Goal: Task Accomplishment & Management: Use online tool/utility

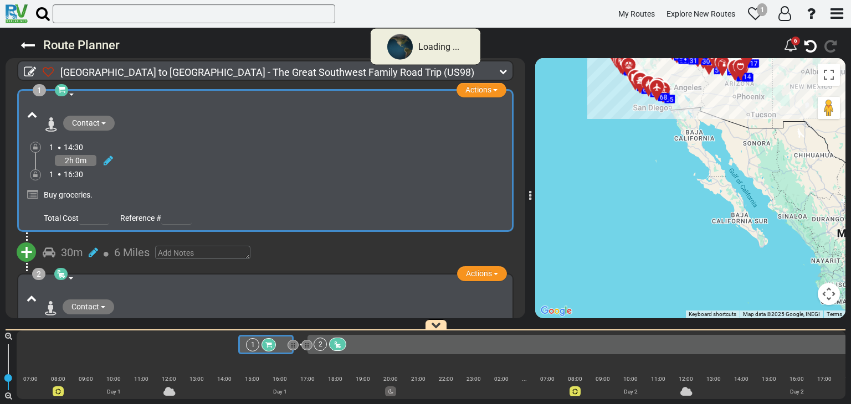
drag, startPoint x: 678, startPoint y: 303, endPoint x: 685, endPoint y: 292, distance: 12.4
click at [680, 303] on div "To activate drag with keyboard, press Alt + Enter. Once in keyboard drag state,…" at bounding box center [690, 188] width 310 height 260
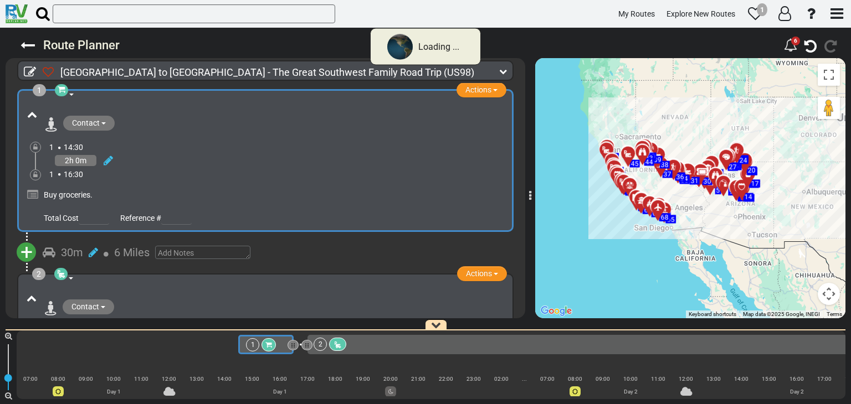
drag, startPoint x: 703, startPoint y: 168, endPoint x: 701, endPoint y: 291, distance: 122.4
click at [701, 291] on div "To activate drag with keyboard, press Alt + Enter. Once in keyboard drag state,…" at bounding box center [690, 188] width 310 height 260
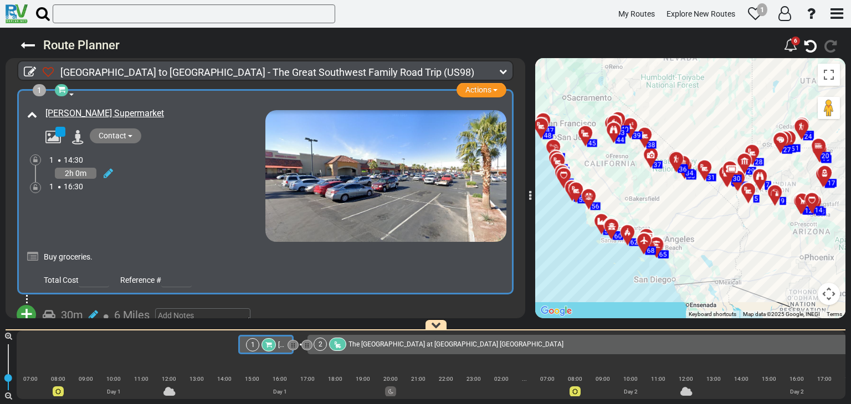
drag, startPoint x: 625, startPoint y: 142, endPoint x: 662, endPoint y: 193, distance: 63.5
click at [662, 193] on div "To activate drag with keyboard, press Alt + Enter. Once in keyboard drag state,…" at bounding box center [690, 188] width 310 height 260
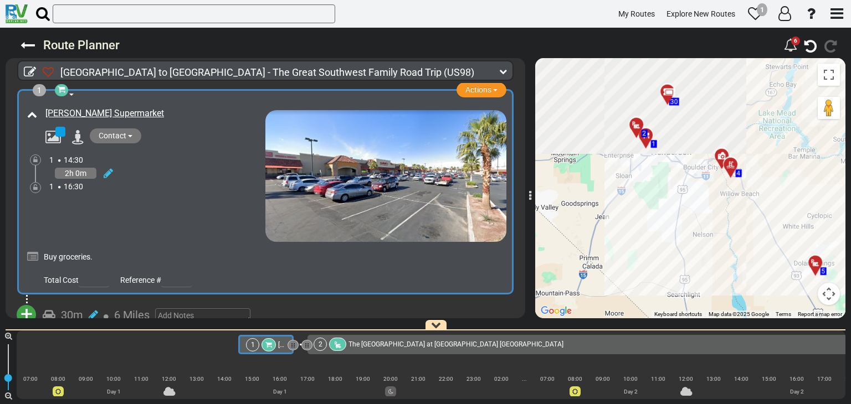
drag, startPoint x: 621, startPoint y: 148, endPoint x: 688, endPoint y: 277, distance: 145.4
click at [687, 277] on div "To activate drag with keyboard, press Alt + Enter. Once in keyboard drag state,…" at bounding box center [690, 188] width 310 height 260
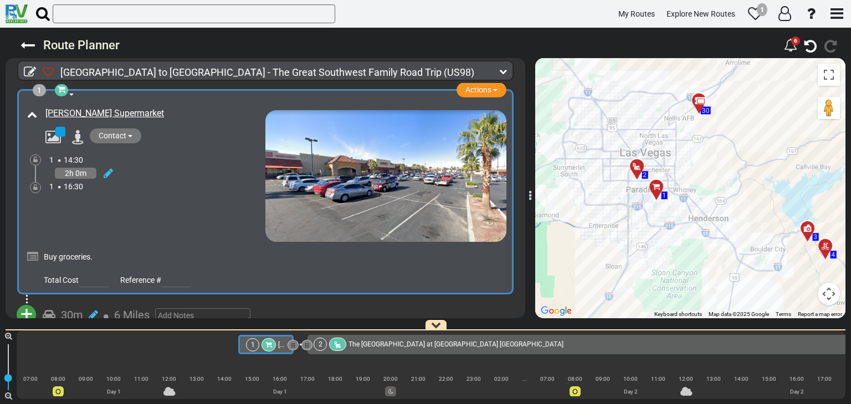
drag, startPoint x: 631, startPoint y: 151, endPoint x: 646, endPoint y: 253, distance: 102.9
click at [646, 253] on div "To activate drag with keyboard, press Alt + Enter. Once in keyboard drag state,…" at bounding box center [690, 188] width 310 height 260
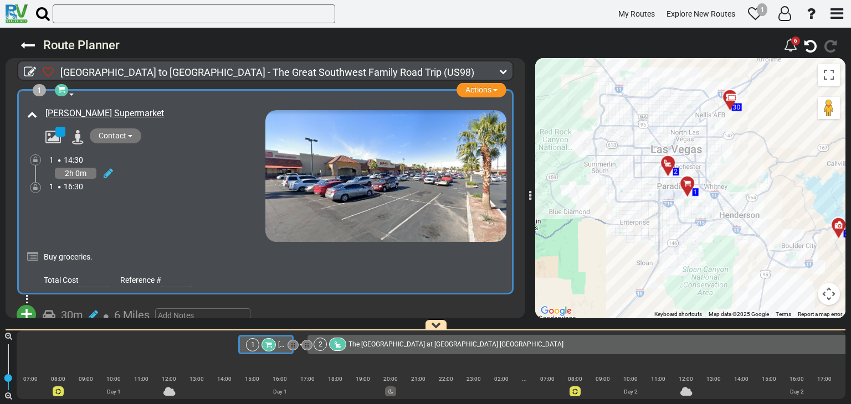
drag, startPoint x: 650, startPoint y: 189, endPoint x: 639, endPoint y: 210, distance: 24.0
click at [639, 210] on div "To activate drag with keyboard, press Alt + Enter. Once in keyboard drag state,…" at bounding box center [690, 188] width 310 height 260
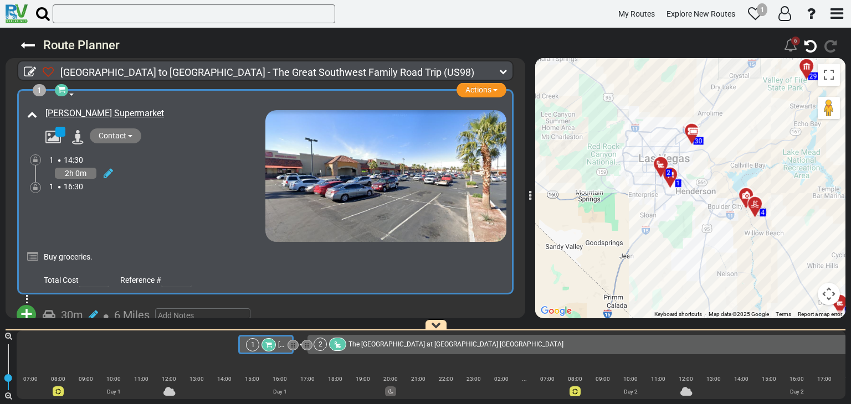
click at [789, 49] on icon at bounding box center [790, 44] width 13 height 13
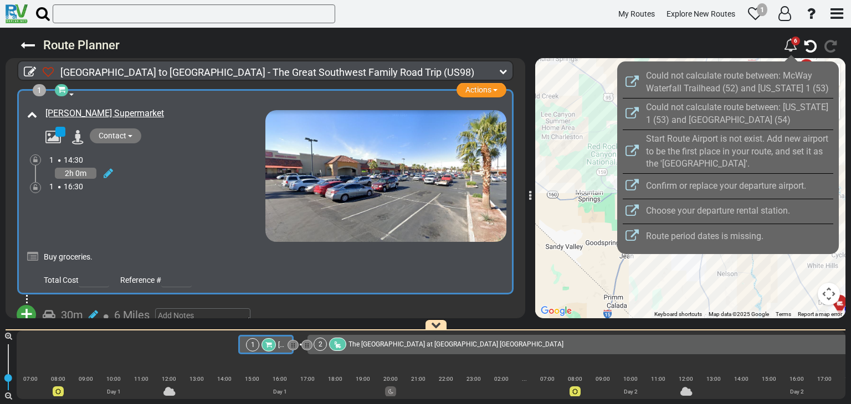
click at [737, 81] on div "Could not calculate route between: McWay Waterfall Trailhead (52) and [US_STATE…" at bounding box center [739, 82] width 187 height 25
click at [631, 80] on icon at bounding box center [631, 81] width 13 height 13
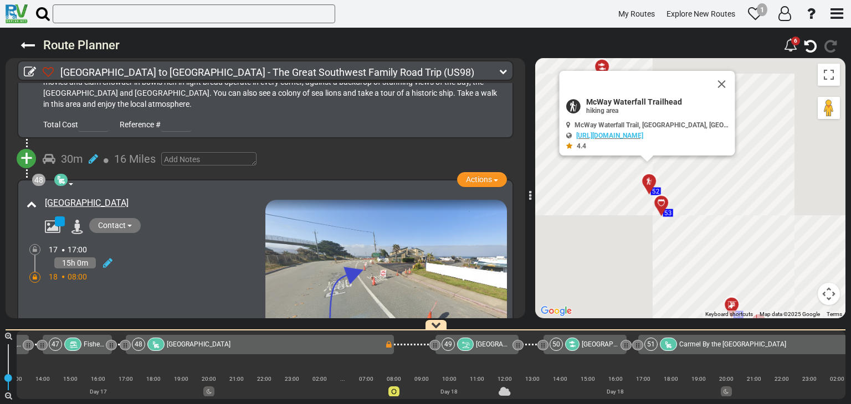
scroll to position [0, 9165]
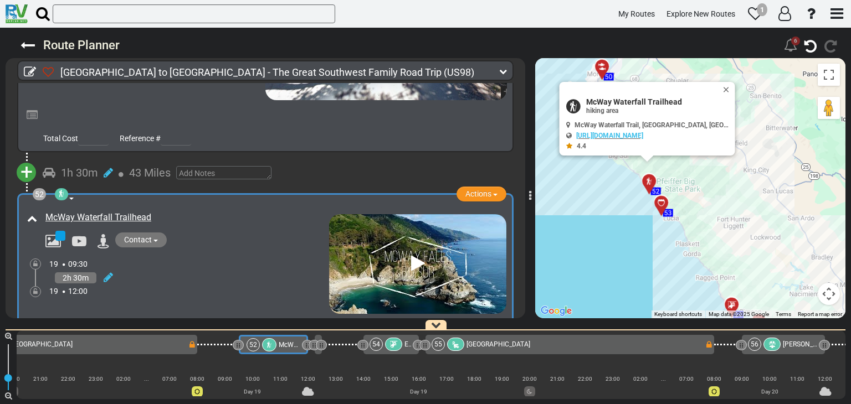
click at [791, 39] on div "6" at bounding box center [795, 41] width 9 height 9
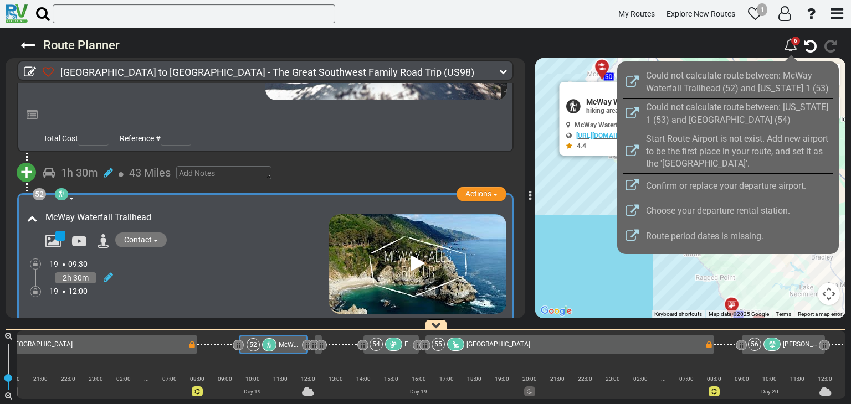
click at [627, 115] on icon at bounding box center [631, 113] width 13 height 13
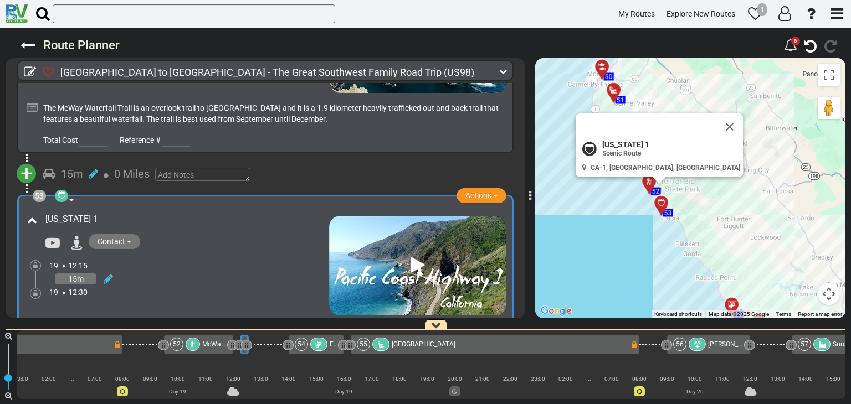
scroll to position [0, 9241]
click at [627, 43] on div "Route Planner" at bounding box center [395, 45] width 763 height 20
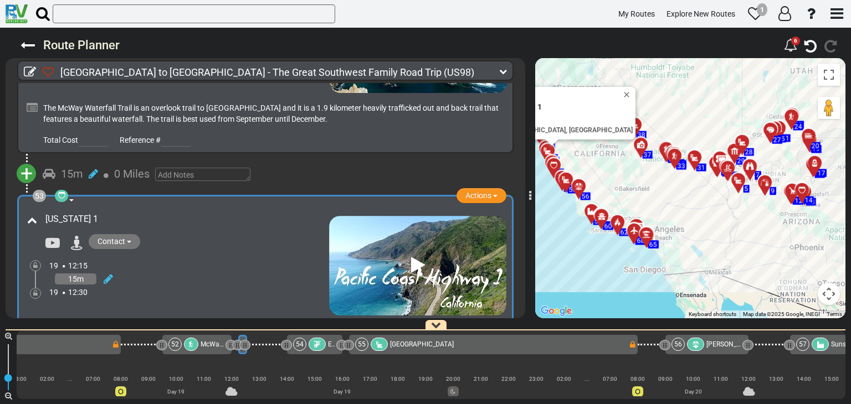
drag, startPoint x: 786, startPoint y: 226, endPoint x: 667, endPoint y: 178, distance: 129.0
click at [652, 181] on div "To activate drag with keyboard, press Alt + Enter. Once in keyboard drag state,…" at bounding box center [690, 188] width 310 height 260
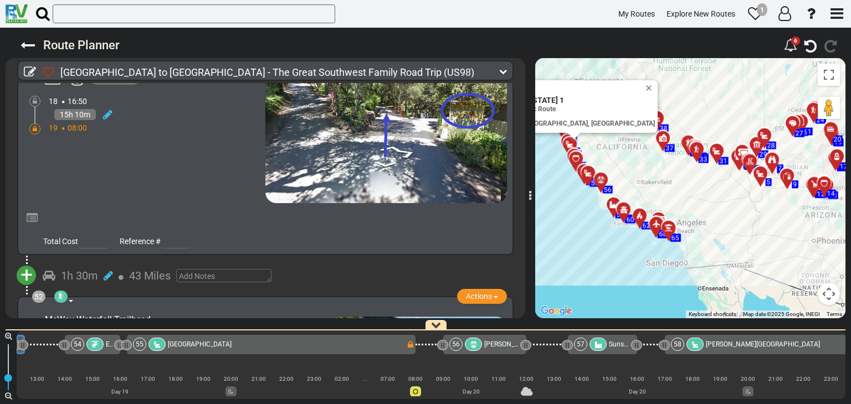
scroll to position [12227, 0]
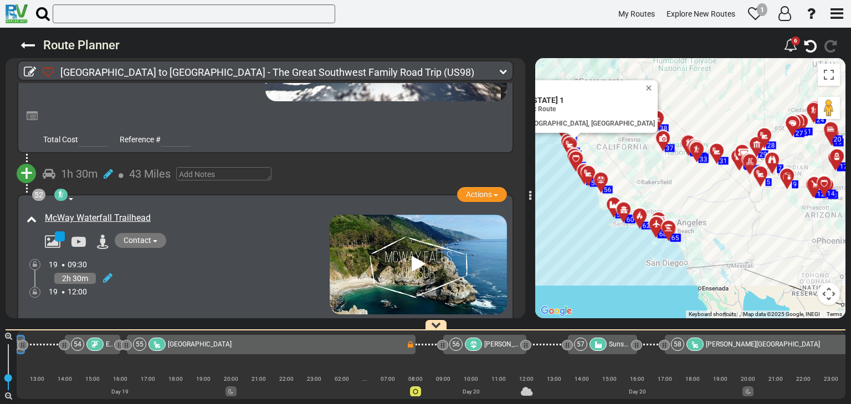
click at [411, 256] on icon at bounding box center [418, 265] width 14 height 18
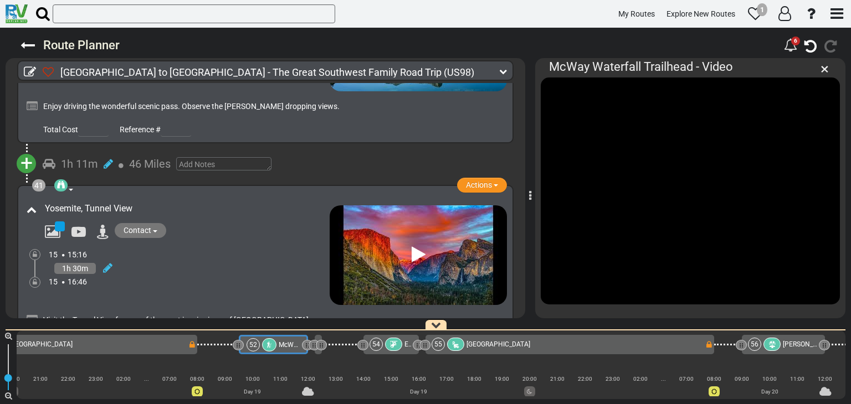
scroll to position [9624, 0]
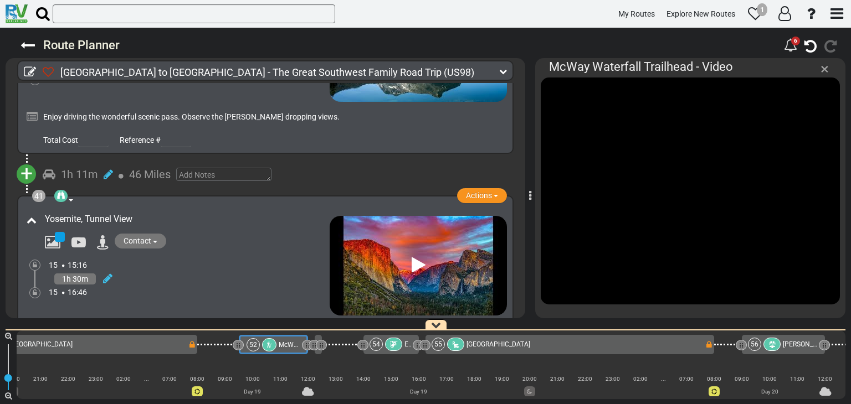
click at [827, 71] on span "×" at bounding box center [824, 69] width 8 height 18
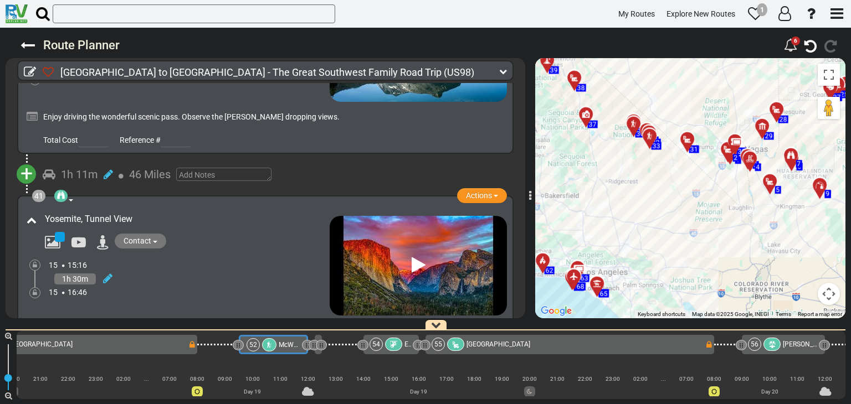
drag, startPoint x: 698, startPoint y: 202, endPoint x: 678, endPoint y: 231, distance: 35.3
click at [678, 231] on div "To activate drag with keyboard, press Alt + Enter. Once in keyboard drag state,…" at bounding box center [690, 188] width 310 height 260
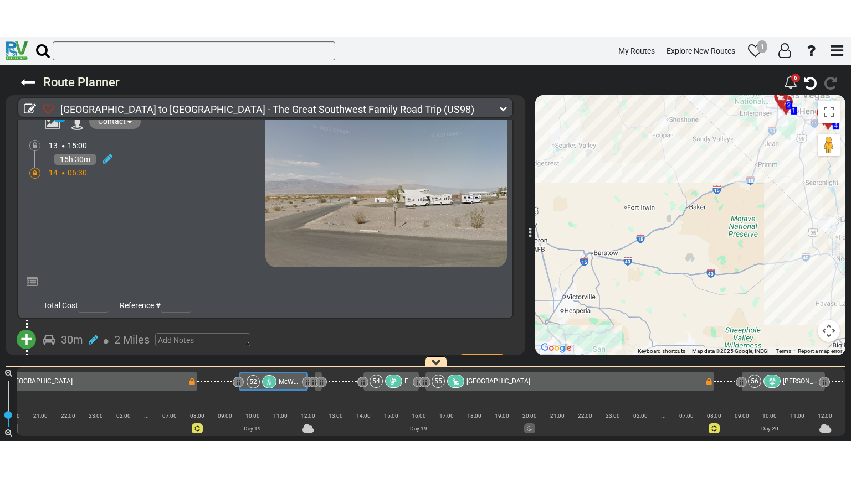
scroll to position [8239, 0]
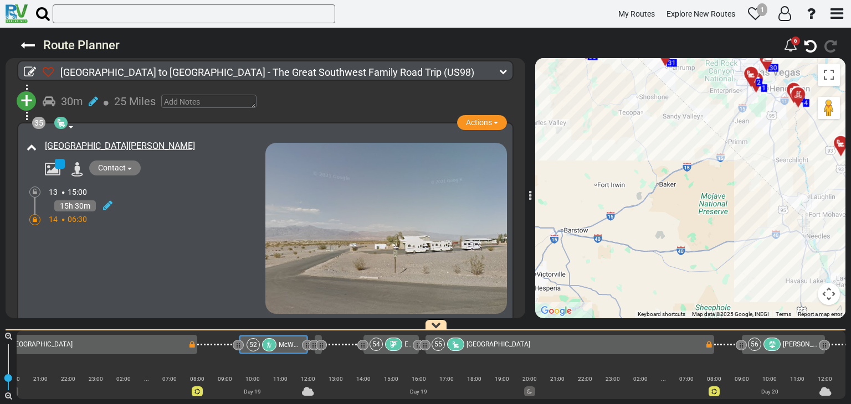
drag, startPoint x: 722, startPoint y: 187, endPoint x: 730, endPoint y: 167, distance: 22.1
click at [685, 207] on div "To activate drag with keyboard, press Alt + Enter. Once in keyboard drag state,…" at bounding box center [690, 188] width 310 height 260
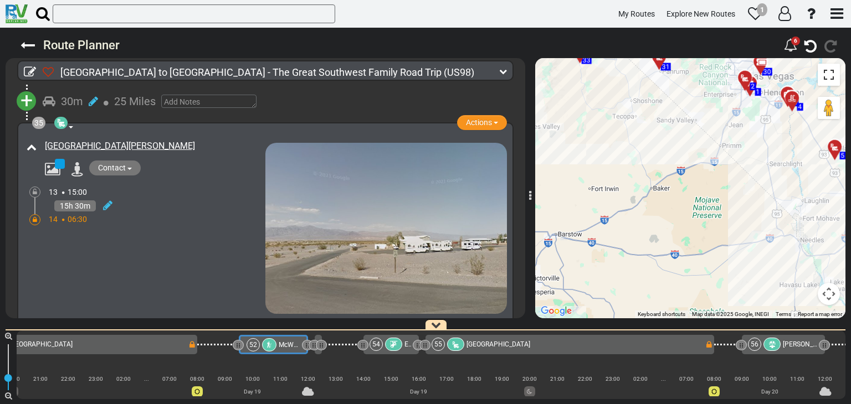
click at [830, 73] on button "Toggle fullscreen view" at bounding box center [828, 75] width 22 height 22
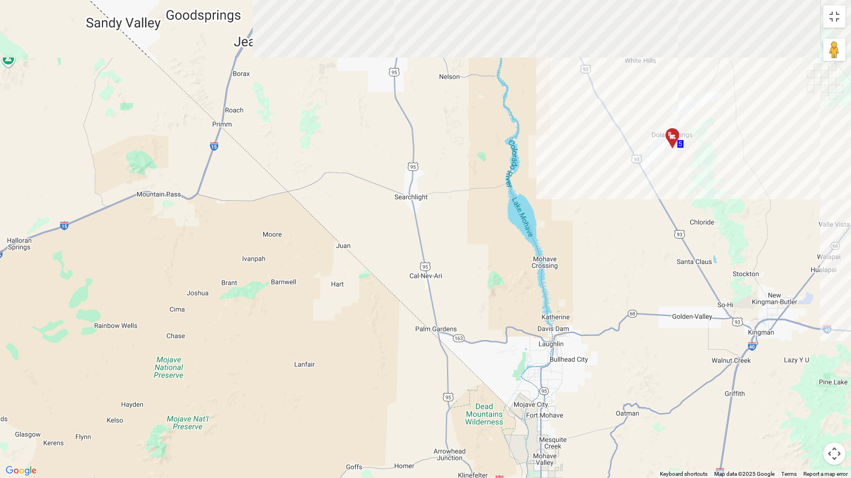
drag, startPoint x: 462, startPoint y: 202, endPoint x: 447, endPoint y: 368, distance: 166.8
click at [445, 371] on div "To activate drag with keyboard, press Alt + Enter. Once in keyboard drag state,…" at bounding box center [425, 239] width 851 height 478
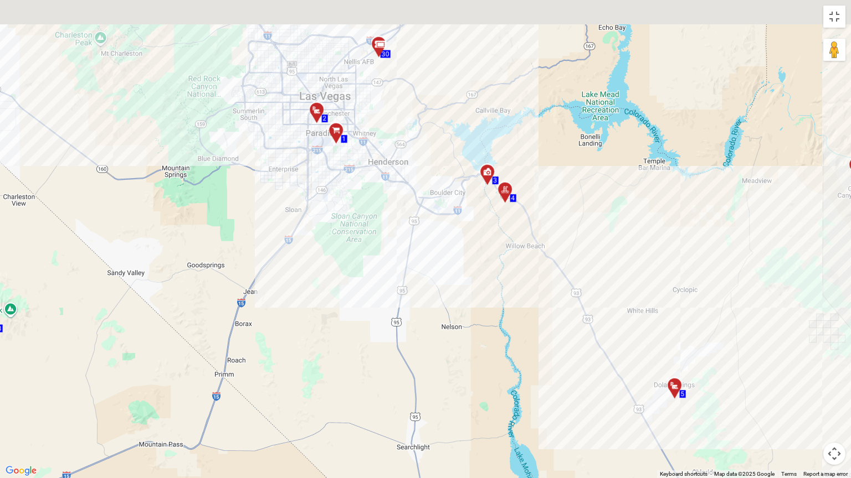
drag, startPoint x: 474, startPoint y: 215, endPoint x: 420, endPoint y: 261, distance: 71.1
click at [483, 404] on div "To activate drag with keyboard, press Alt + Enter. Once in keyboard drag state,…" at bounding box center [425, 239] width 851 height 478
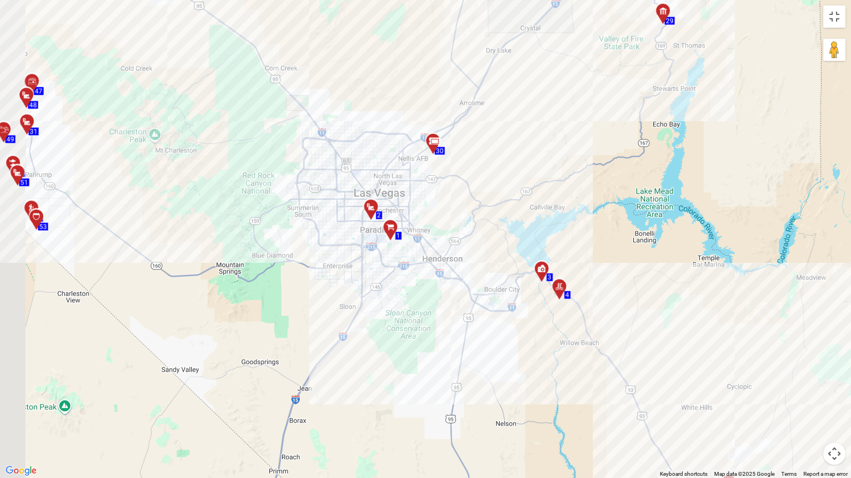
drag, startPoint x: 403, startPoint y: 253, endPoint x: 446, endPoint y: 306, distance: 68.5
click at [446, 306] on div "To activate drag with keyboard, press Alt + Enter. Once in keyboard drag state,…" at bounding box center [425, 239] width 851 height 478
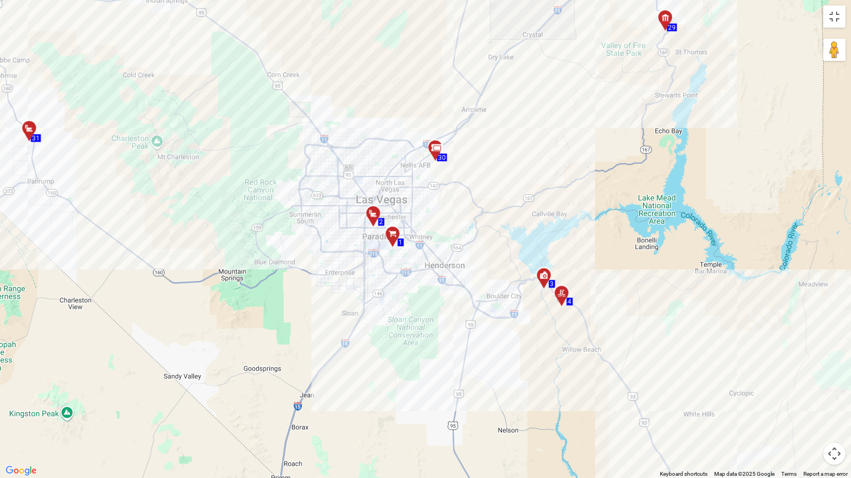
click at [394, 236] on div at bounding box center [396, 238] width 18 height 17
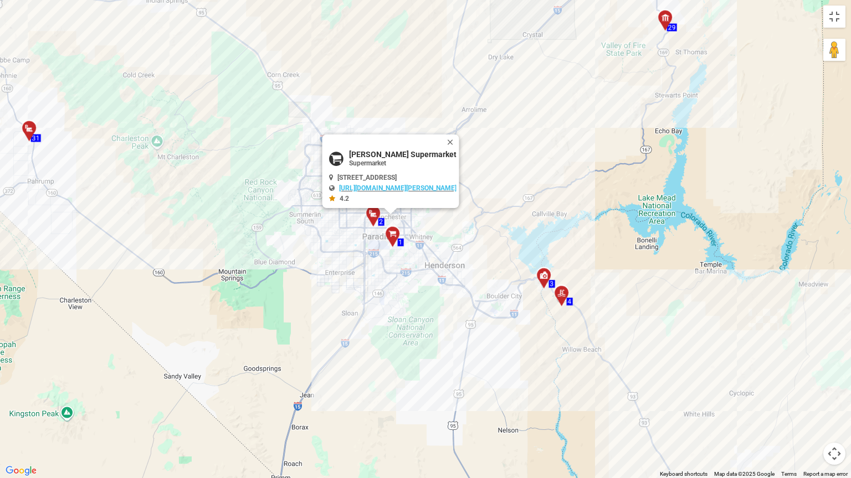
scroll to position [0, 0]
click at [374, 217] on div at bounding box center [377, 218] width 18 height 17
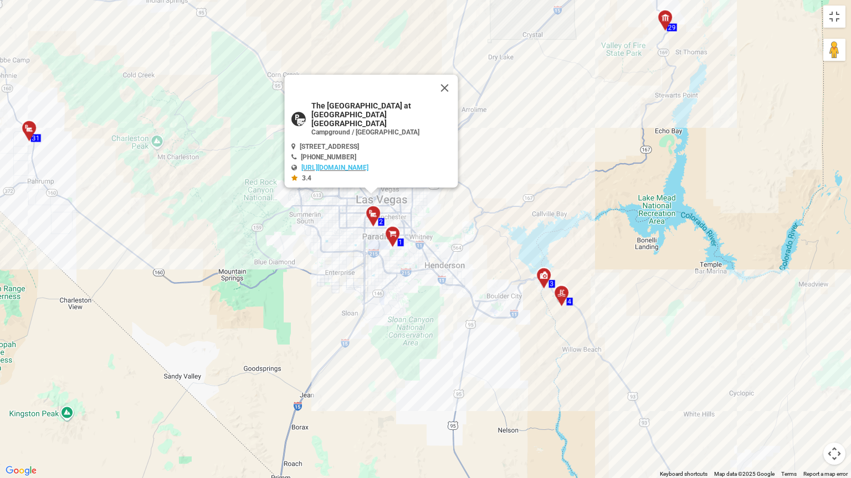
scroll to position [0, 69]
click at [545, 281] on div at bounding box center [547, 280] width 18 height 17
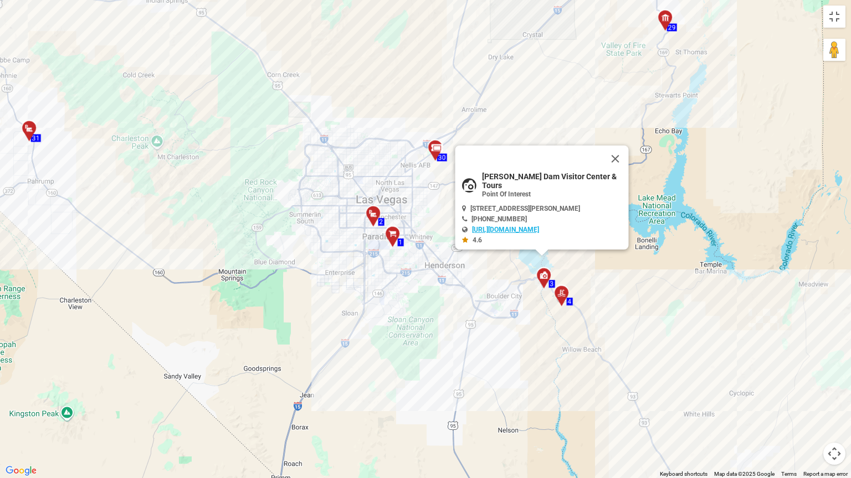
scroll to position [0, 0]
click at [524, 228] on link "[URL][DOMAIN_NAME]" at bounding box center [505, 230] width 67 height 8
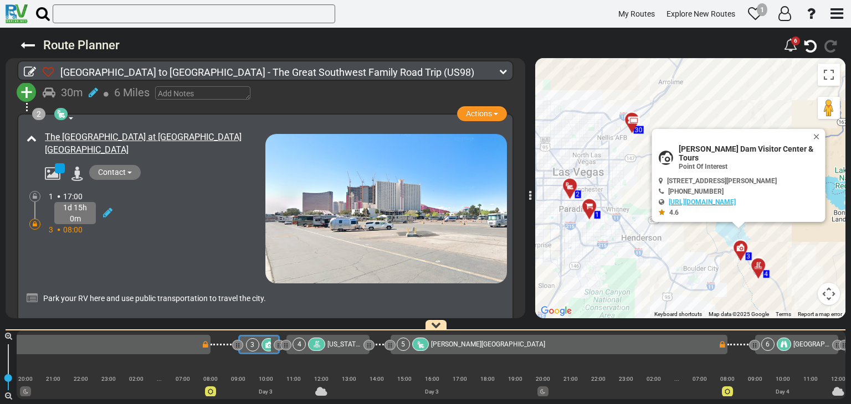
drag, startPoint x: 702, startPoint y: 205, endPoint x: 635, endPoint y: 228, distance: 70.6
click at [628, 231] on div "To activate drag with keyboard, press Alt + Enter. Once in keyboard drag state,…" at bounding box center [690, 188] width 310 height 260
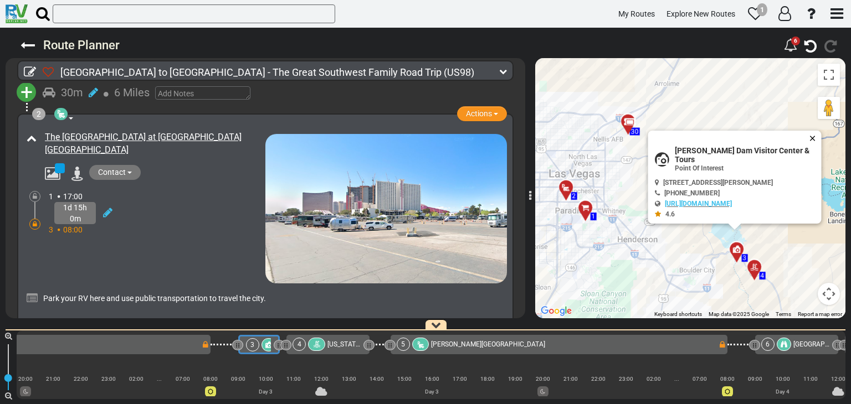
click at [814, 146] on button "Close" at bounding box center [814, 139] width 13 height 16
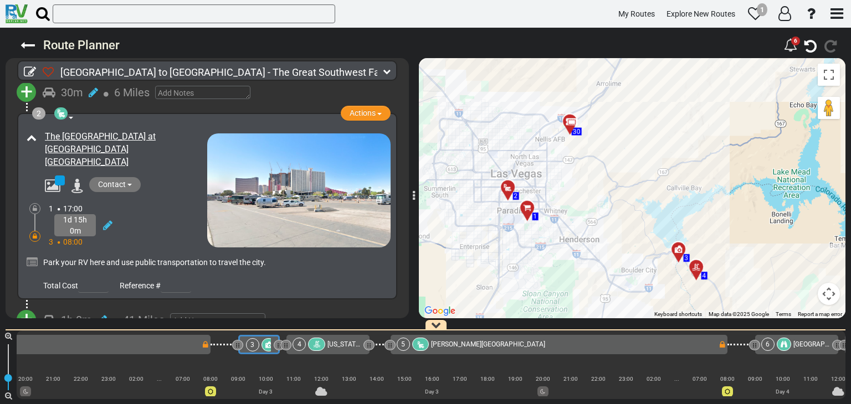
scroll to position [191, 0]
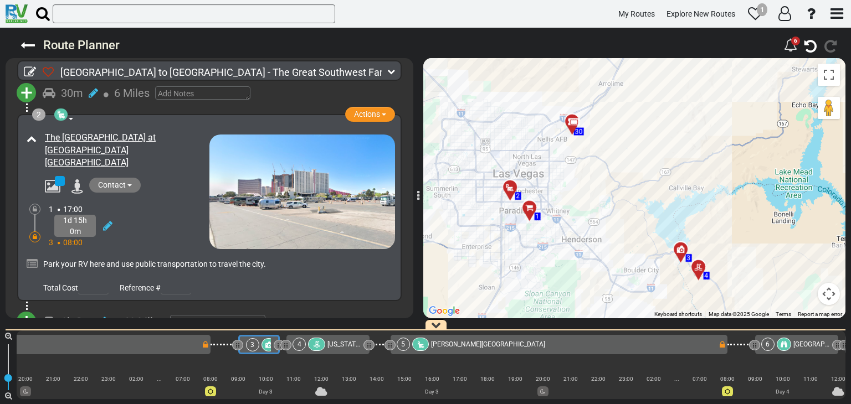
drag, startPoint x: 532, startPoint y: 196, endPoint x: 420, endPoint y: 220, distance: 114.5
click at [420, 220] on div at bounding box center [418, 188] width 6 height 271
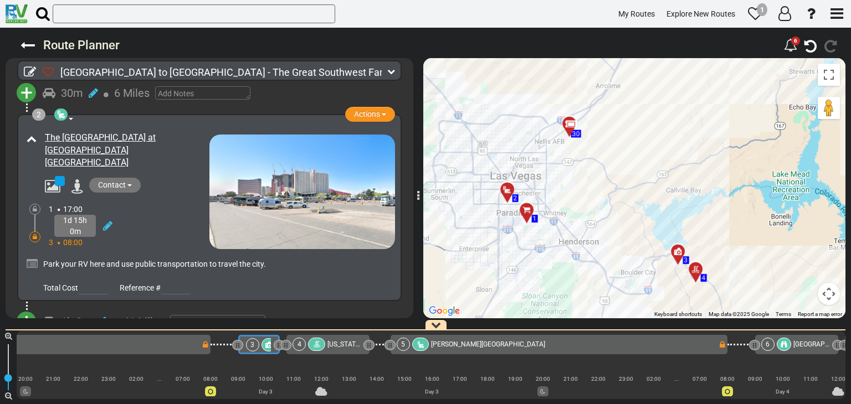
drag, startPoint x: 618, startPoint y: 156, endPoint x: 592, endPoint y: 164, distance: 27.3
click at [588, 168] on div "To activate drag with keyboard, press Alt + Enter. Once in keyboard drag state,…" at bounding box center [634, 188] width 422 height 260
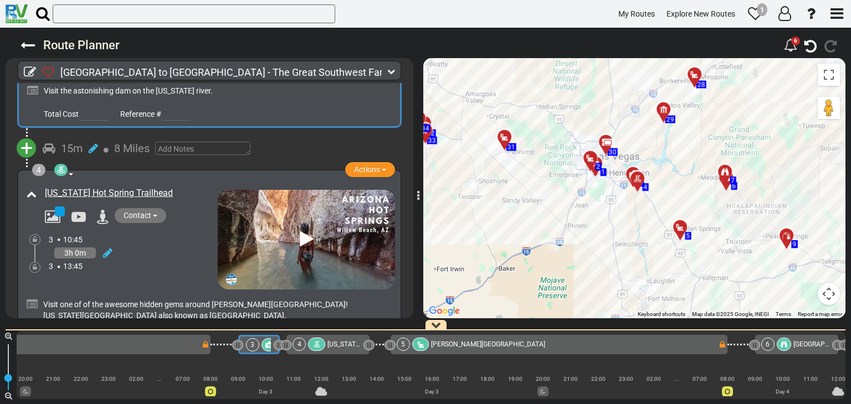
click at [192, 234] on div "3 10:45" at bounding box center [133, 239] width 169 height 11
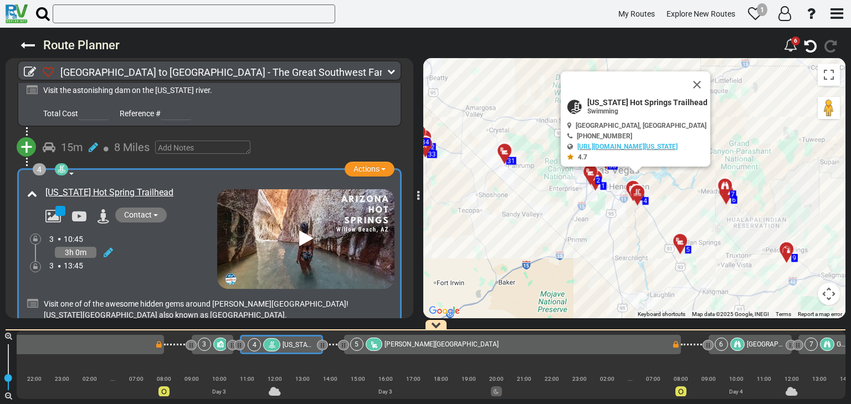
scroll to position [0, 930]
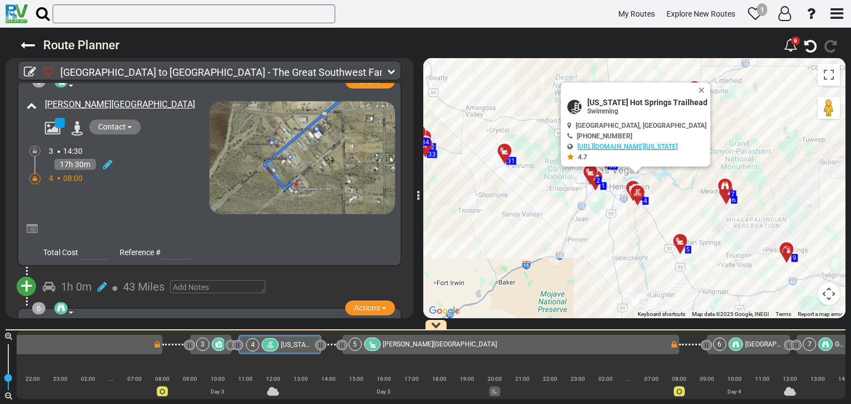
click at [163, 157] on div "17h 30m" at bounding box center [129, 165] width 161 height 16
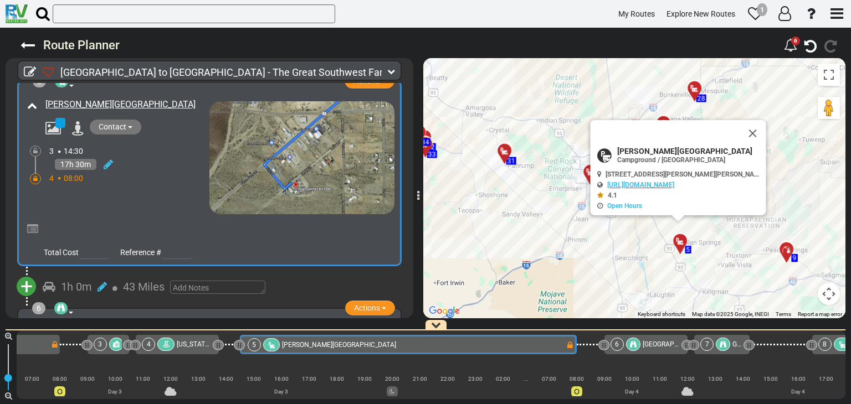
scroll to position [0, 1033]
click at [671, 186] on link "[URL][DOMAIN_NAME]" at bounding box center [640, 185] width 67 height 8
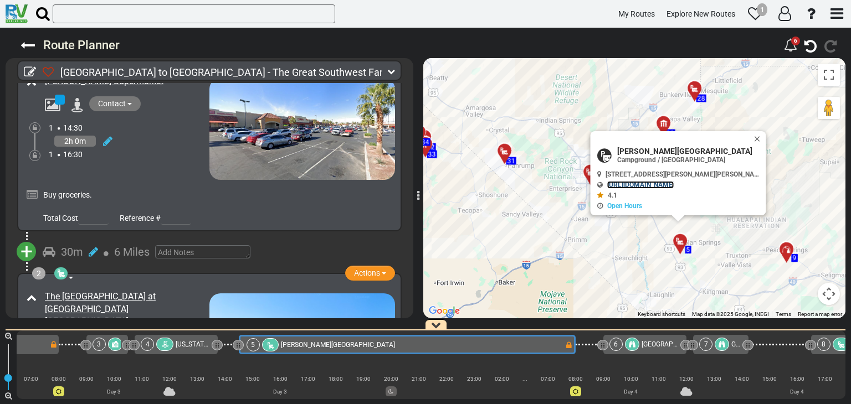
scroll to position [0, 0]
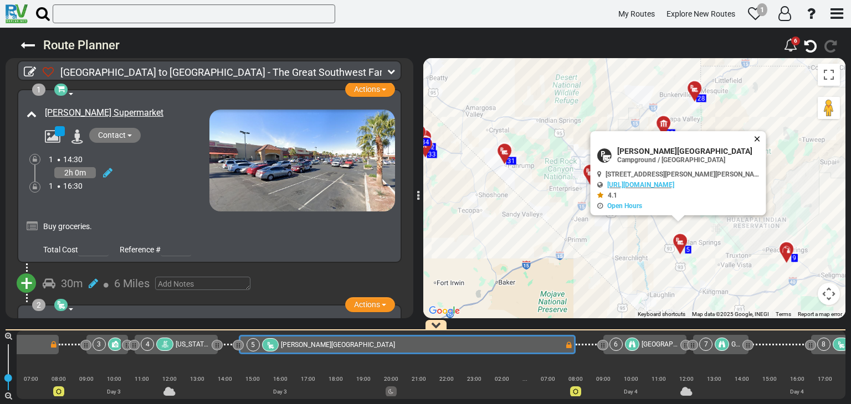
click at [753, 141] on button "Close" at bounding box center [759, 139] width 13 height 16
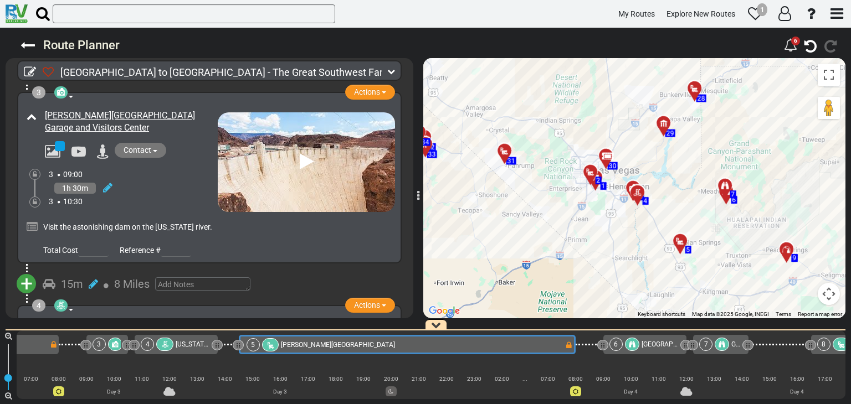
scroll to position [443, 0]
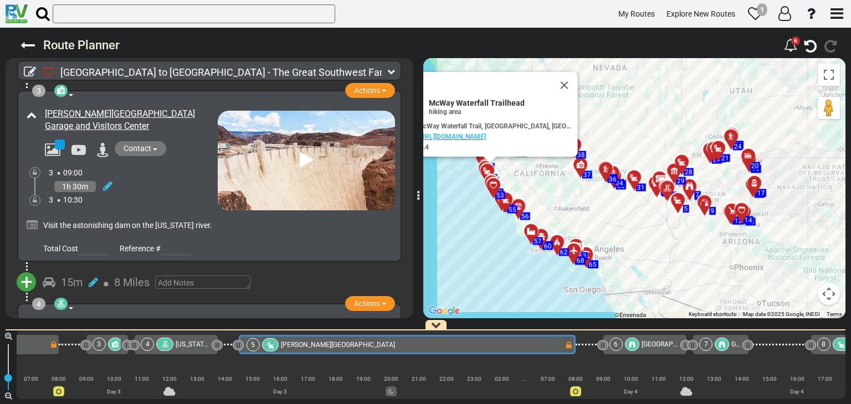
drag, startPoint x: 512, startPoint y: 199, endPoint x: 587, endPoint y: 189, distance: 75.9
click at [587, 189] on div "To activate drag with keyboard, press Alt + Enter. Once in keyboard drag state,…" at bounding box center [634, 188] width 422 height 260
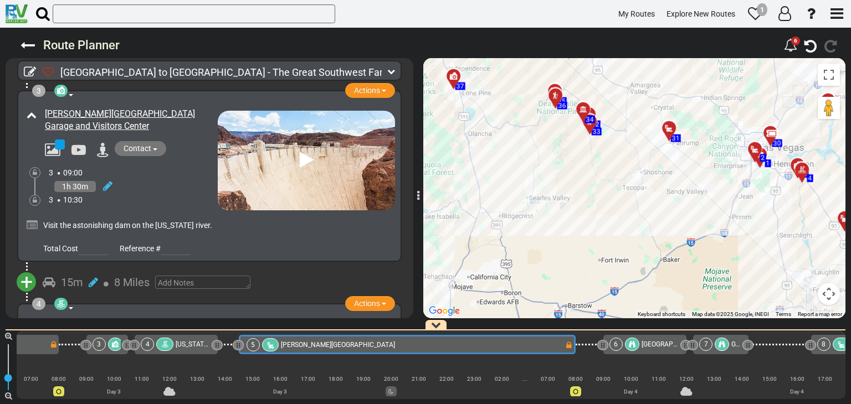
drag, startPoint x: 669, startPoint y: 190, endPoint x: 574, endPoint y: 249, distance: 111.9
click at [574, 249] on div "To activate drag with keyboard, press Alt + Enter. Once in keyboard drag state,…" at bounding box center [634, 188] width 422 height 260
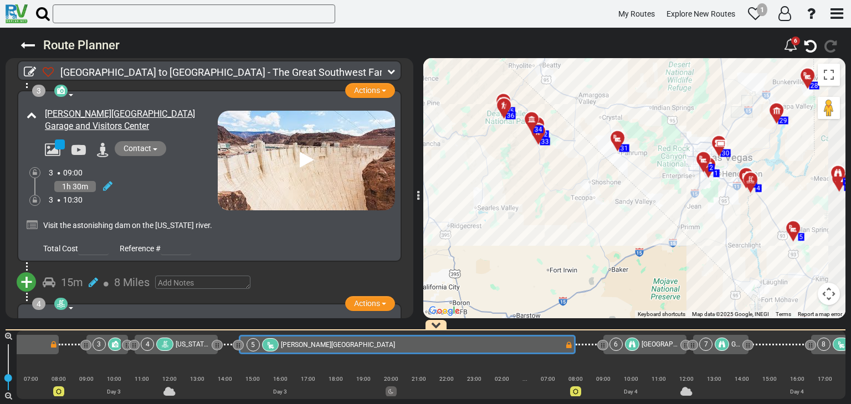
drag, startPoint x: 714, startPoint y: 191, endPoint x: 649, endPoint y: 202, distance: 66.3
click at [649, 202] on div "To activate drag with keyboard, press Alt + Enter. Once in keyboard drag state,…" at bounding box center [634, 188] width 422 height 260
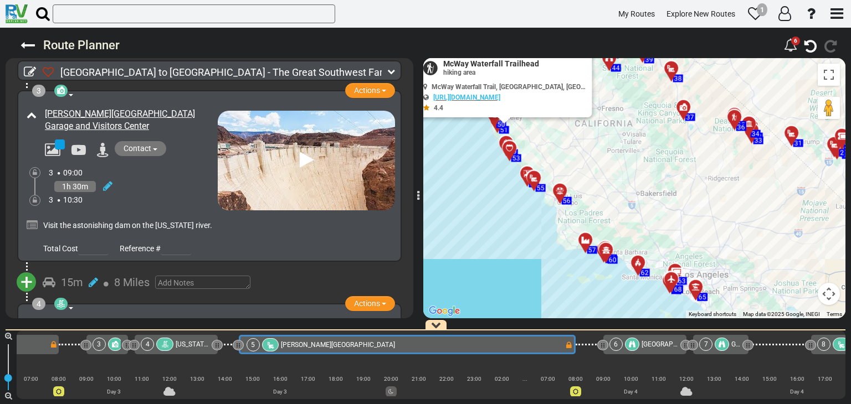
drag, startPoint x: 737, startPoint y: 228, endPoint x: 707, endPoint y: 189, distance: 48.6
click at [707, 189] on div "To activate drag with keyboard, press Alt + Enter. Once in keyboard drag state,…" at bounding box center [634, 188] width 422 height 260
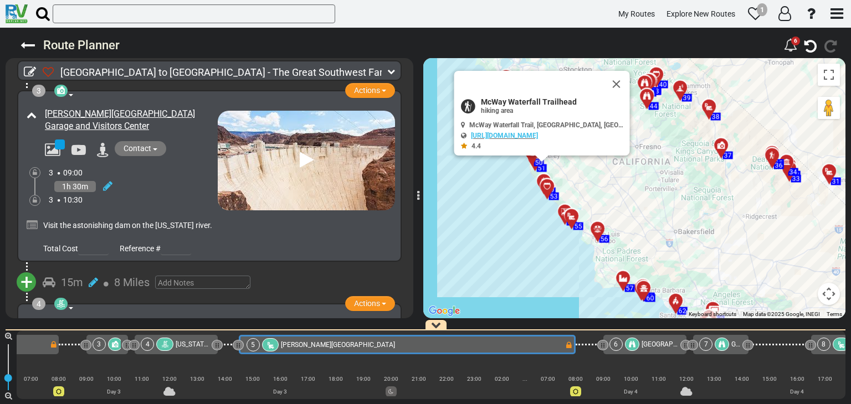
drag, startPoint x: 564, startPoint y: 151, endPoint x: 604, endPoint y: 189, distance: 55.3
click at [604, 189] on div "To activate drag with keyboard, press Alt + Enter. Once in keyboard drag state,…" at bounding box center [634, 188] width 422 height 260
click at [607, 84] on button "Close" at bounding box center [616, 84] width 27 height 27
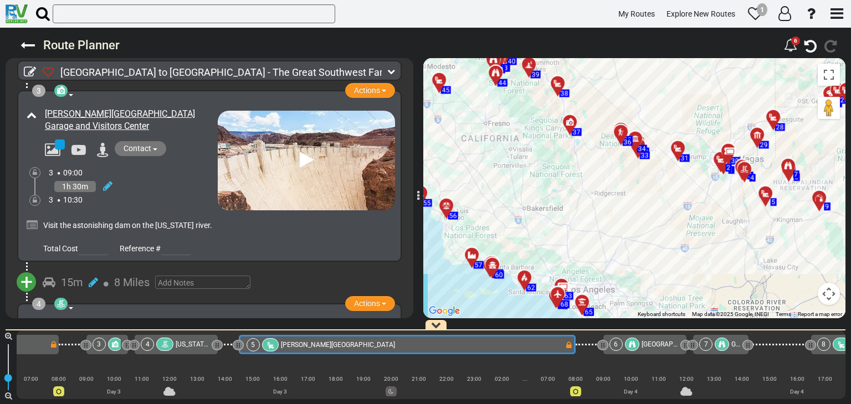
drag, startPoint x: 794, startPoint y: 218, endPoint x: 635, endPoint y: 184, distance: 162.5
click at [635, 184] on div "To activate drag with keyboard, press Alt + Enter. Once in keyboard drag state,…" at bounding box center [634, 188] width 422 height 260
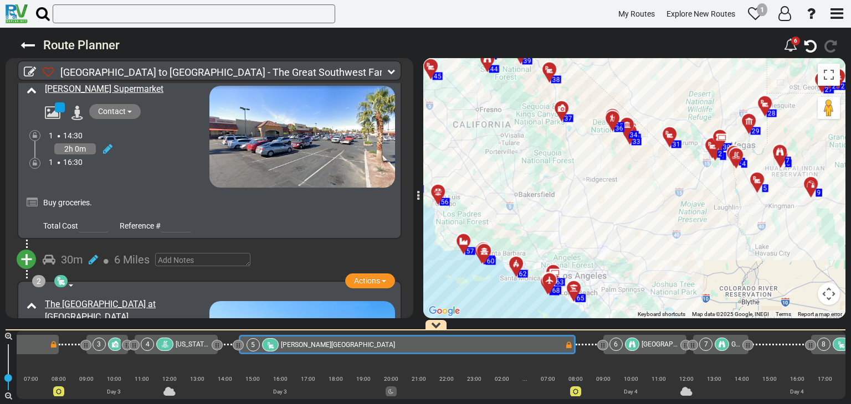
scroll to position [0, 0]
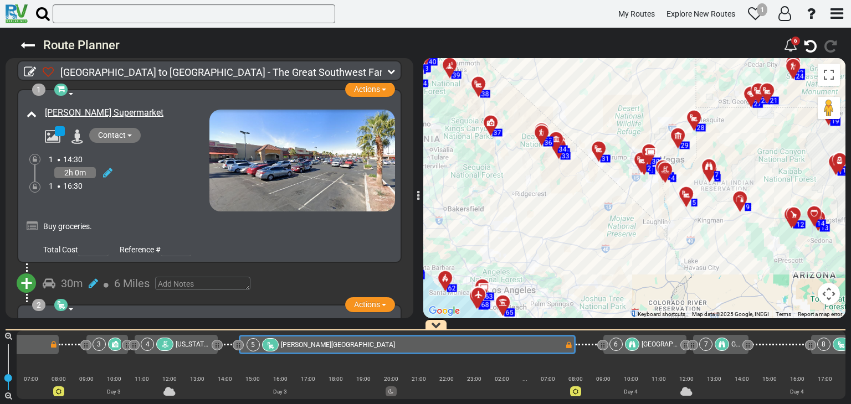
drag, startPoint x: 653, startPoint y: 199, endPoint x: 580, endPoint y: 215, distance: 74.8
click at [580, 215] on div "To activate drag with keyboard, press Alt + Enter. Once in keyboard drag state,…" at bounding box center [634, 188] width 422 height 260
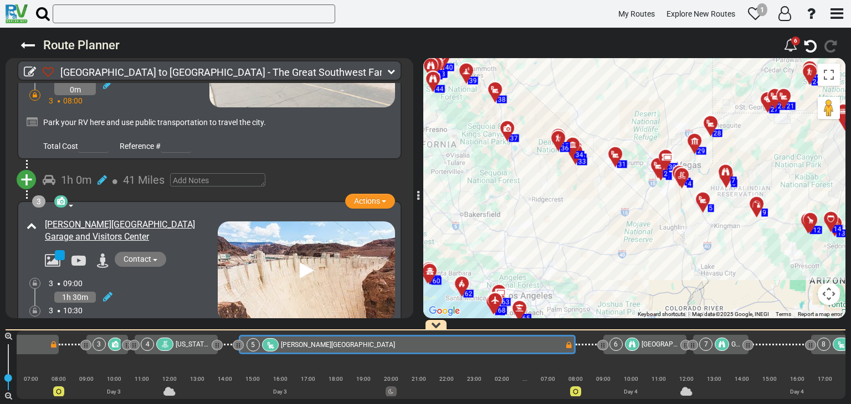
scroll to position [388, 0]
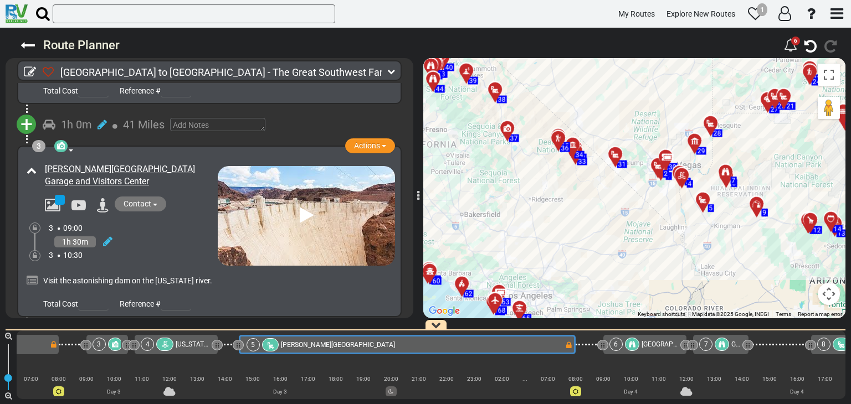
click at [300, 207] on icon at bounding box center [307, 216] width 14 height 18
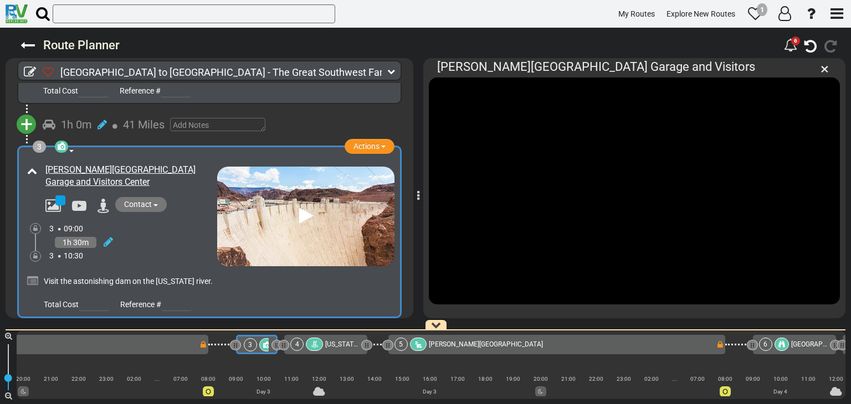
scroll to position [0, 882]
click at [825, 69] on span "×" at bounding box center [824, 69] width 8 height 18
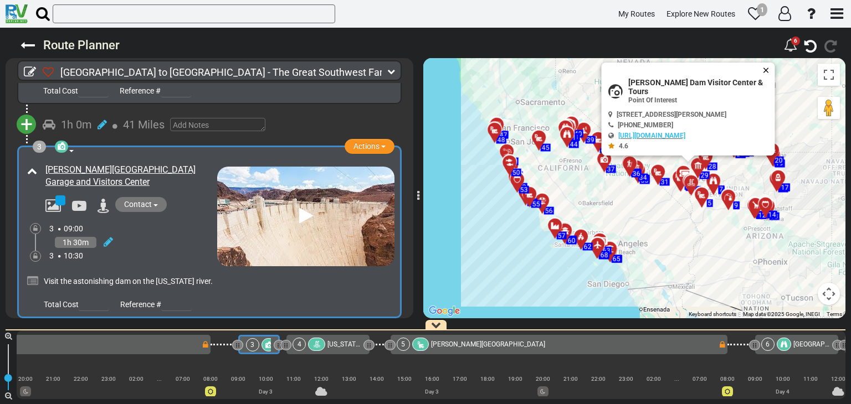
click at [766, 78] on button "Close" at bounding box center [767, 71] width 13 height 16
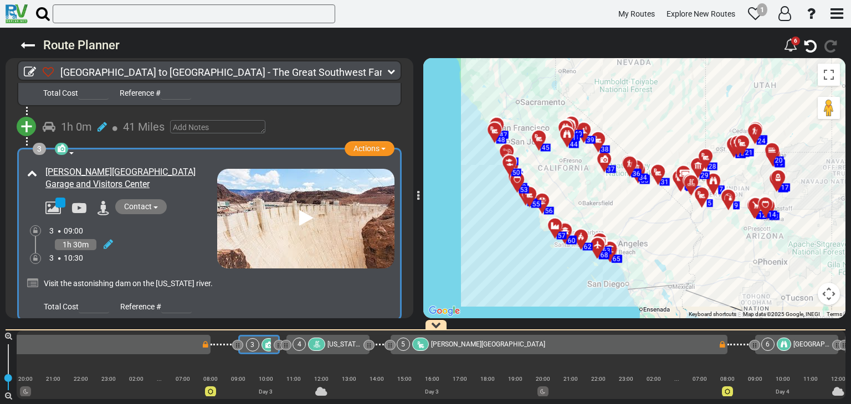
scroll to position [388, 0]
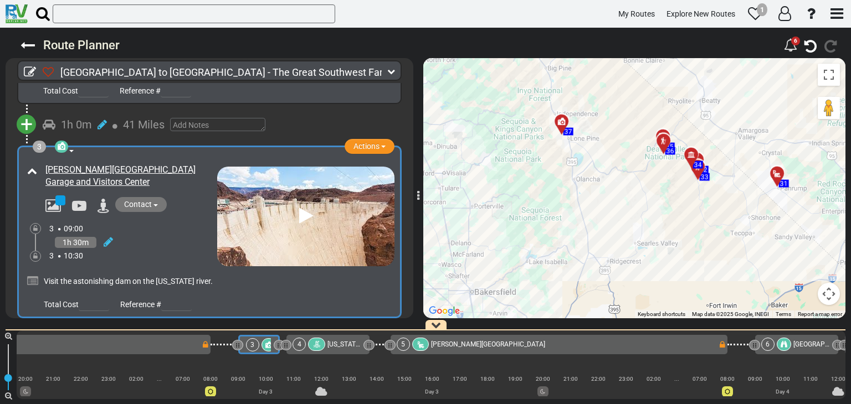
click at [103, 199] on icon at bounding box center [103, 206] width 12 height 14
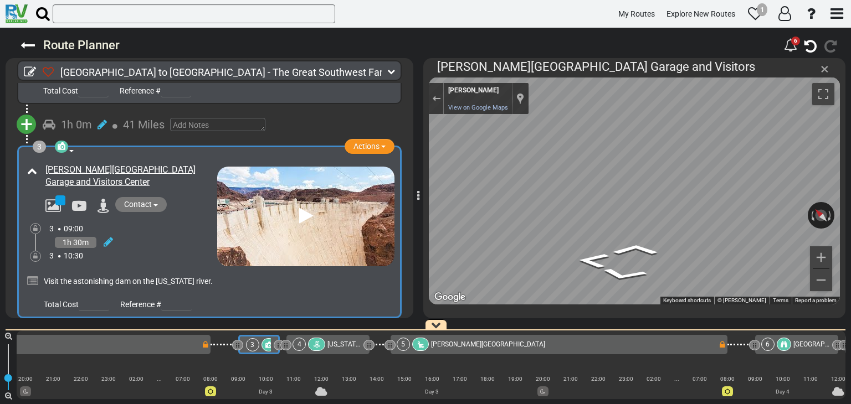
click at [825, 70] on span "×" at bounding box center [824, 69] width 8 height 18
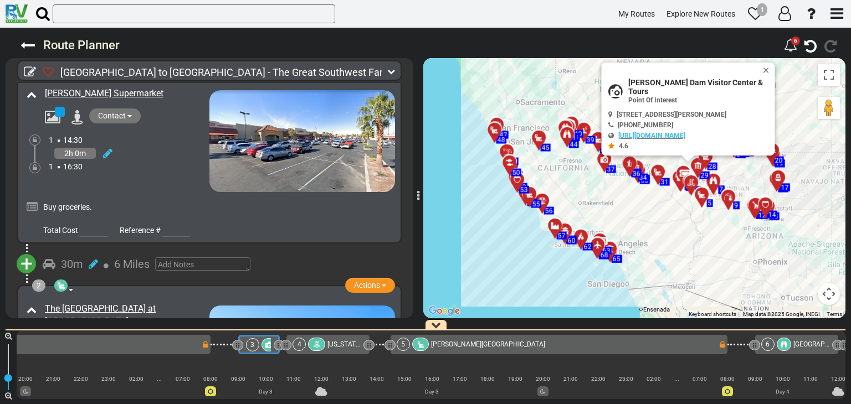
scroll to position [0, 0]
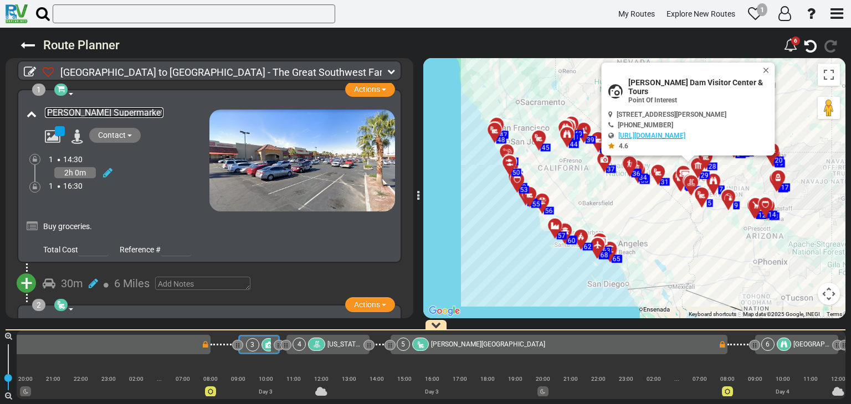
click at [81, 116] on link "[PERSON_NAME] Supermarket" at bounding box center [104, 112] width 119 height 11
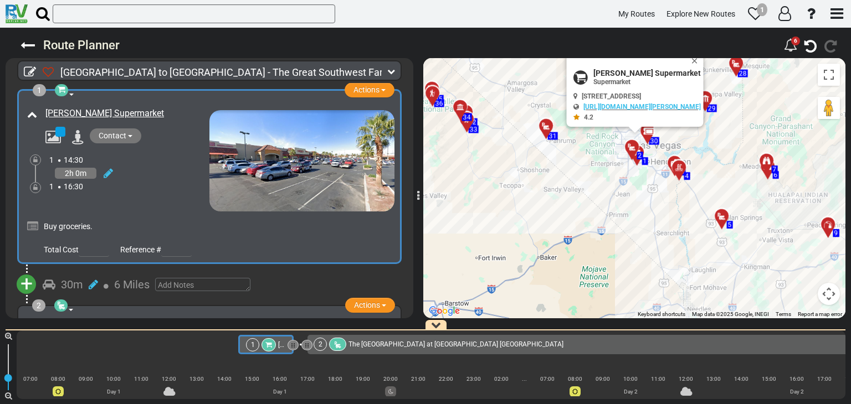
drag, startPoint x: 656, startPoint y: 130, endPoint x: 658, endPoint y: 330, distance: 200.5
click at [658, 330] on div "Route Planner 6" at bounding box center [425, 216] width 851 height 377
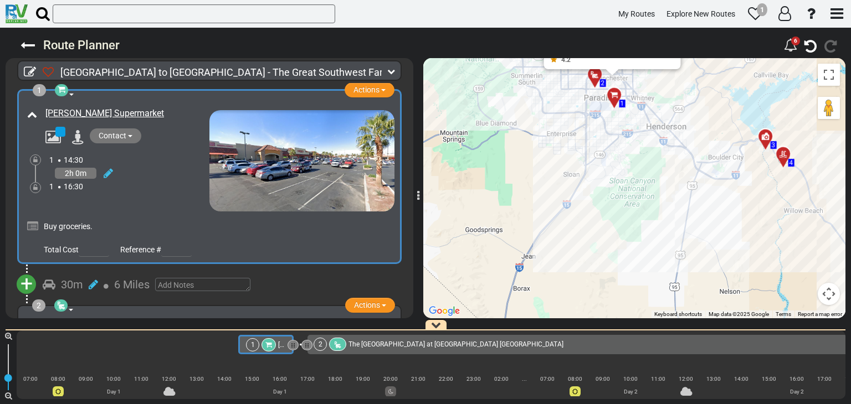
drag, startPoint x: 614, startPoint y: 164, endPoint x: 656, endPoint y: 351, distance: 190.8
click at [656, 351] on div "Route Planner 6" at bounding box center [425, 216] width 851 height 377
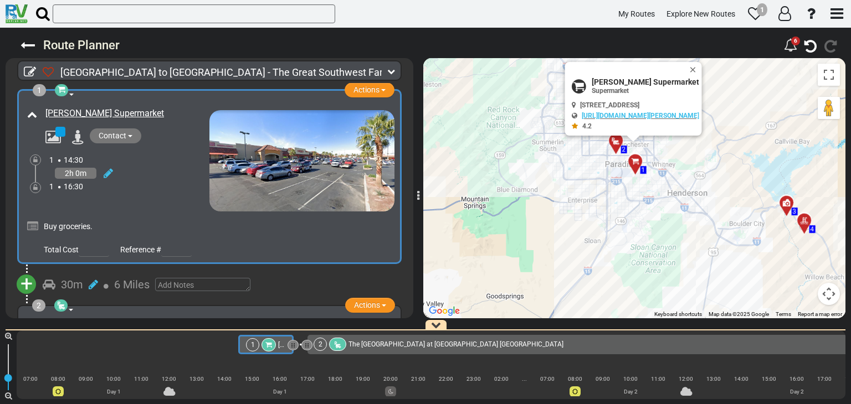
drag, startPoint x: 704, startPoint y: 145, endPoint x: 693, endPoint y: 178, distance: 35.7
click at [693, 178] on div "To activate drag with keyboard, press Alt + Enter. Once in keyboard drag state,…" at bounding box center [634, 188] width 422 height 260
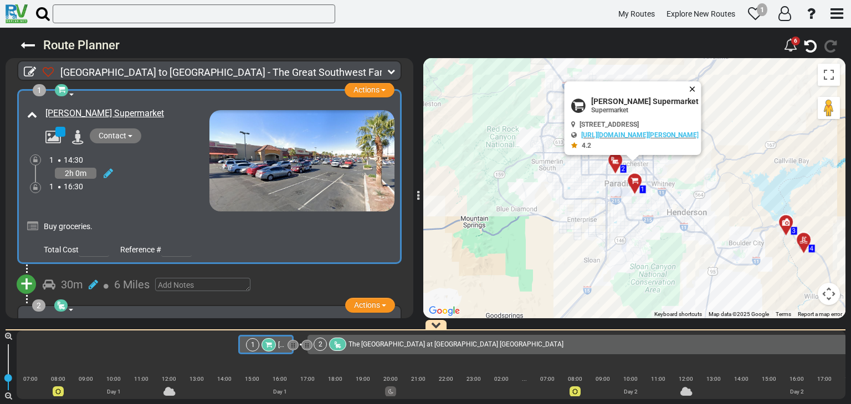
click at [701, 84] on button "Close" at bounding box center [694, 89] width 13 height 16
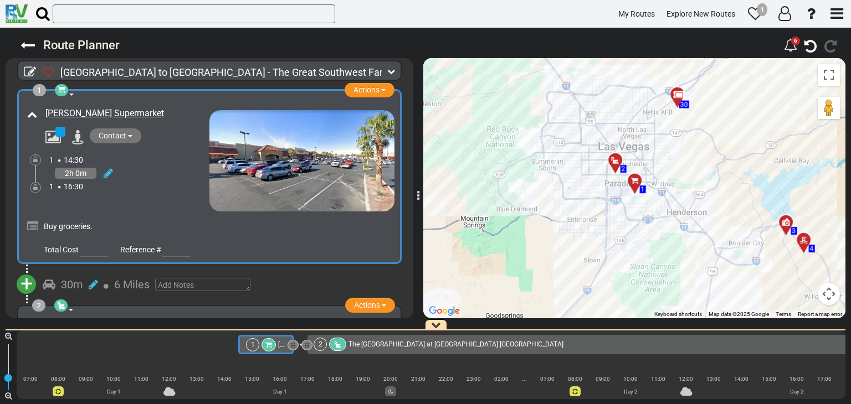
click at [24, 286] on span "+" at bounding box center [26, 283] width 12 height 25
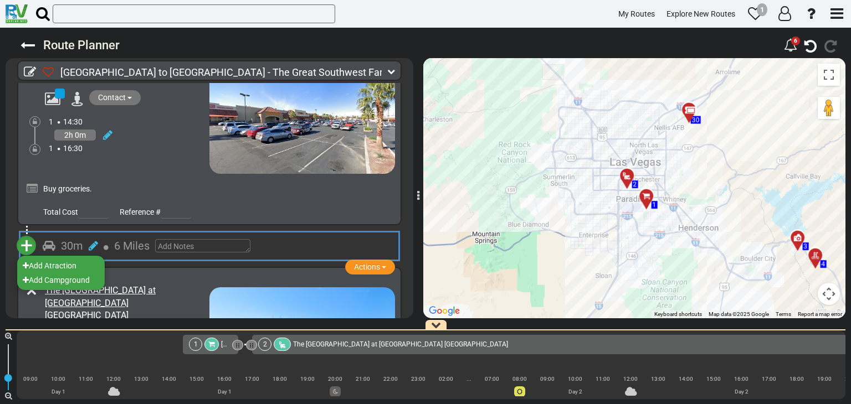
scroll to position [55, 0]
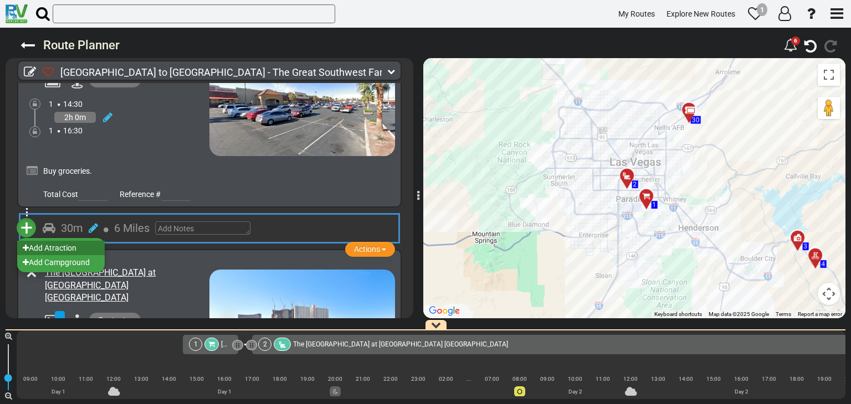
click at [68, 248] on li "Add Atraction" at bounding box center [61, 248] width 88 height 14
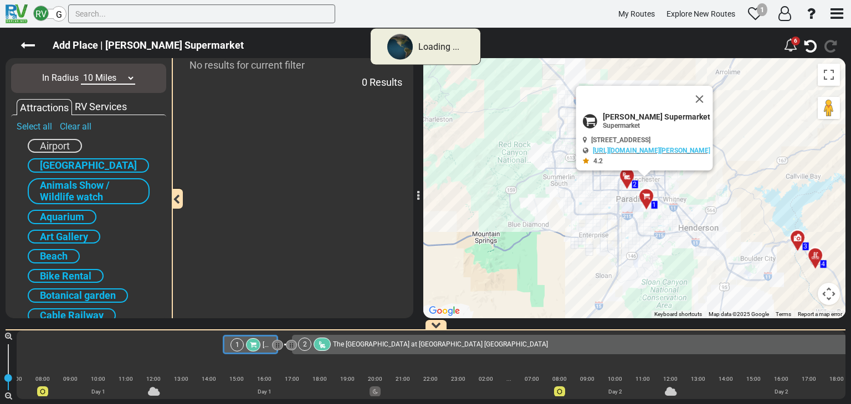
scroll to position [0, 0]
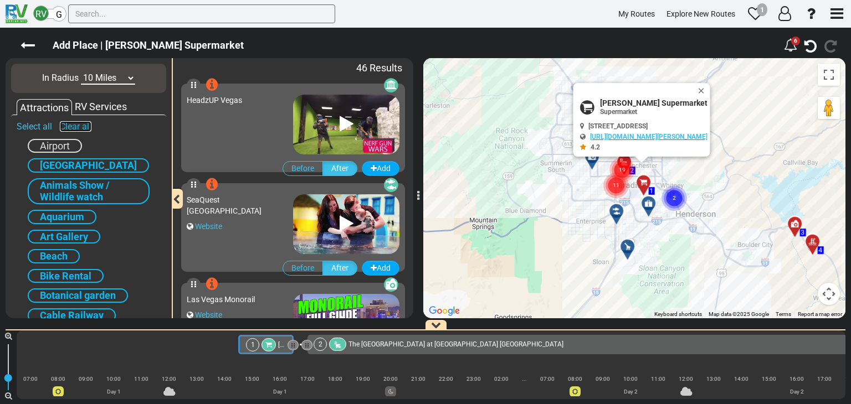
click at [71, 127] on link "Clear all" at bounding box center [76, 126] width 32 height 11
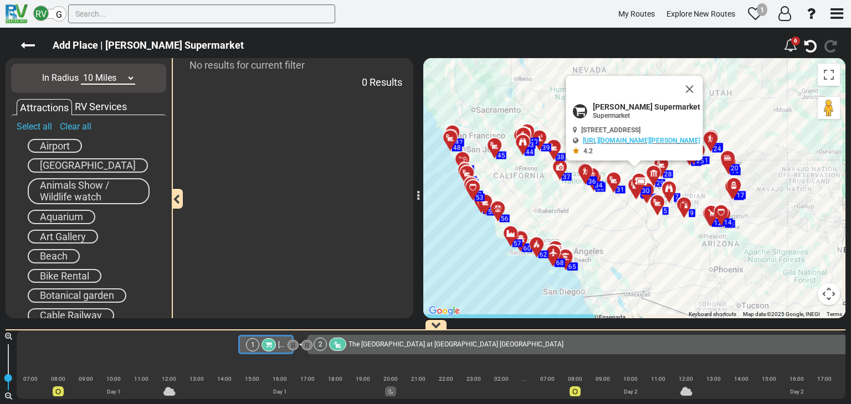
click at [58, 145] on span "Airport" at bounding box center [55, 146] width 30 height 12
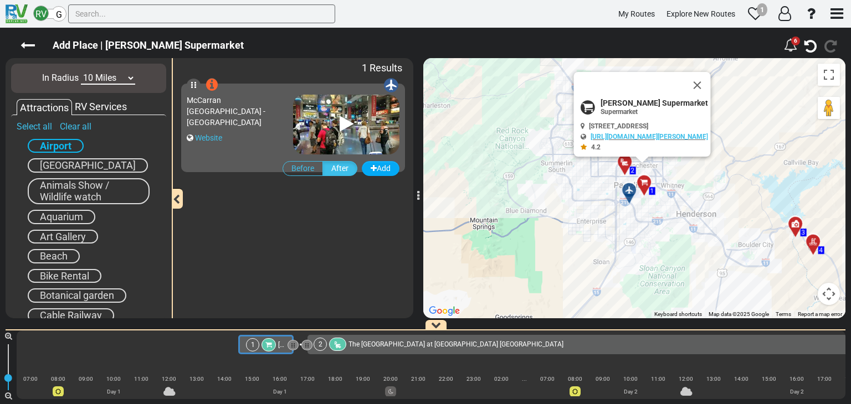
click at [235, 107] on span "McCarran [GEOGRAPHIC_DATA] - [GEOGRAPHIC_DATA]" at bounding box center [226, 111] width 79 height 31
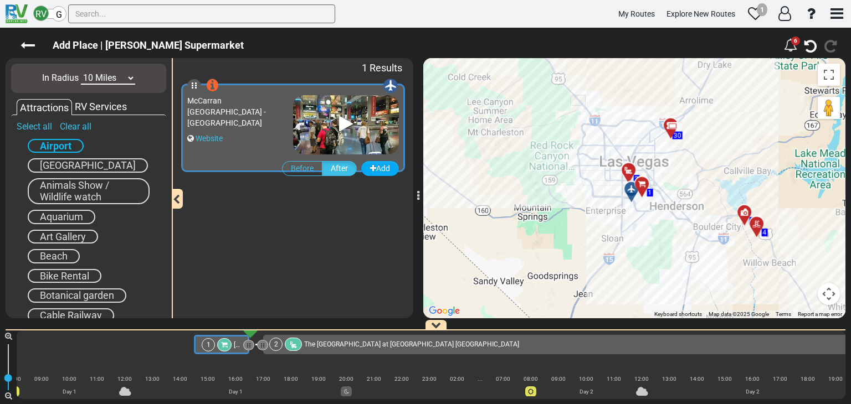
scroll to position [0, 55]
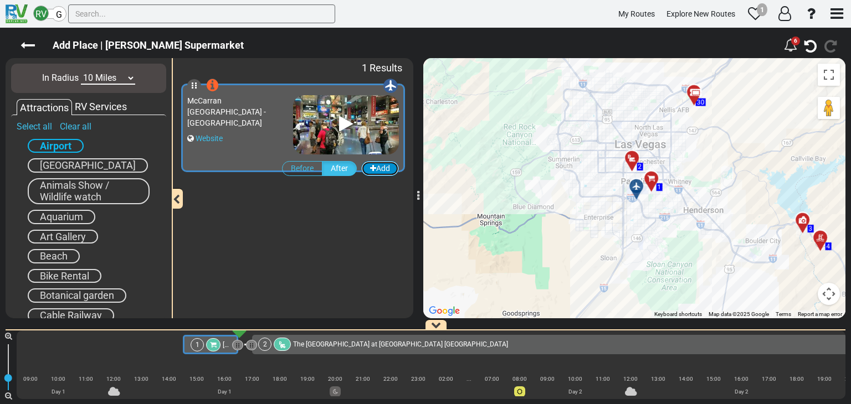
click at [385, 171] on button "Add" at bounding box center [380, 168] width 38 height 15
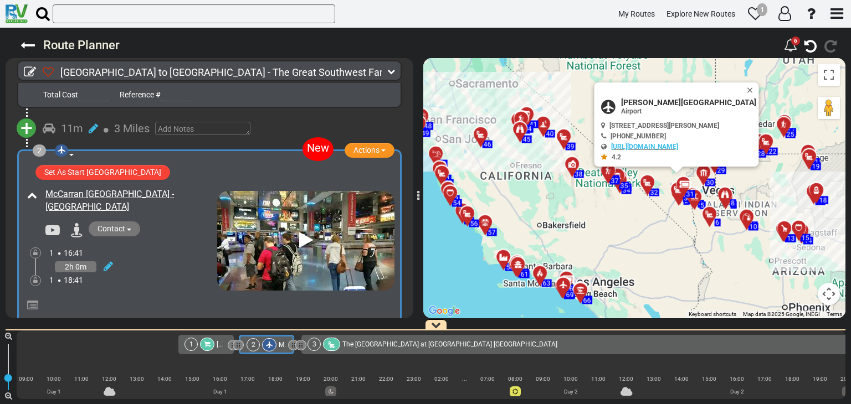
scroll to position [176, 0]
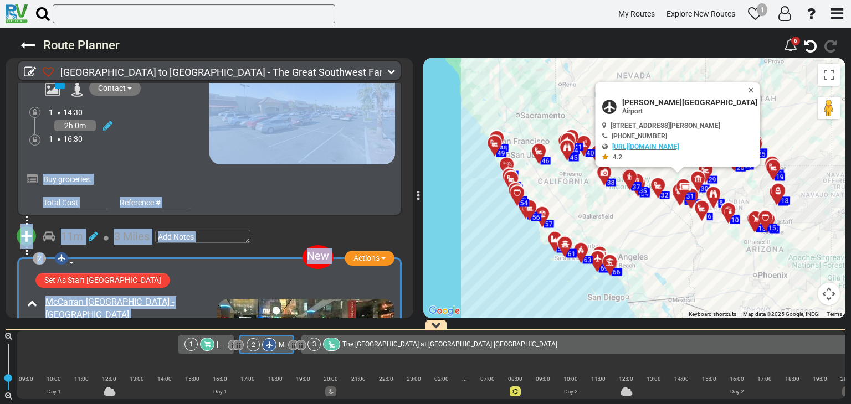
drag, startPoint x: 191, startPoint y: 221, endPoint x: 224, endPoint y: 84, distance: 140.9
click at [224, 42] on div "1 Supermarket Actions Add Activity Replace" at bounding box center [210, 42] width 408 height 0
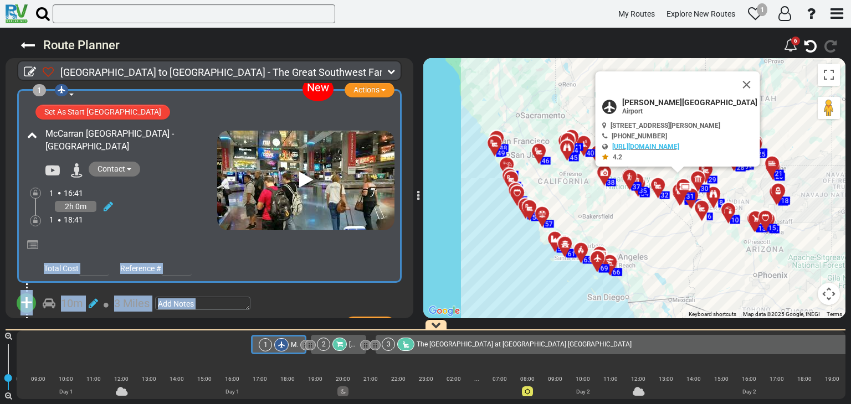
scroll to position [0, 60]
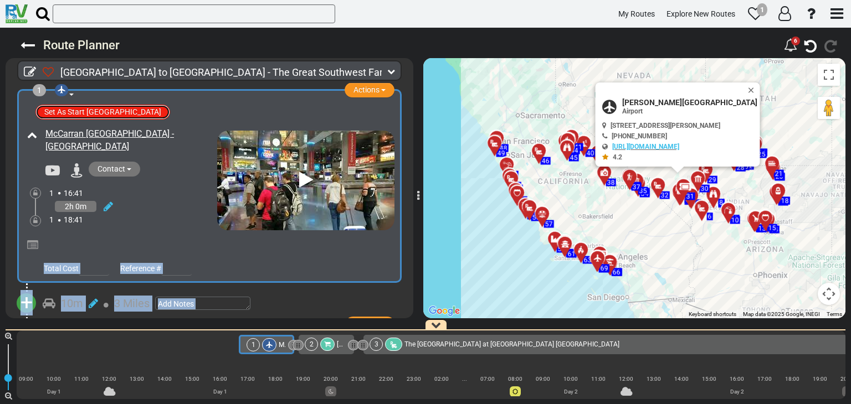
click at [76, 111] on button "Set As Start [GEOGRAPHIC_DATA]" at bounding box center [102, 112] width 135 height 15
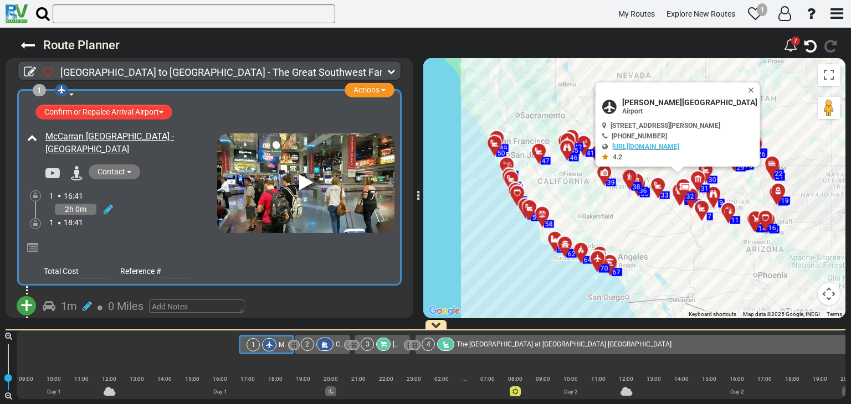
click at [316, 118] on div "Confirm or Repalce Arrival Airport Confirm as [GEOGRAPHIC_DATA] Replace this Ai…" at bounding box center [214, 113] width 362 height 23
click at [110, 171] on span "Contact" at bounding box center [111, 171] width 28 height 9
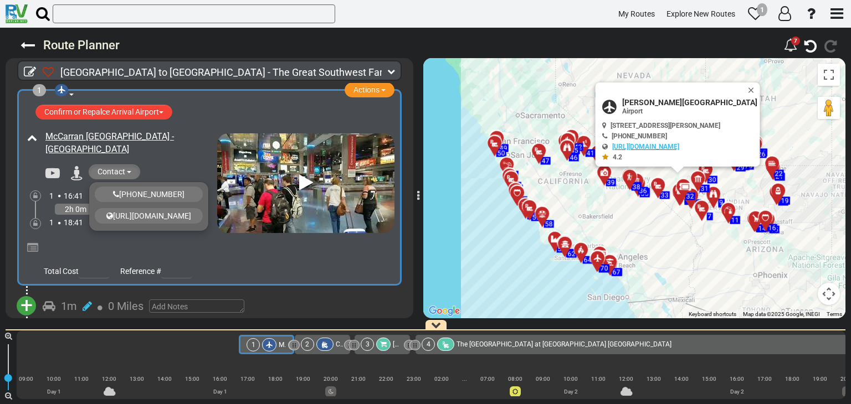
click at [167, 154] on div "McCarran [GEOGRAPHIC_DATA] - [GEOGRAPHIC_DATA]" at bounding box center [129, 143] width 169 height 25
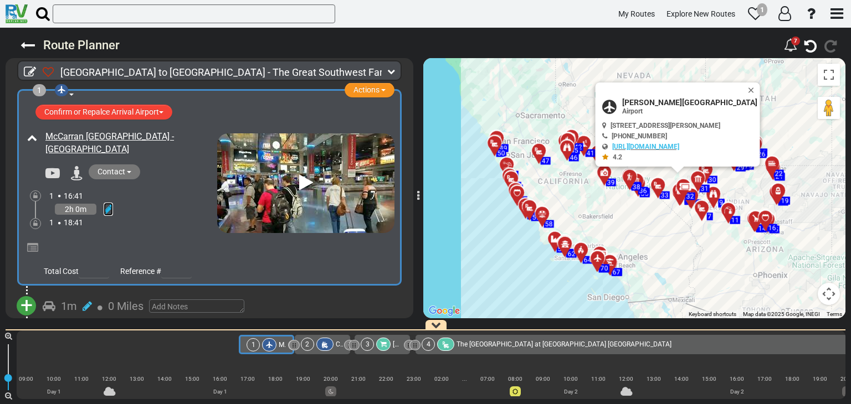
click at [107, 207] on icon at bounding box center [108, 209] width 9 height 11
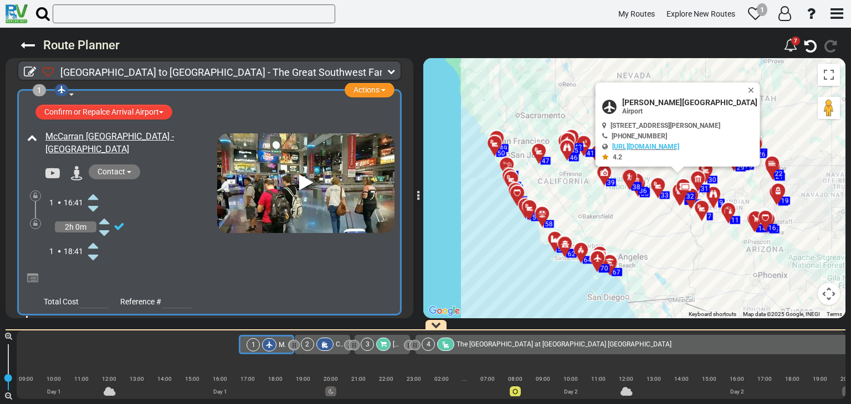
click at [96, 195] on icon at bounding box center [93, 197] width 10 height 18
click at [69, 198] on span "16:45" at bounding box center [73, 202] width 19 height 9
click at [84, 202] on div "1 16:45" at bounding box center [68, 202] width 39 height 11
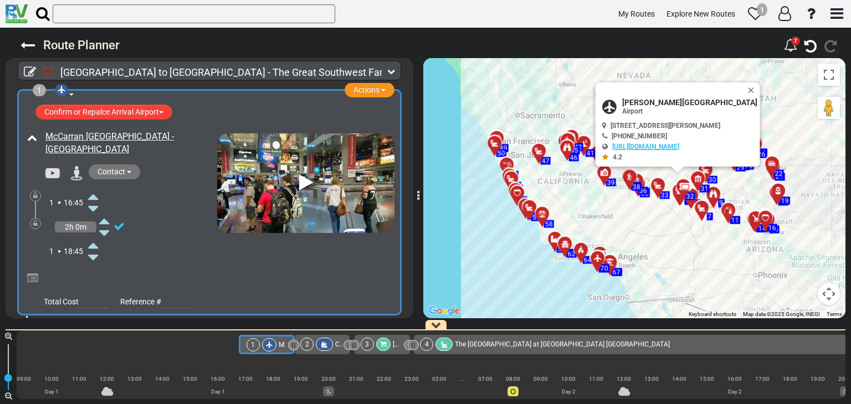
click at [91, 200] on icon at bounding box center [93, 209] width 10 height 18
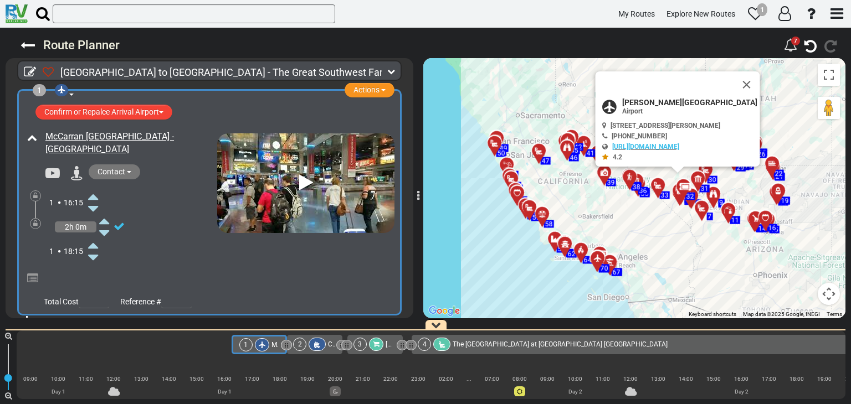
click at [91, 200] on icon at bounding box center [93, 209] width 10 height 18
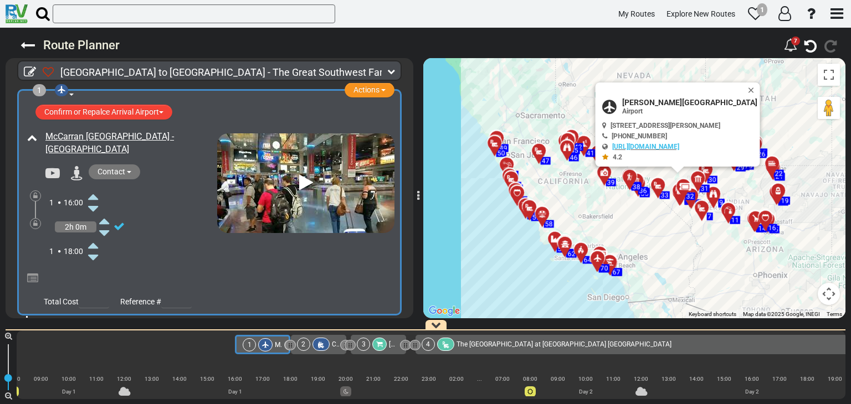
click at [91, 200] on icon at bounding box center [93, 209] width 10 height 18
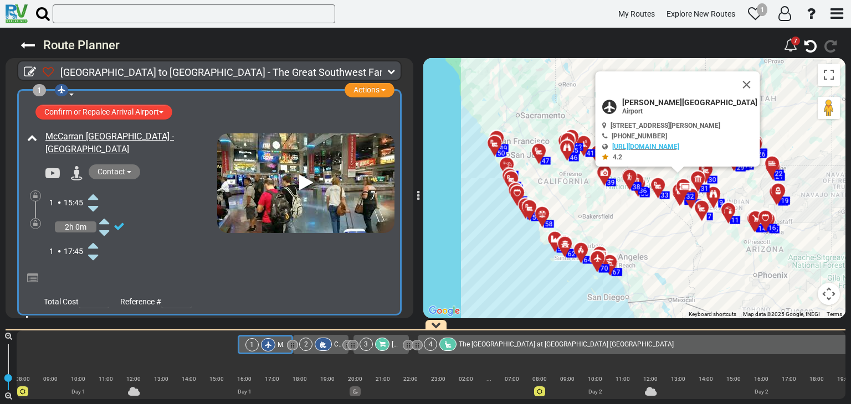
click at [91, 200] on icon at bounding box center [93, 209] width 10 height 18
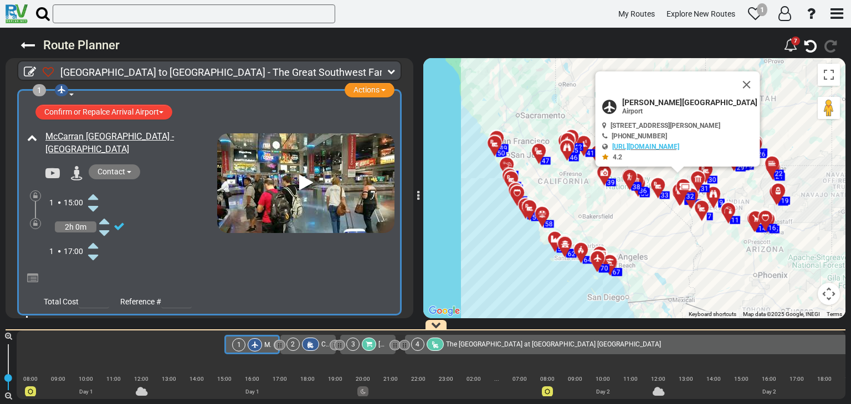
click at [91, 200] on icon at bounding box center [93, 209] width 10 height 18
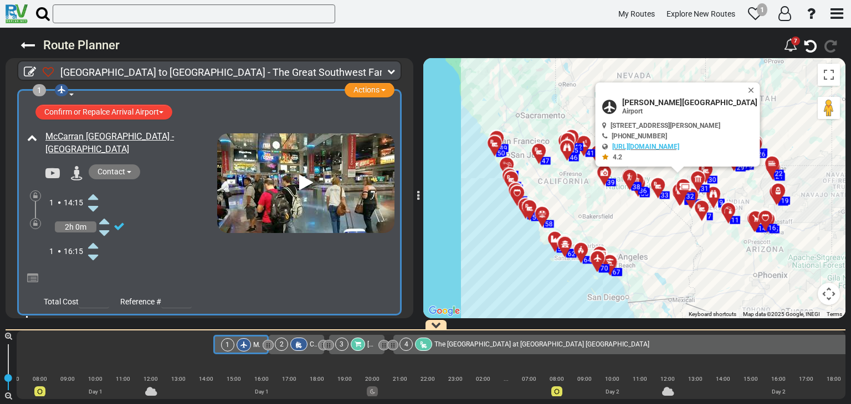
click at [91, 200] on icon at bounding box center [93, 209] width 10 height 18
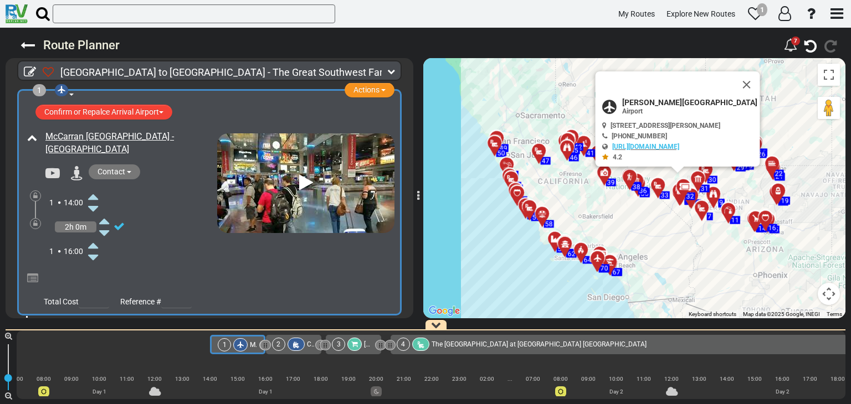
click at [91, 200] on icon at bounding box center [93, 209] width 10 height 18
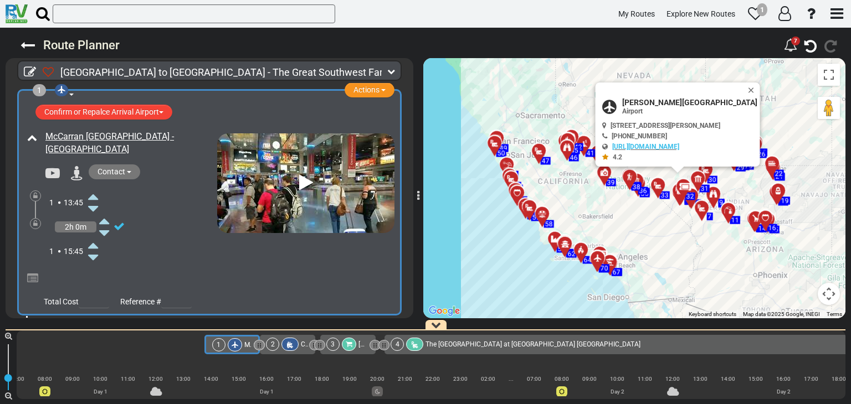
click at [91, 200] on icon at bounding box center [93, 209] width 10 height 18
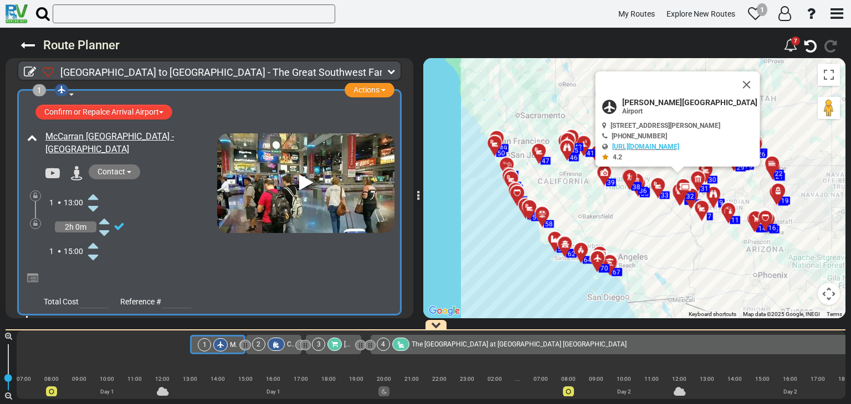
scroll to position [0, 1]
click at [91, 200] on icon at bounding box center [93, 209] width 10 height 18
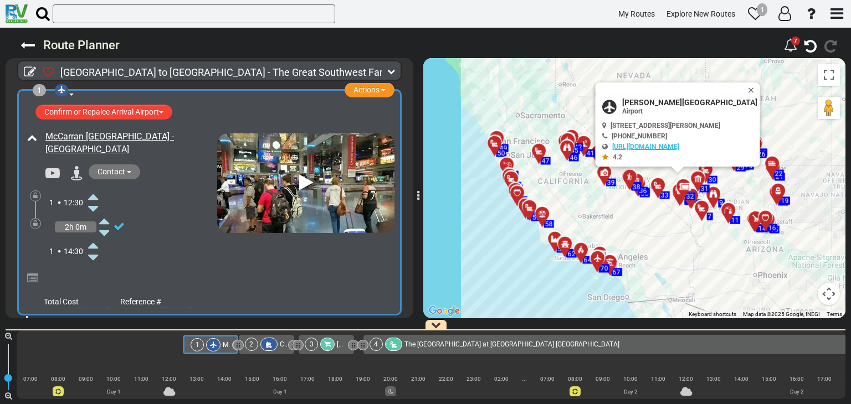
click at [97, 208] on icon at bounding box center [93, 209] width 10 height 18
click at [96, 204] on icon at bounding box center [93, 209] width 10 height 18
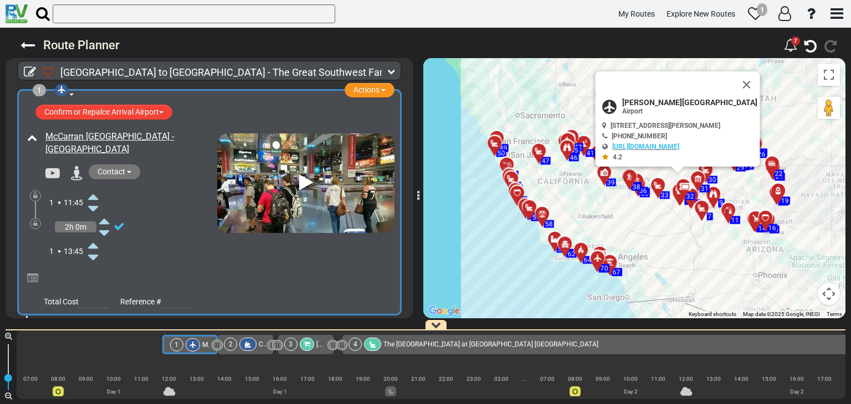
click at [96, 204] on icon at bounding box center [93, 209] width 10 height 18
click at [94, 208] on icon at bounding box center [93, 209] width 10 height 18
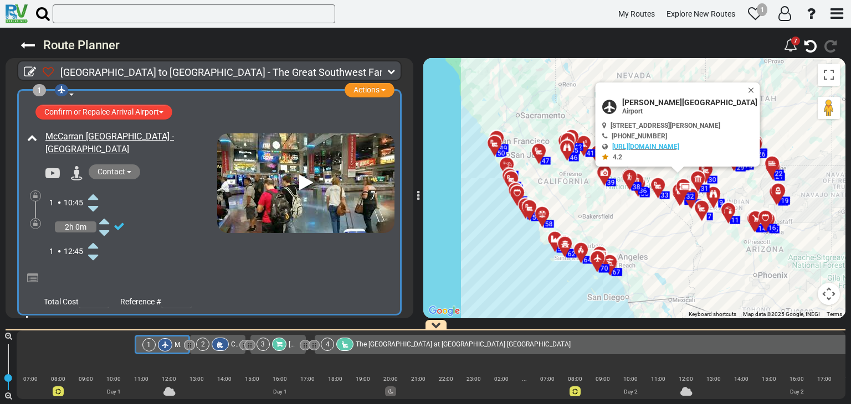
click at [94, 208] on icon at bounding box center [93, 209] width 10 height 18
click at [94, 211] on icon at bounding box center [93, 209] width 10 height 18
click at [94, 193] on icon at bounding box center [93, 197] width 10 height 18
click at [95, 189] on icon at bounding box center [93, 197] width 10 height 18
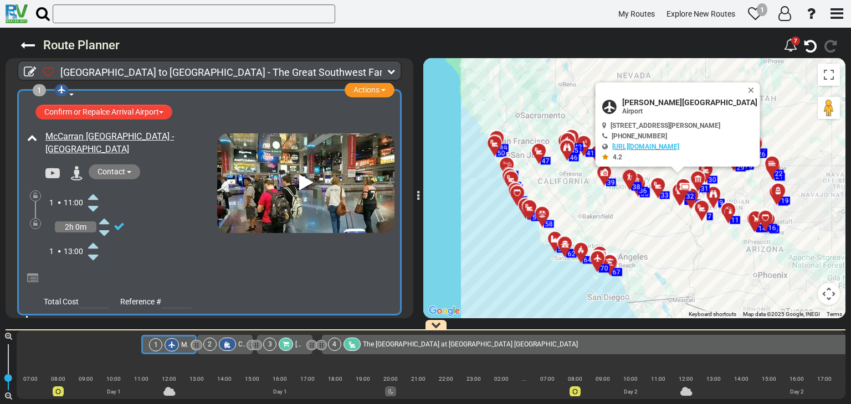
click at [95, 189] on icon at bounding box center [93, 197] width 10 height 18
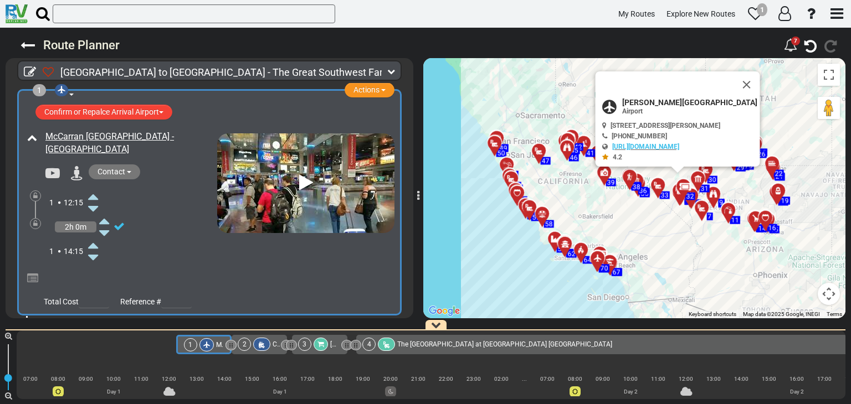
click at [95, 189] on icon at bounding box center [93, 197] width 10 height 18
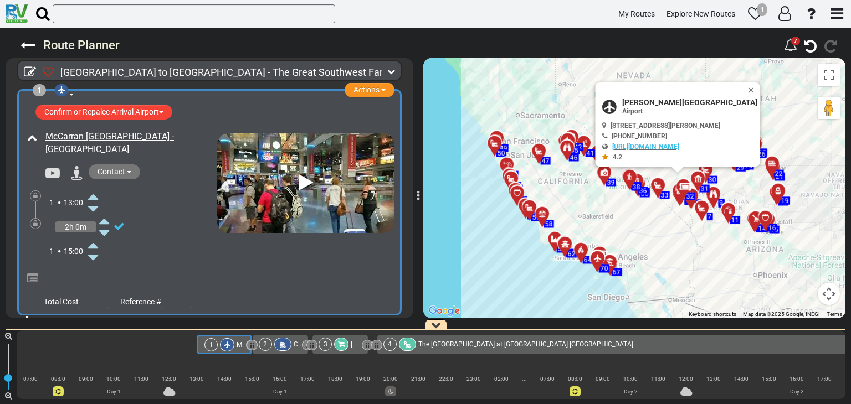
click at [96, 258] on icon at bounding box center [93, 258] width 10 height 18
click at [93, 240] on icon at bounding box center [93, 245] width 10 height 18
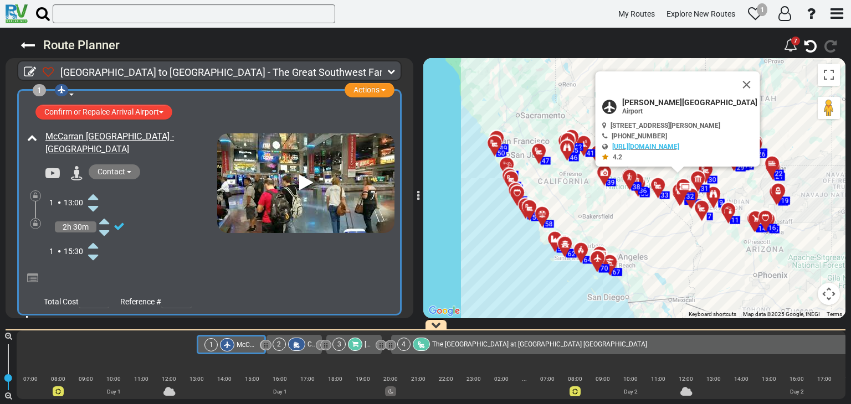
click at [93, 240] on icon at bounding box center [93, 245] width 10 height 18
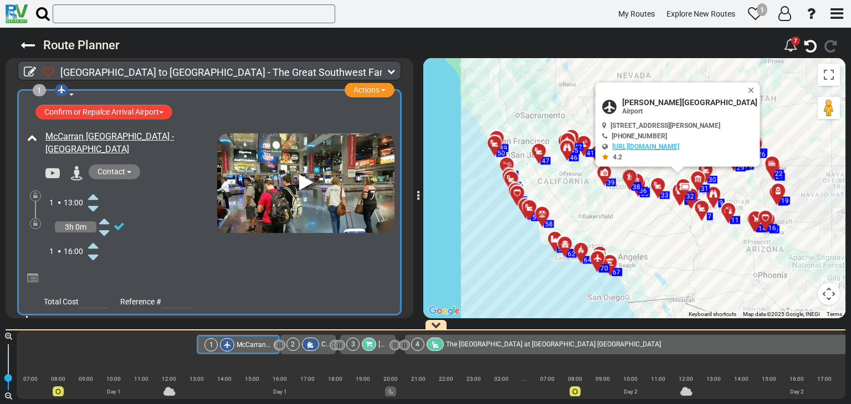
click at [105, 230] on icon at bounding box center [104, 233] width 10 height 18
click at [106, 219] on icon at bounding box center [104, 221] width 10 height 18
click at [188, 262] on div "1 16:00" at bounding box center [133, 251] width 168 height 24
click at [117, 224] on icon at bounding box center [119, 226] width 11 height 11
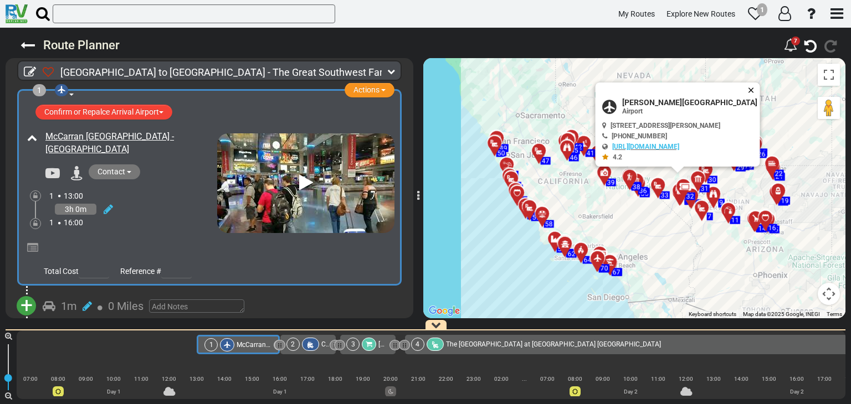
click at [758, 88] on button "Close" at bounding box center [753, 91] width 13 height 16
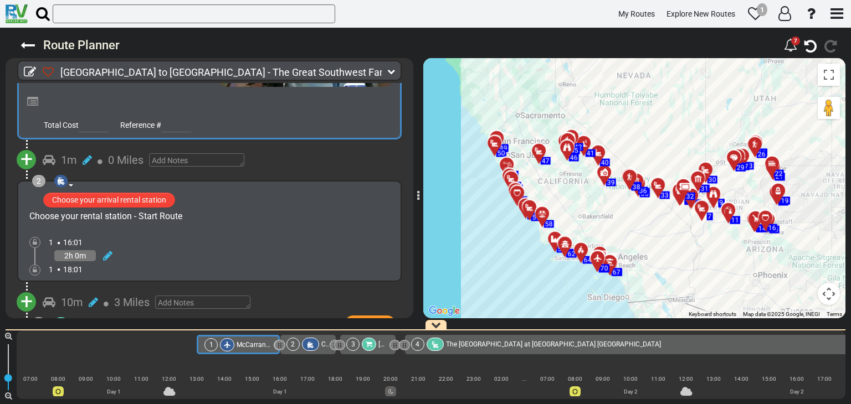
scroll to position [166, 0]
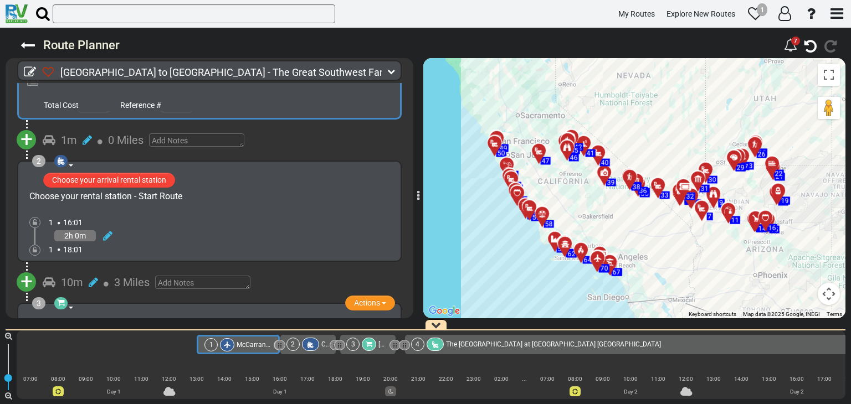
click at [89, 197] on div "Choose your rental station - Start Route" at bounding box center [105, 197] width 153 height 13
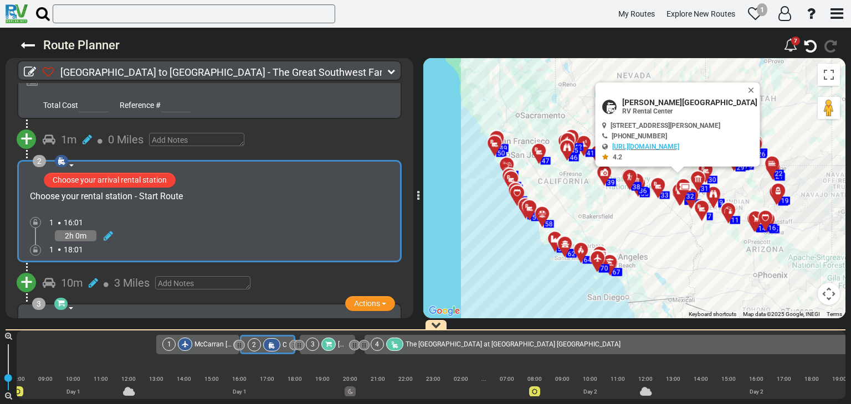
scroll to position [0, 42]
click at [62, 160] on icon at bounding box center [61, 161] width 11 height 9
click at [85, 174] on div "RV Rental Center" at bounding box center [101, 178] width 80 height 13
click at [84, 198] on div "Choose your rental station - Start Route" at bounding box center [106, 197] width 153 height 13
click at [106, 181] on button "Choose your arrival rental station" at bounding box center [110, 180] width 132 height 15
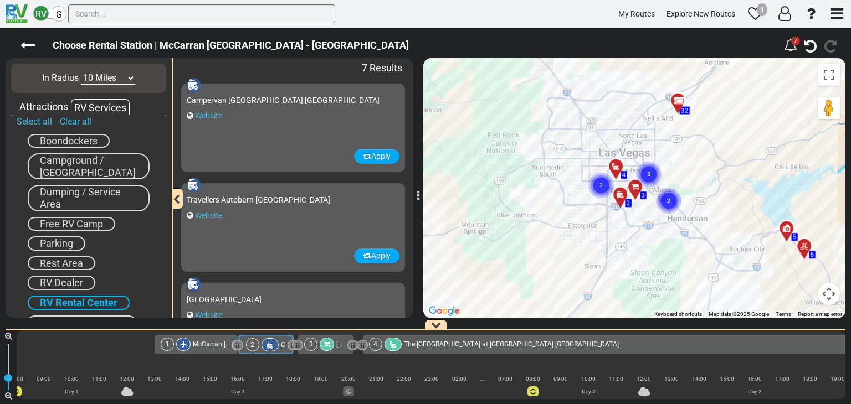
scroll to position [0, 0]
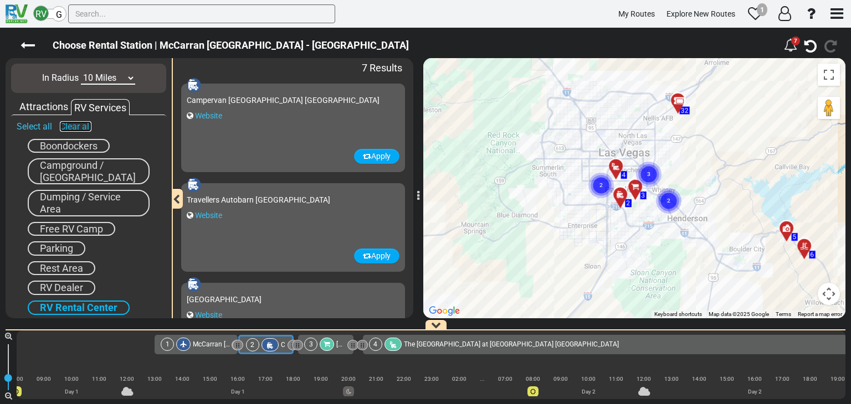
click at [69, 122] on link "Clear all" at bounding box center [76, 126] width 32 height 11
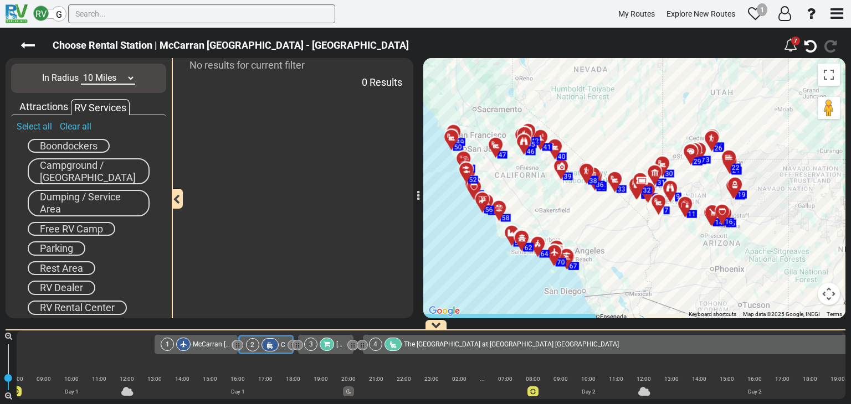
click at [45, 105] on div "Attractions" at bounding box center [44, 107] width 54 height 14
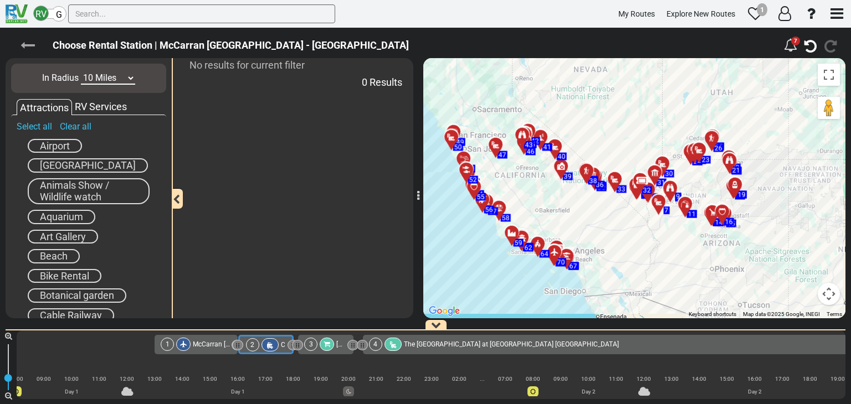
click at [30, 46] on icon at bounding box center [27, 45] width 14 height 14
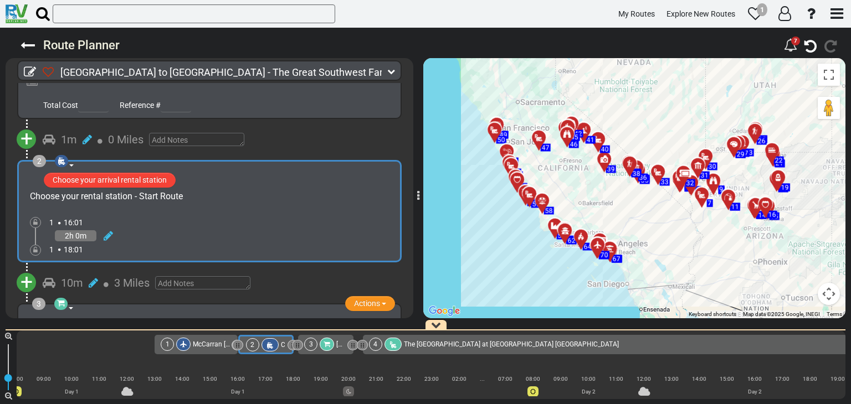
drag, startPoint x: 49, startPoint y: 197, endPoint x: 274, endPoint y: 216, distance: 225.7
click at [274, 217] on div "1 16:01" at bounding box center [221, 222] width 345 height 11
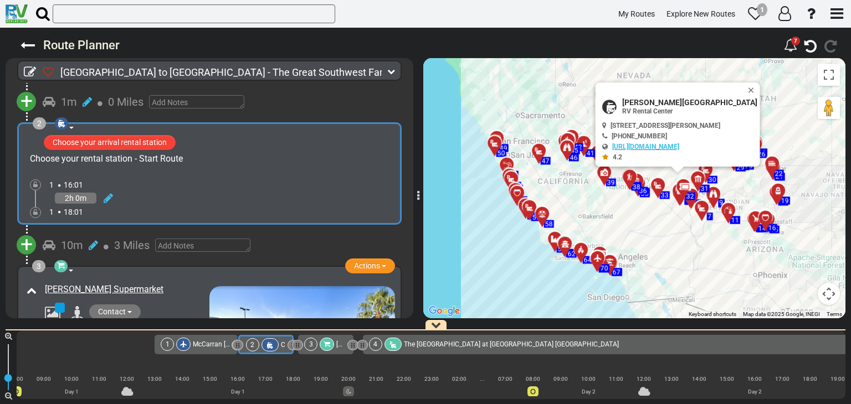
scroll to position [221, 0]
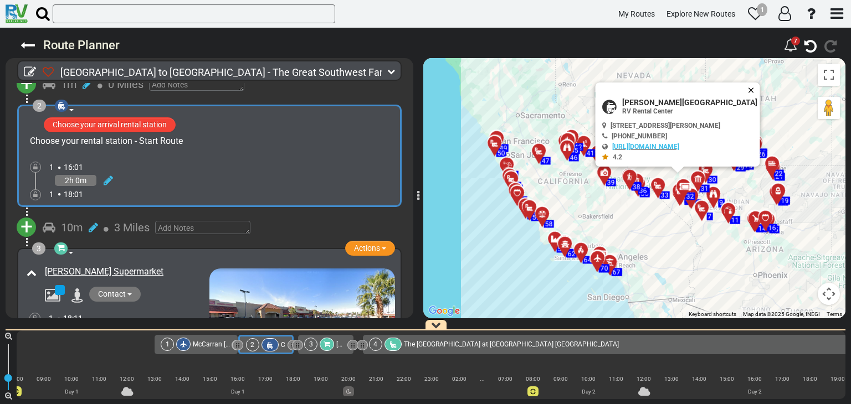
click at [757, 86] on button "Close" at bounding box center [753, 91] width 13 height 16
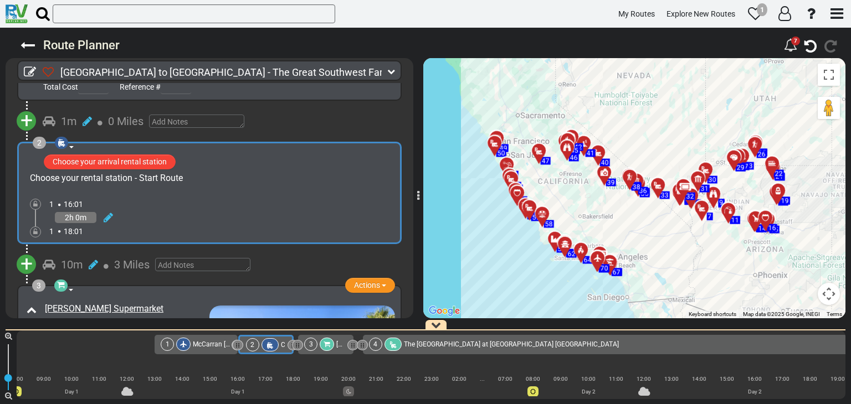
scroll to position [166, 0]
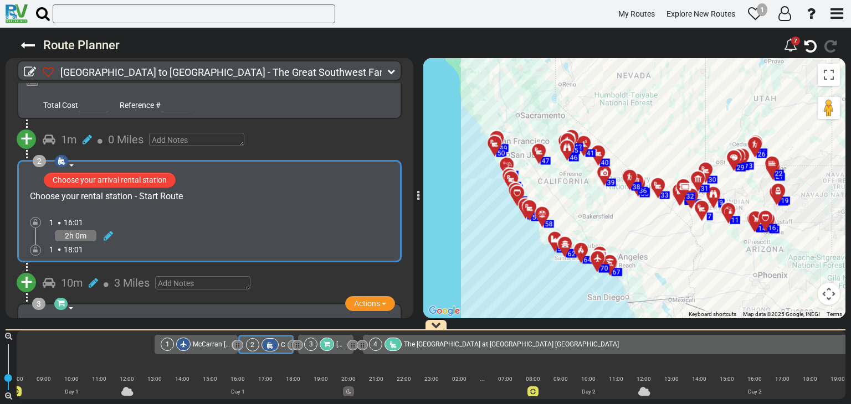
click at [23, 140] on span "+" at bounding box center [26, 138] width 12 height 25
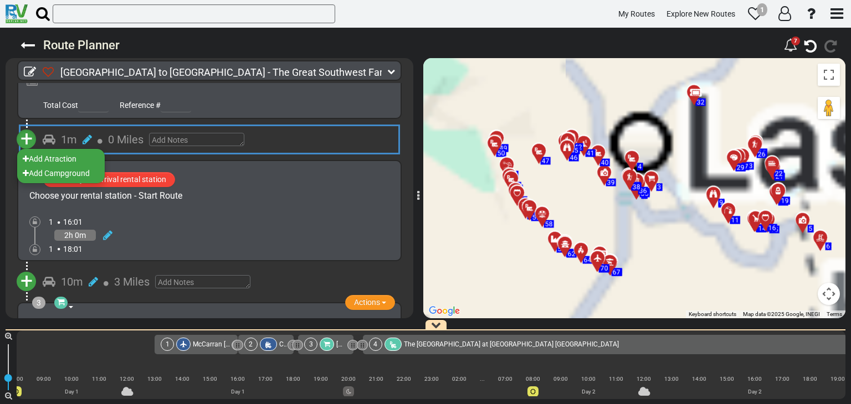
scroll to position [0, 42]
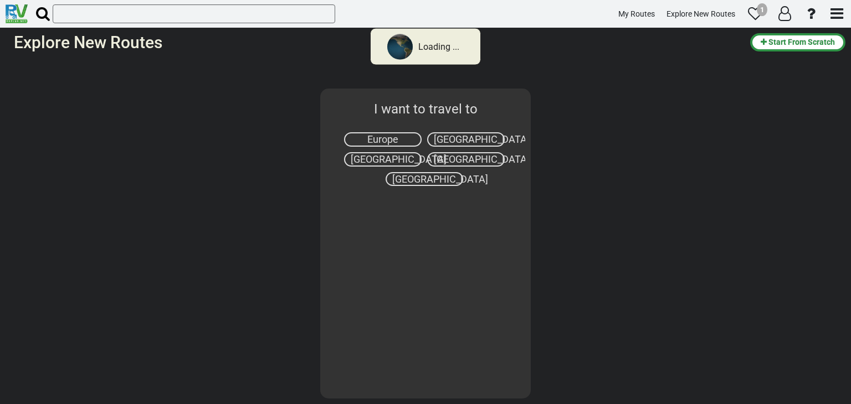
select select "number:2"
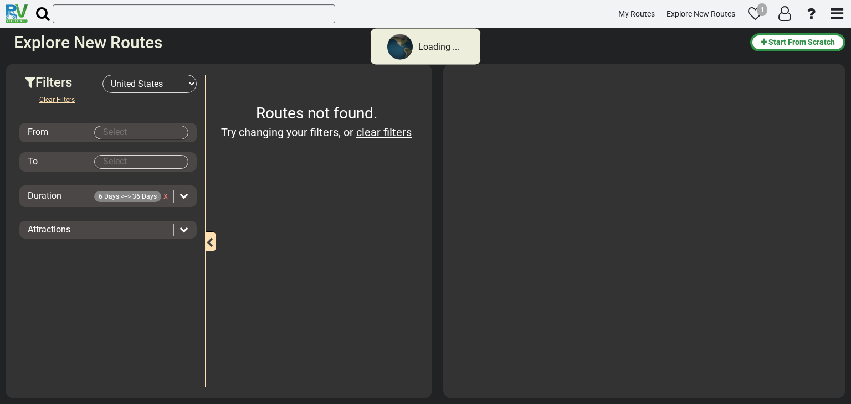
type input "[GEOGRAPHIC_DATA]"
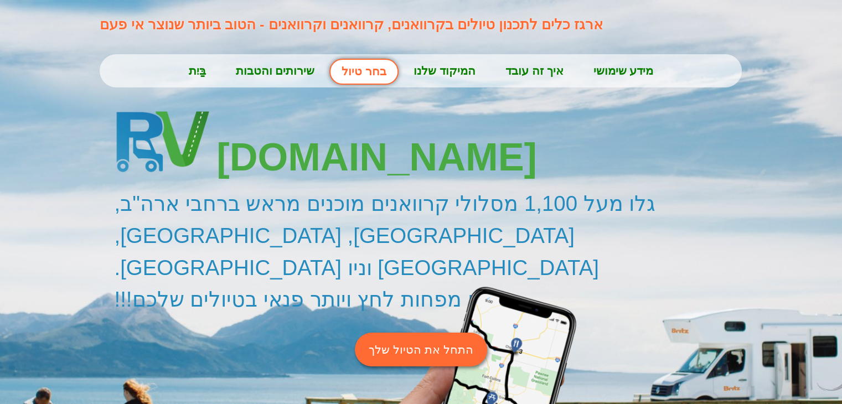
click at [414, 343] on font "התחל את הטיול שלך" at bounding box center [421, 349] width 104 height 13
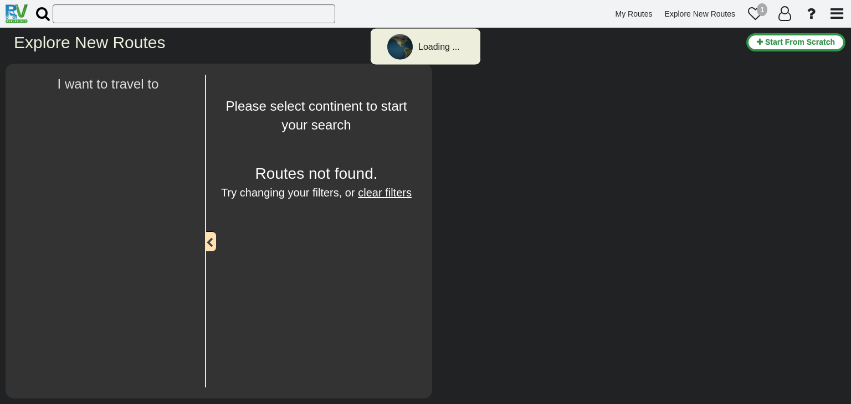
select select "number:2"
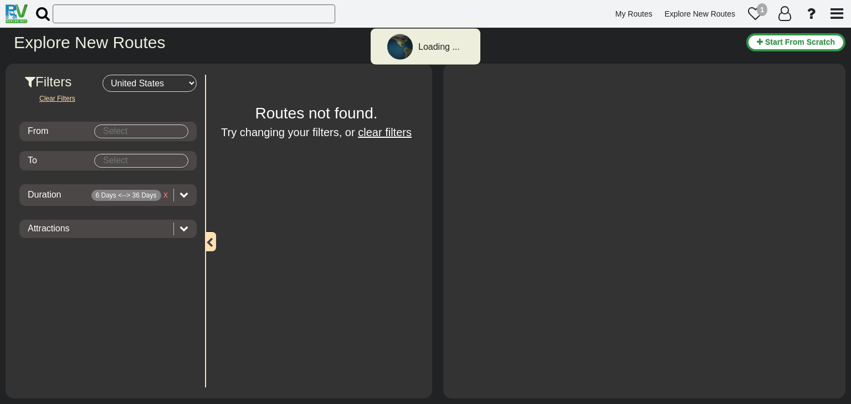
type input "Las Vegas"
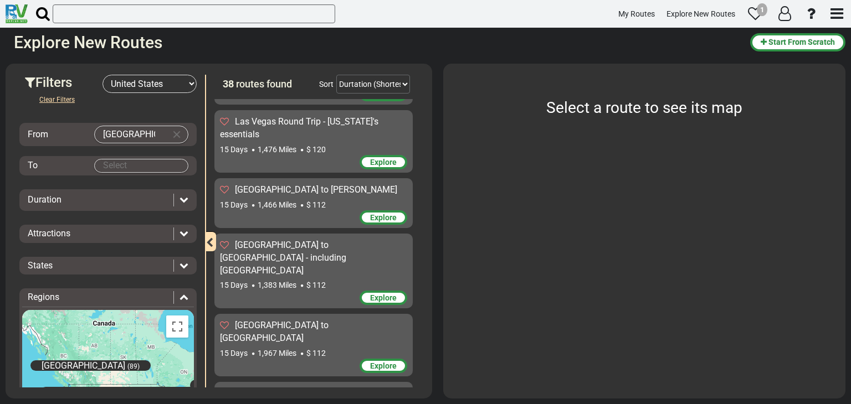
scroll to position [720, 0]
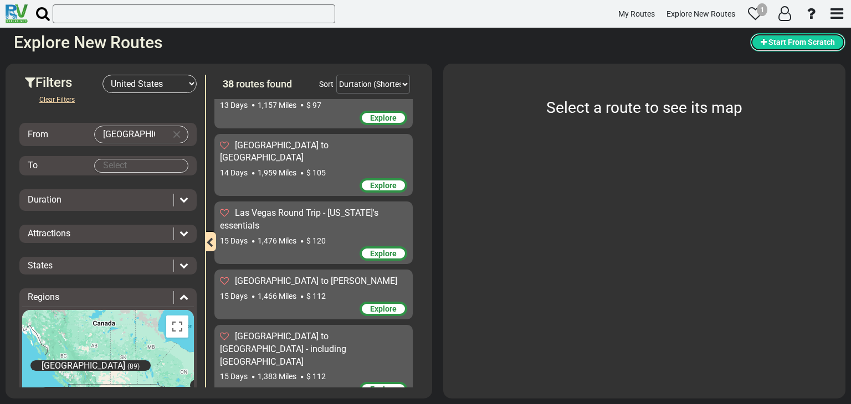
click at [789, 42] on span "Start From Scratch" at bounding box center [801, 42] width 66 height 9
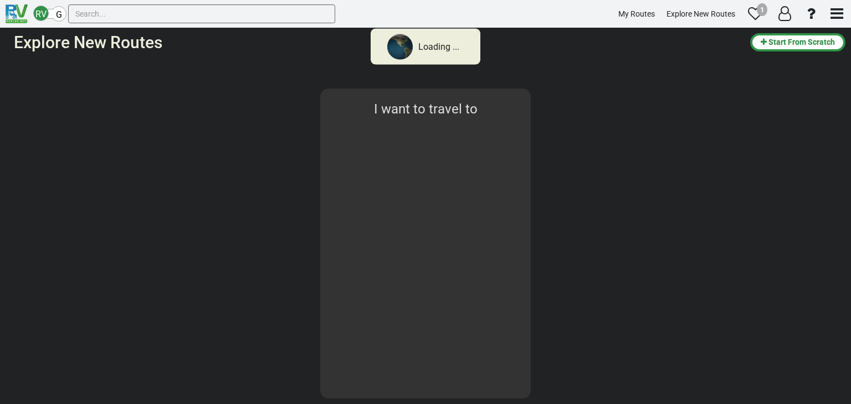
select select "number:2"
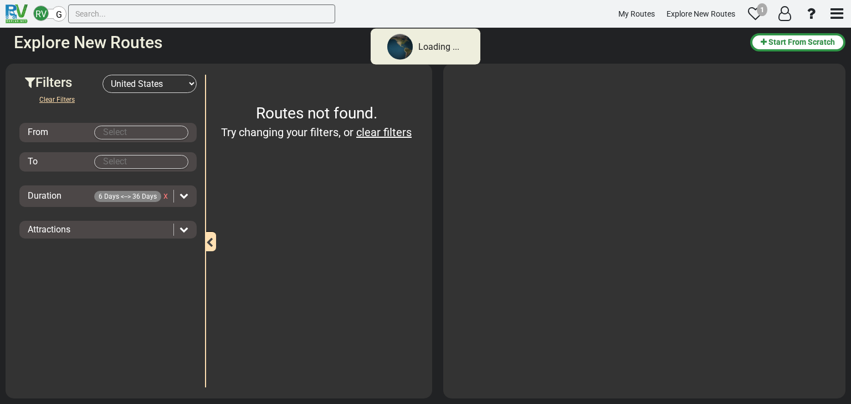
type input "[GEOGRAPHIC_DATA]"
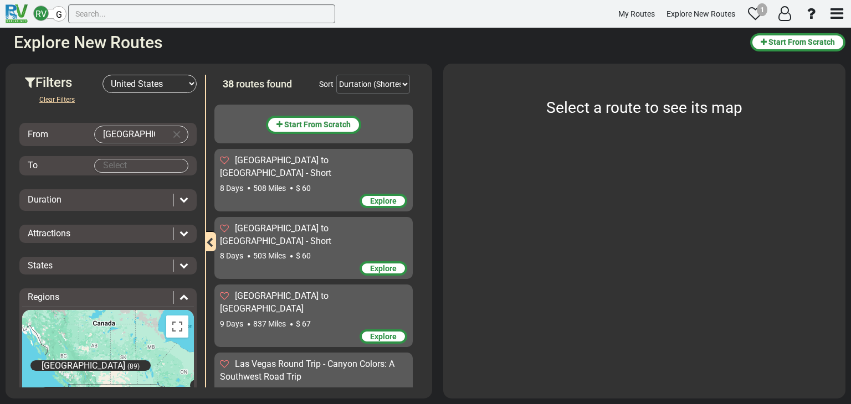
click at [144, 164] on body "RV G My Routes Explore New Routes 1" at bounding box center [425, 202] width 851 height 404
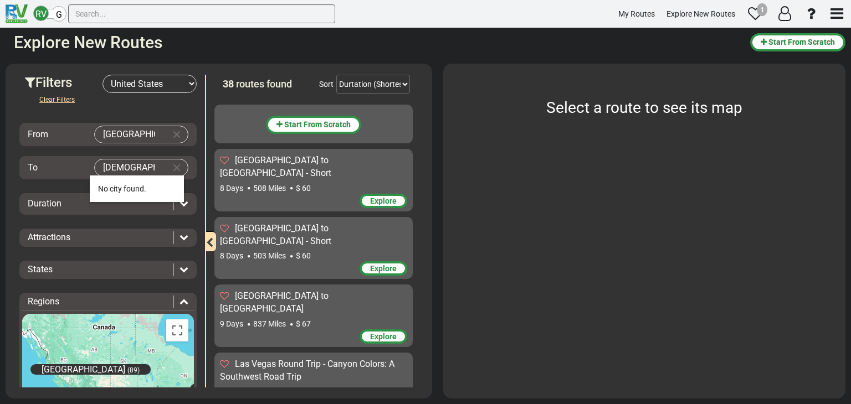
type input "ך"
click at [133, 186] on span "Los Angeles" at bounding box center [118, 188] width 40 height 9
type input "Los Angeles"
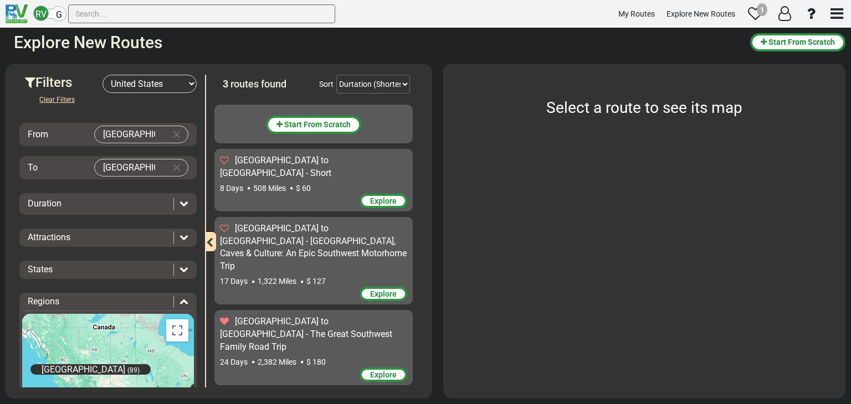
click at [271, 316] on span "[GEOGRAPHIC_DATA] to [GEOGRAPHIC_DATA] - The Great Southwest Family Road Trip" at bounding box center [306, 334] width 172 height 36
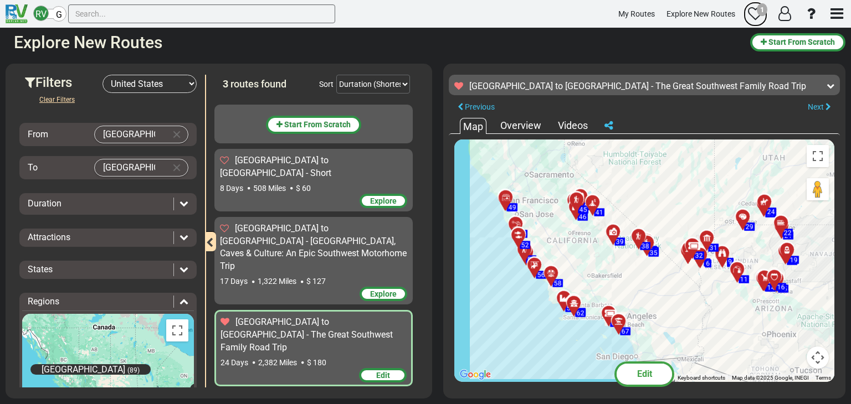
click at [755, 12] on icon at bounding box center [755, 13] width 15 height 15
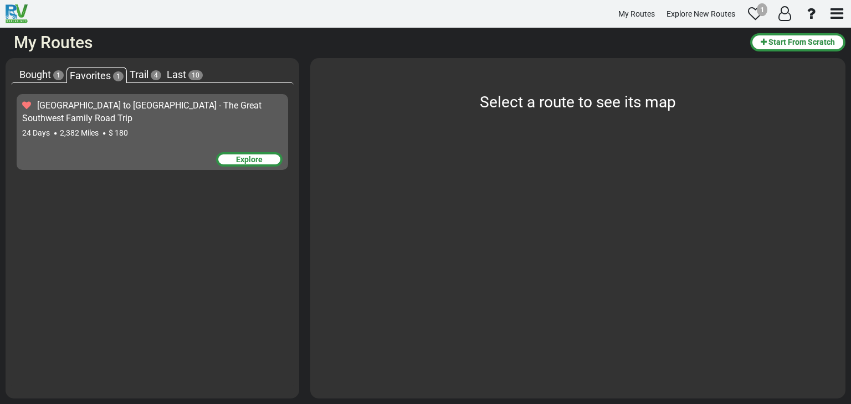
click at [178, 121] on div "[GEOGRAPHIC_DATA] to [GEOGRAPHIC_DATA] - The Great Southwest Family Road Trip" at bounding box center [152, 112] width 260 height 25
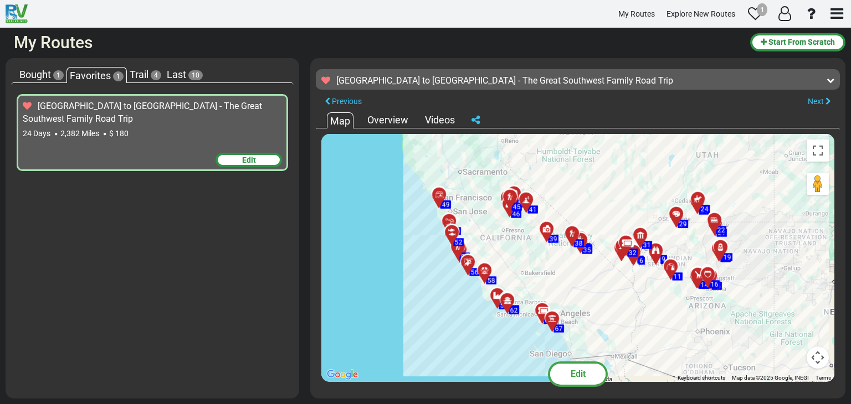
click at [574, 377] on span "Edit" at bounding box center [577, 374] width 15 height 11
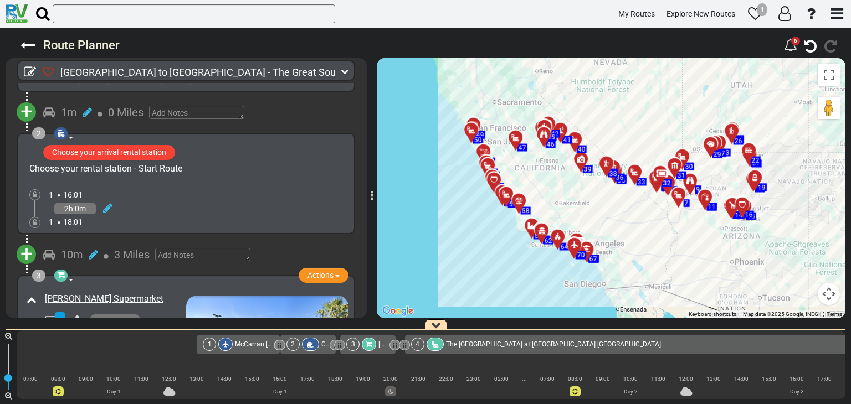
scroll to position [166, 0]
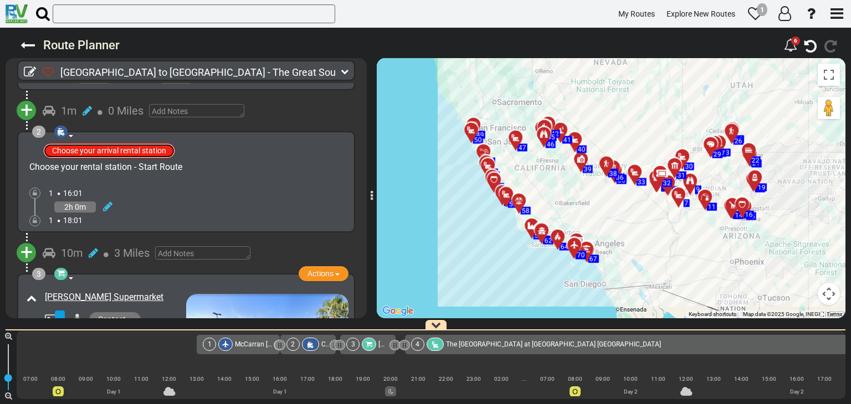
click at [111, 153] on button "Choose your arrival rental station" at bounding box center [109, 150] width 132 height 15
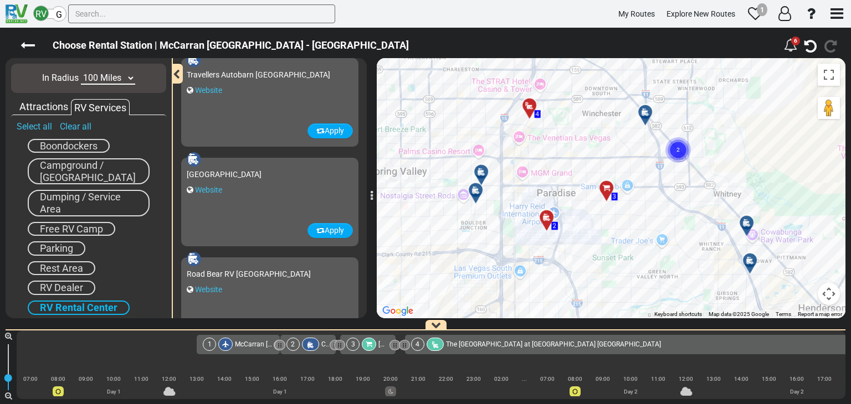
scroll to position [0, 0]
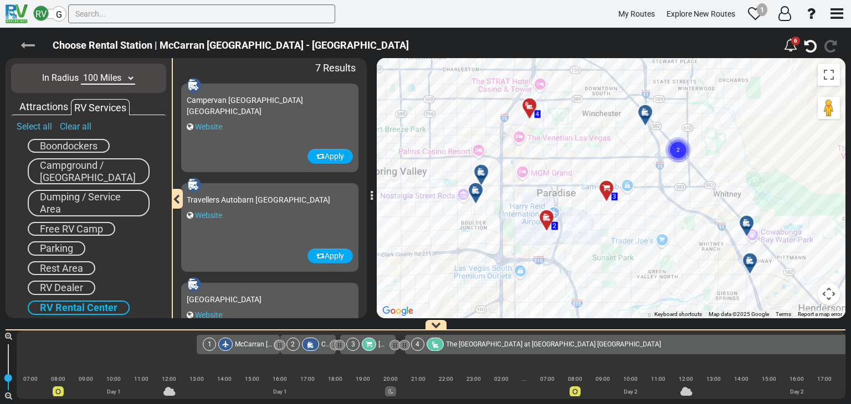
click at [28, 50] on icon at bounding box center [27, 45] width 14 height 14
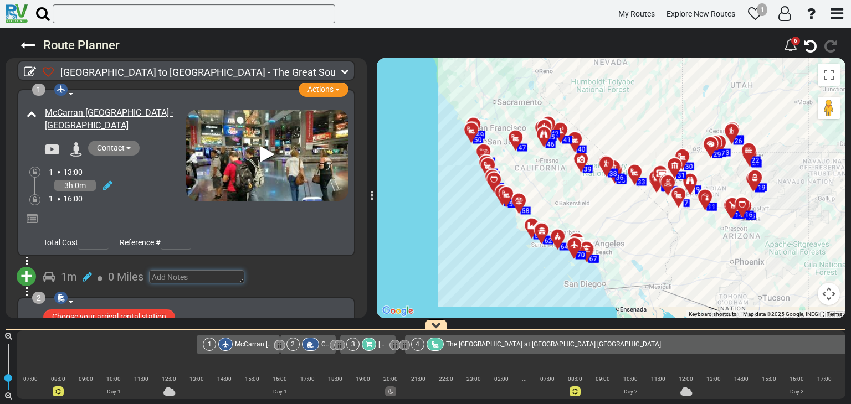
click at [175, 277] on textarea at bounding box center [196, 276] width 95 height 13
paste textarea "3800 Boulder Hwy"
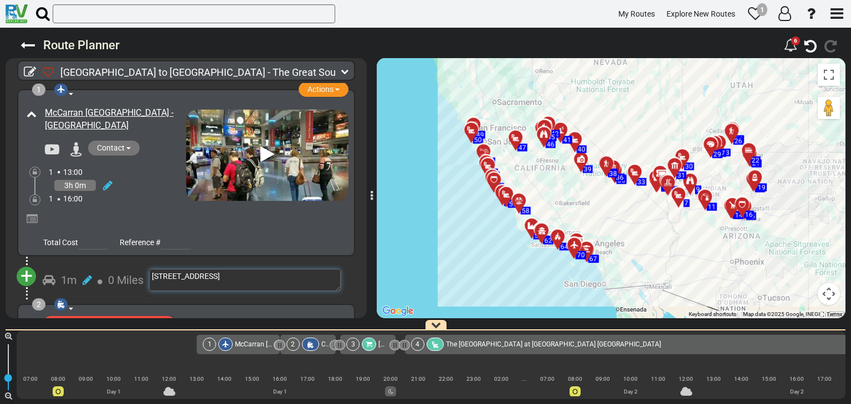
type textarea "3800 Boulder Hwy"
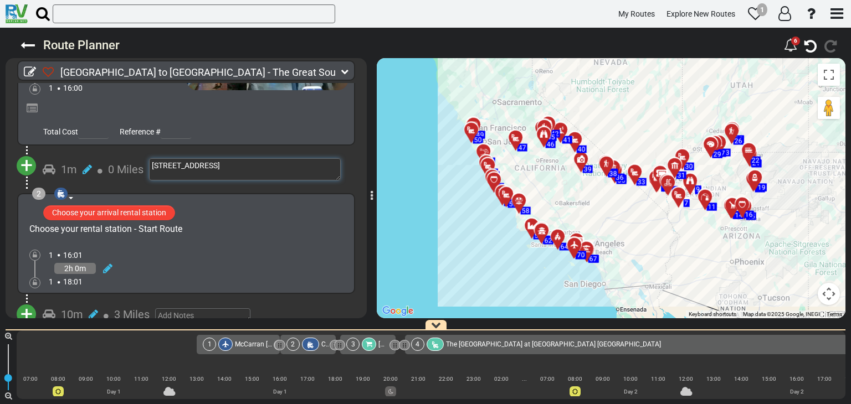
drag, startPoint x: 219, startPoint y: 164, endPoint x: 147, endPoint y: 162, distance: 72.0
click at [147, 162] on div "1m 0 Miles 3800 Boulder Hwy" at bounding box center [194, 169] width 303 height 22
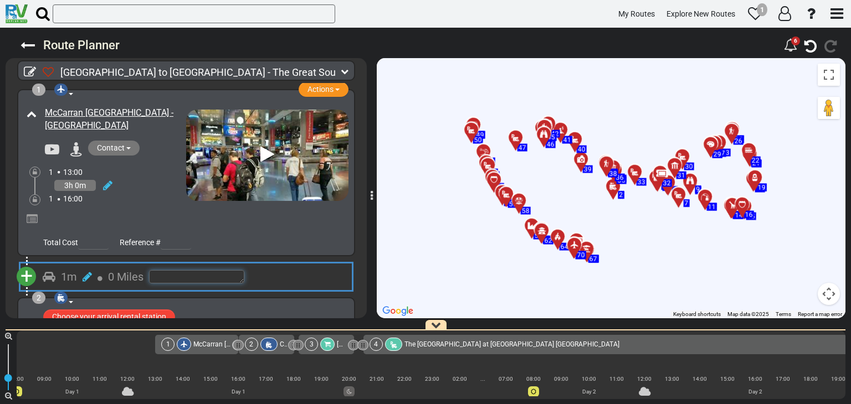
paste textarea "3800 Boulder Hwy"
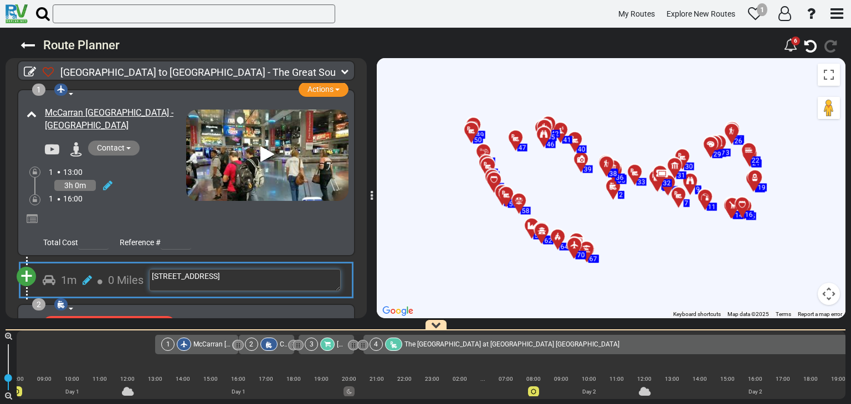
click at [268, 287] on textarea "3800 Boulder Hwy" at bounding box center [245, 280] width 192 height 22
type textarea "3800 Boulder Hwy"
click at [28, 89] on div "1 Airport Actions Add Activity Replace Add Notes" at bounding box center [186, 89] width 361 height 0
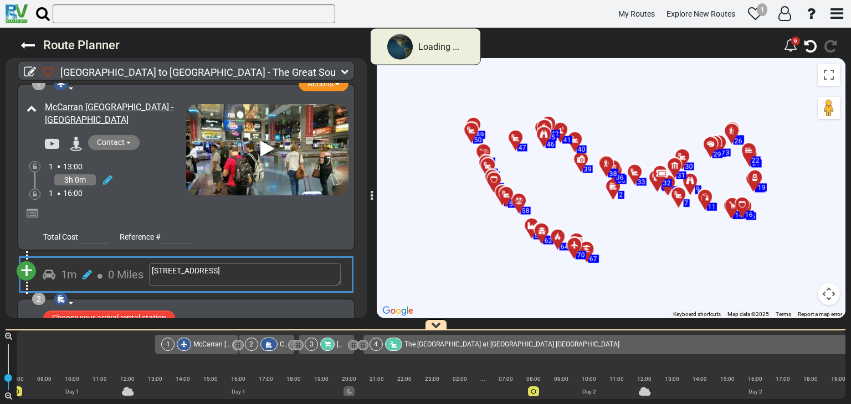
scroll to position [0, 0]
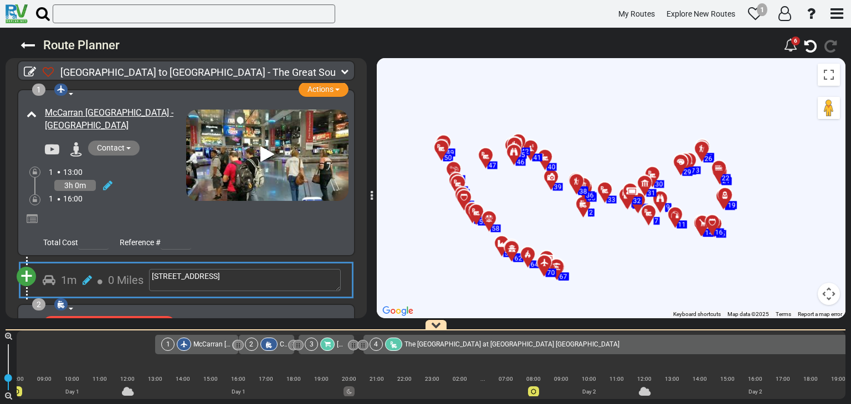
drag, startPoint x: 618, startPoint y: 202, endPoint x: 587, endPoint y: 222, distance: 36.6
click at [587, 222] on div "To activate drag with keyboard, press Alt + Enter. Once in keyboard drag state,…" at bounding box center [611, 188] width 469 height 260
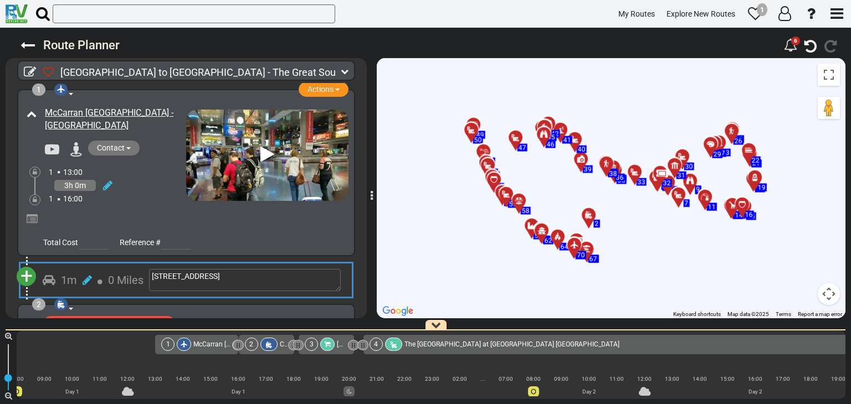
click at [589, 218] on div at bounding box center [592, 220] width 18 height 17
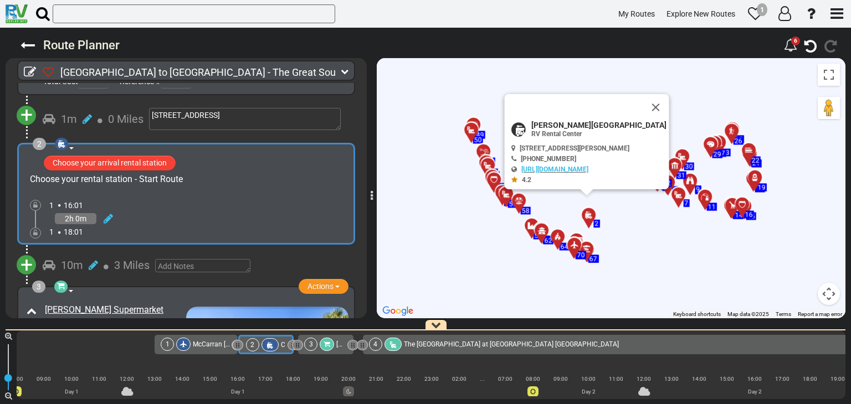
scroll to position [176, 0]
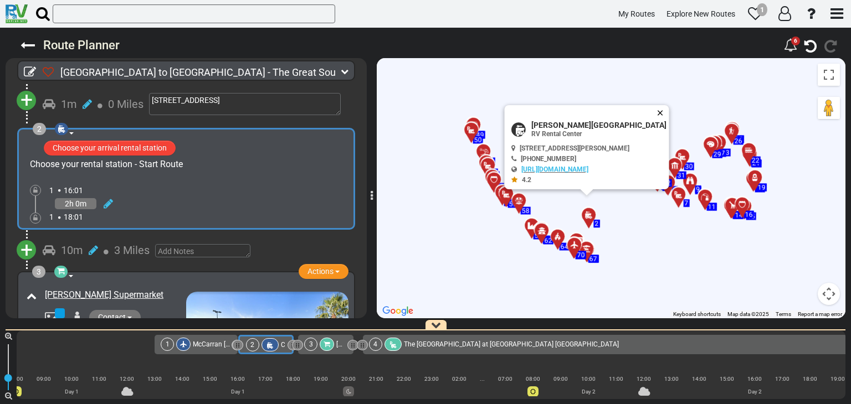
click at [667, 113] on button "Close" at bounding box center [662, 113] width 13 height 16
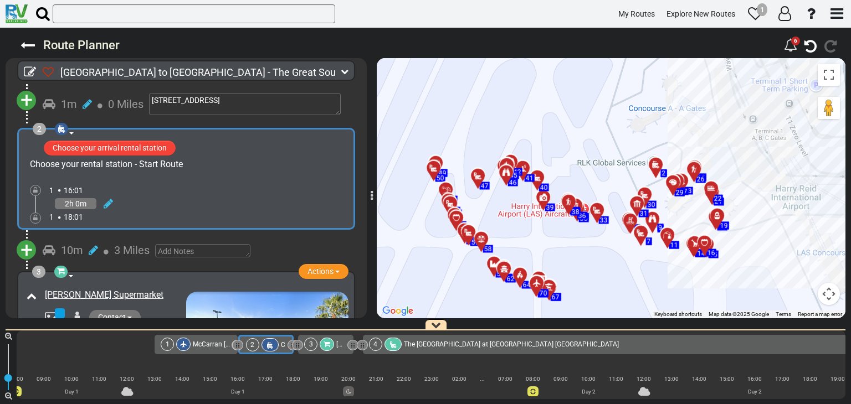
drag, startPoint x: 665, startPoint y: 155, endPoint x: 627, endPoint y: 195, distance: 55.3
click at [627, 195] on div "To activate drag with keyboard, press Alt + Enter. Once in keyboard drag state,…" at bounding box center [611, 188] width 469 height 260
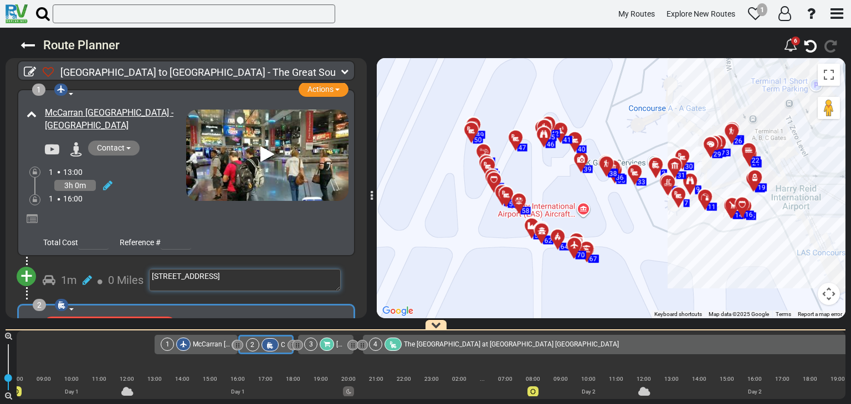
scroll to position [0, 0]
drag, startPoint x: 220, startPoint y: 275, endPoint x: 147, endPoint y: 276, distance: 73.1
click at [147, 276] on div "1m 0 Miles 3800 Boulder Hwy" at bounding box center [194, 280] width 303 height 22
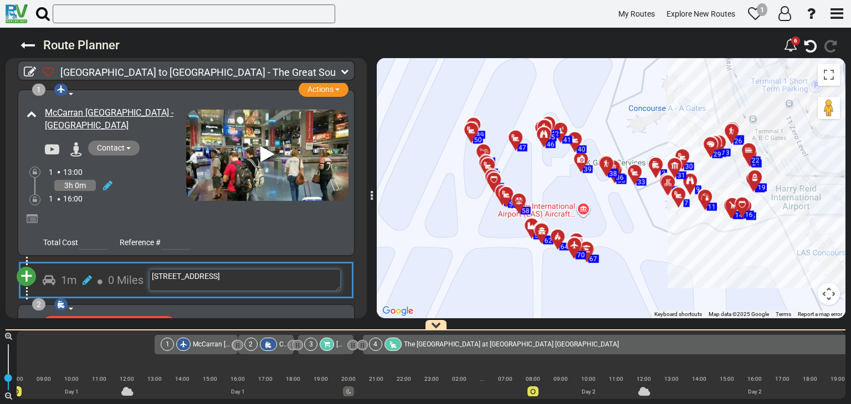
scroll to position [0, 42]
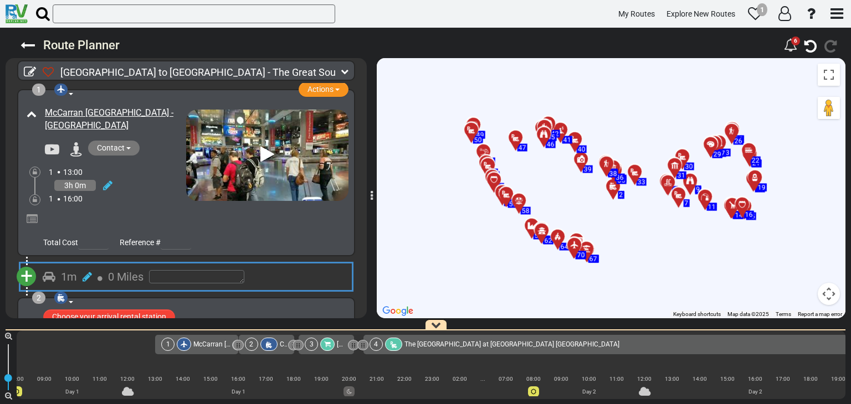
click at [15, 229] on div "1 Airport Actions Add Activity Replace Add Notes Set as Booked" at bounding box center [186, 173] width 361 height 168
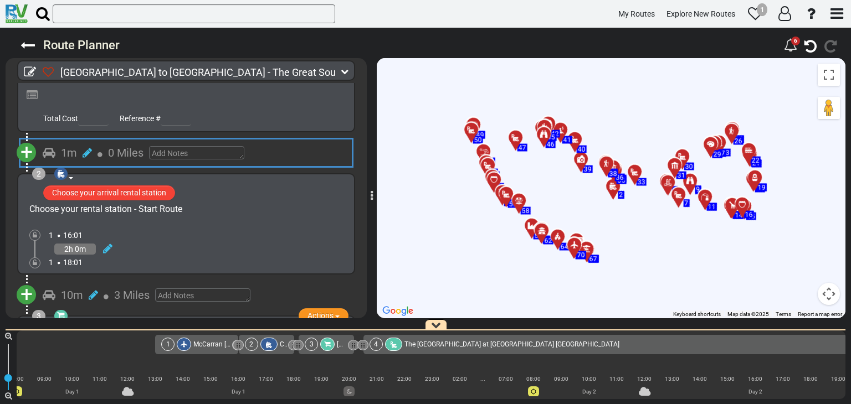
scroll to position [166, 0]
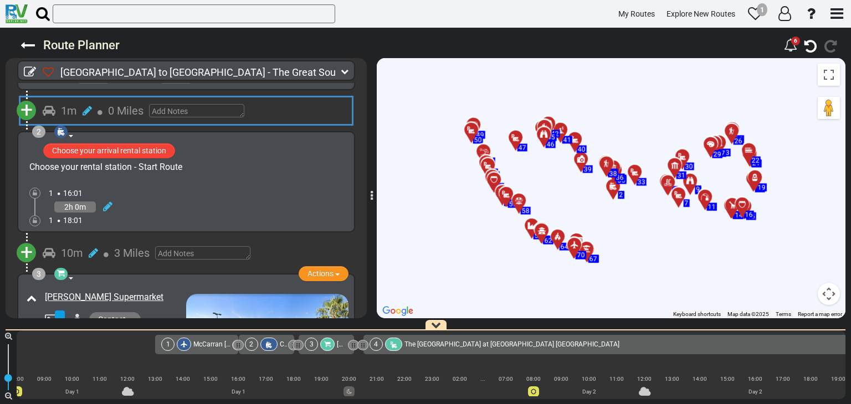
click at [233, 162] on div "Choose your rental station - Start Route" at bounding box center [186, 167] width 325 height 13
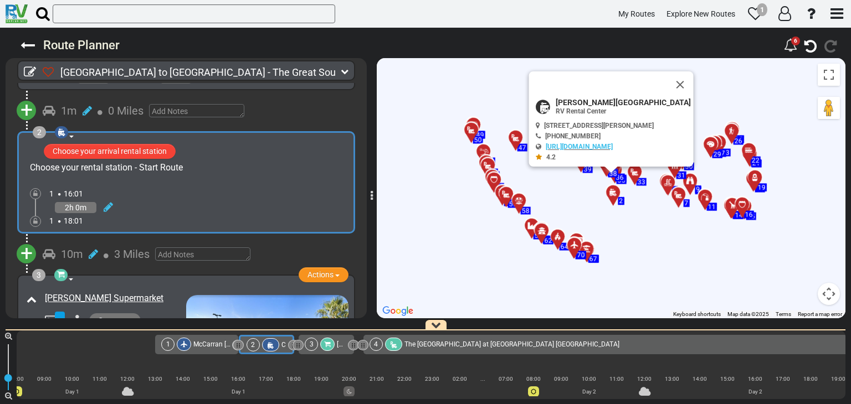
scroll to position [0, 42]
drag, startPoint x: 233, startPoint y: 162, endPoint x: 265, endPoint y: 166, distance: 33.0
click at [265, 166] on div "Choose your rental station - Start Route" at bounding box center [185, 168] width 323 height 13
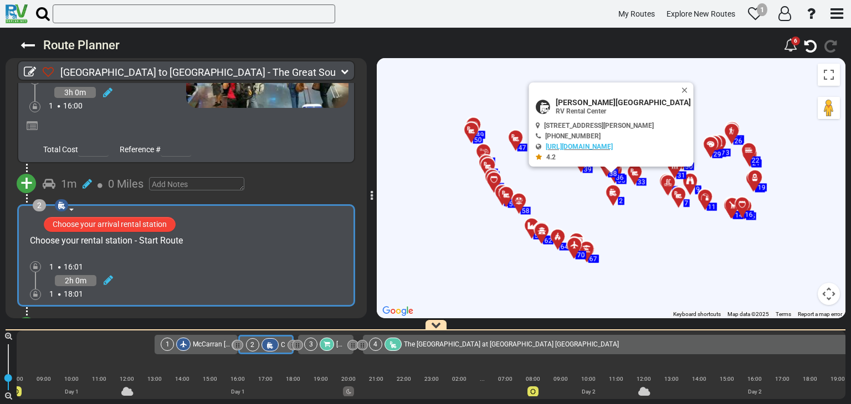
scroll to position [111, 0]
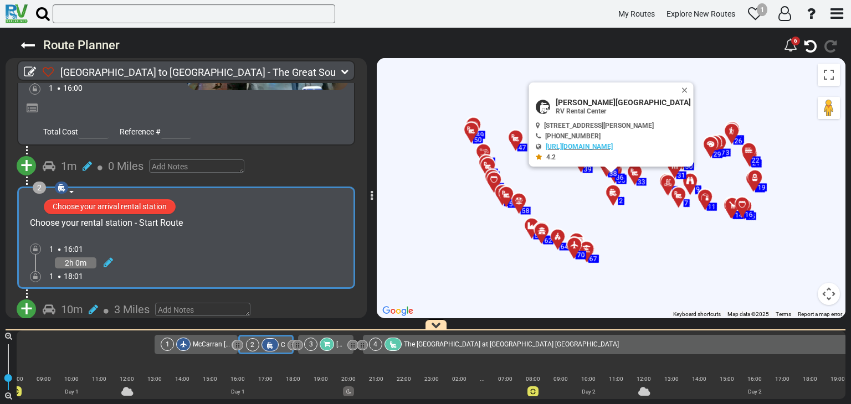
click at [95, 220] on div "Choose your rental station - Start Route" at bounding box center [106, 223] width 153 height 13
click at [99, 222] on div "Choose your rental station - Start Route" at bounding box center [106, 223] width 153 height 13
click at [585, 146] on link "[URL][DOMAIN_NAME]" at bounding box center [579, 147] width 67 height 8
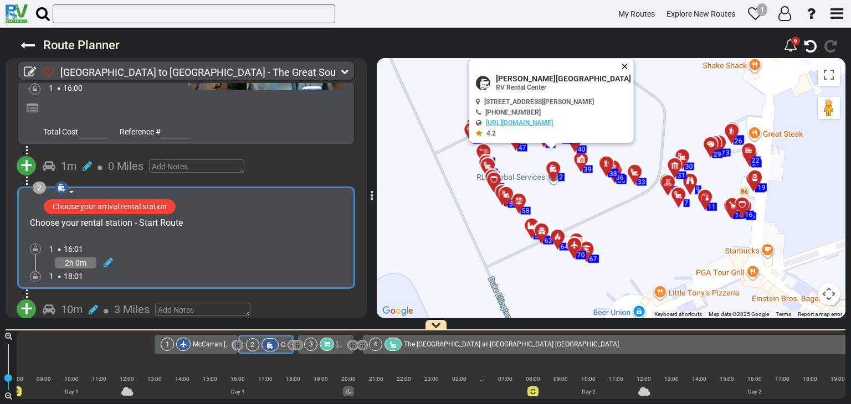
click at [632, 66] on button "Close" at bounding box center [626, 67] width 13 height 16
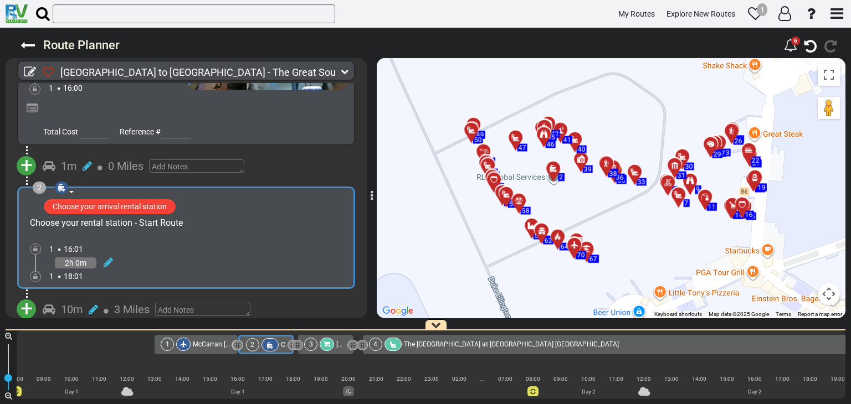
click at [38, 186] on div "2" at bounding box center [39, 188] width 13 height 12
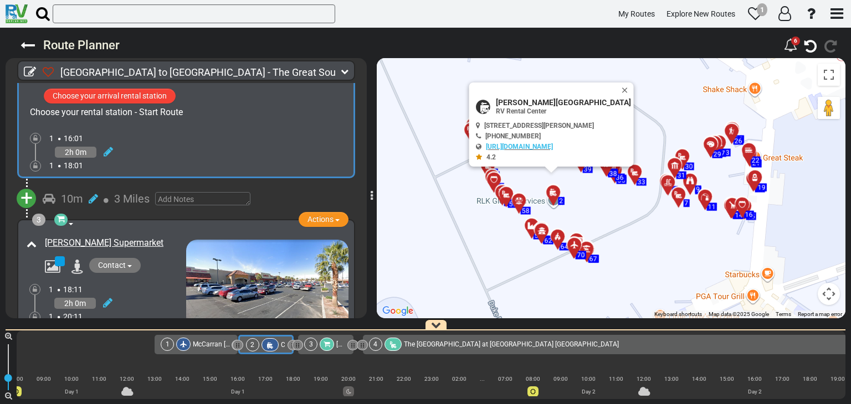
click at [157, 234] on div "[PERSON_NAME] Supermarket" at bounding box center [112, 243] width 147 height 18
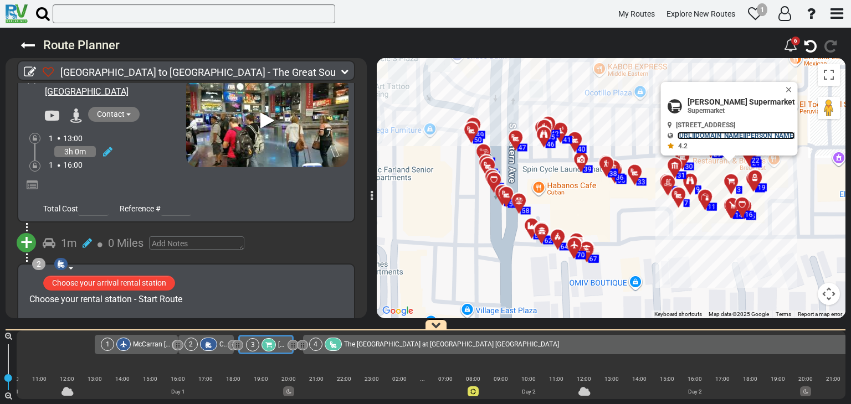
scroll to position [0, 0]
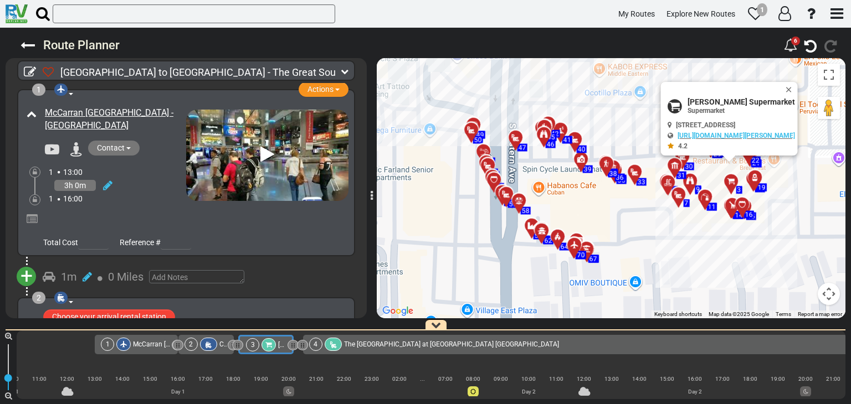
click at [113, 148] on span "Contact" at bounding box center [111, 147] width 28 height 9
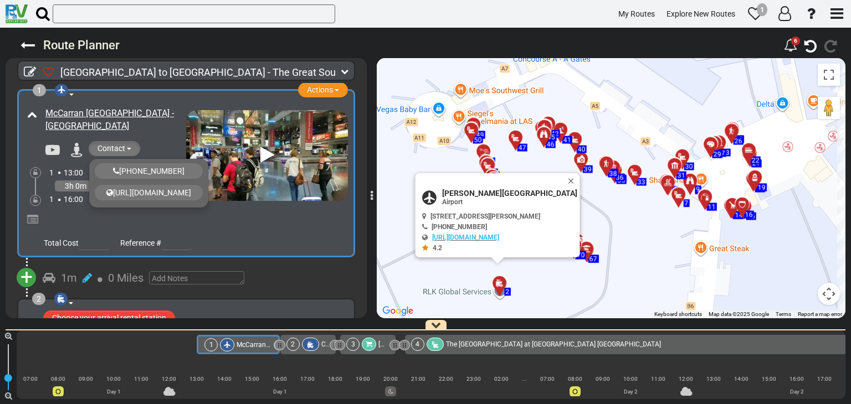
click at [145, 132] on div "McCarran [GEOGRAPHIC_DATA] - [GEOGRAPHIC_DATA]" at bounding box center [113, 120] width 146 height 31
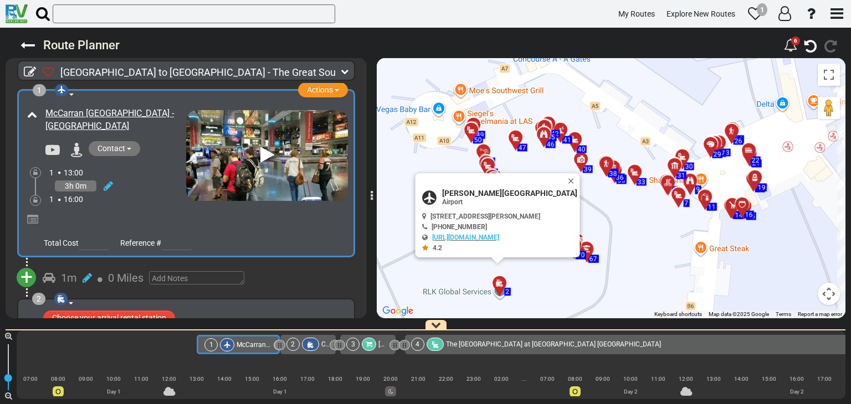
scroll to position [111, 0]
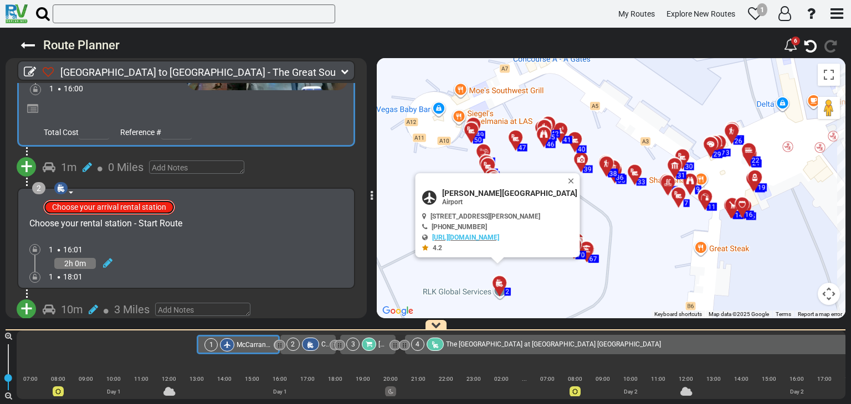
click at [63, 204] on button "Choose your arrival rental station" at bounding box center [109, 207] width 132 height 15
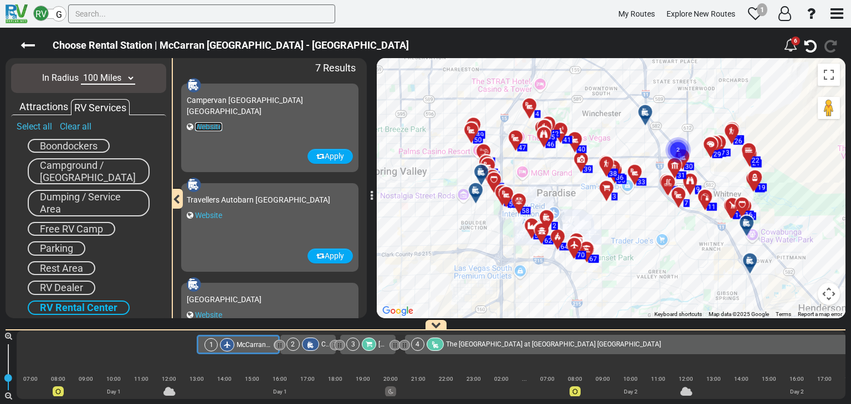
click at [205, 122] on link "Website" at bounding box center [208, 126] width 27 height 9
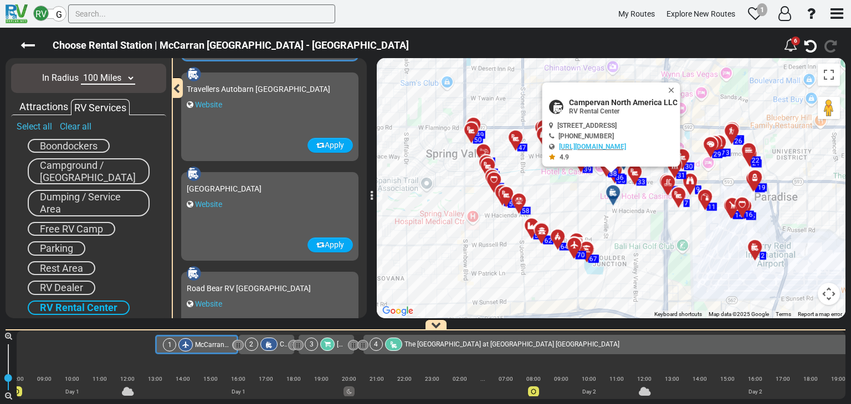
click at [268, 222] on div "El Monte Las Vegas Website" at bounding box center [270, 208] width 166 height 60
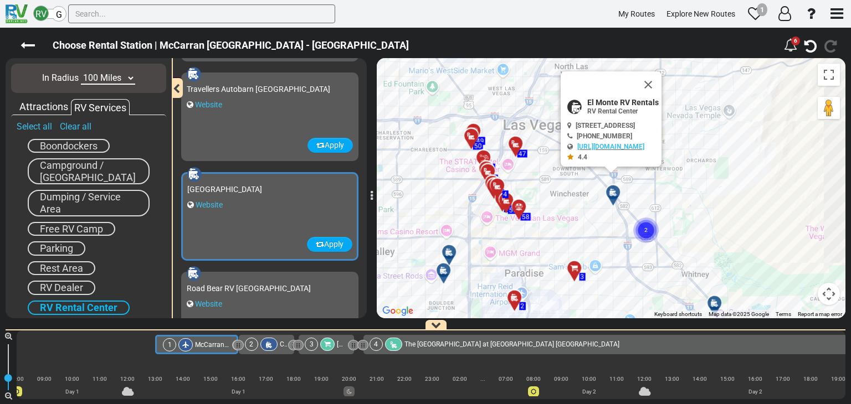
drag, startPoint x: 615, startPoint y: 162, endPoint x: 543, endPoint y: 208, distance: 85.6
click at [543, 208] on div "To activate drag with keyboard, press Alt + Enter. Once in keyboard drag state,…" at bounding box center [611, 188] width 469 height 260
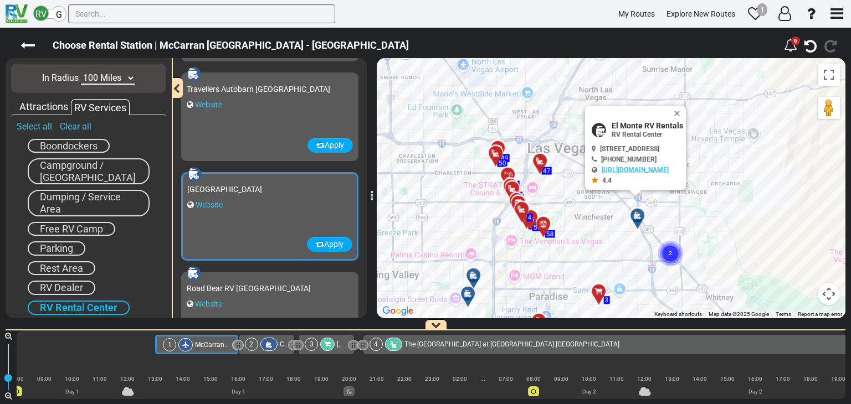
drag, startPoint x: 593, startPoint y: 229, endPoint x: 618, endPoint y: 252, distance: 34.5
click at [618, 252] on div "To activate drag with keyboard, press Alt + Enter. Once in keyboard drag state,…" at bounding box center [611, 188] width 469 height 260
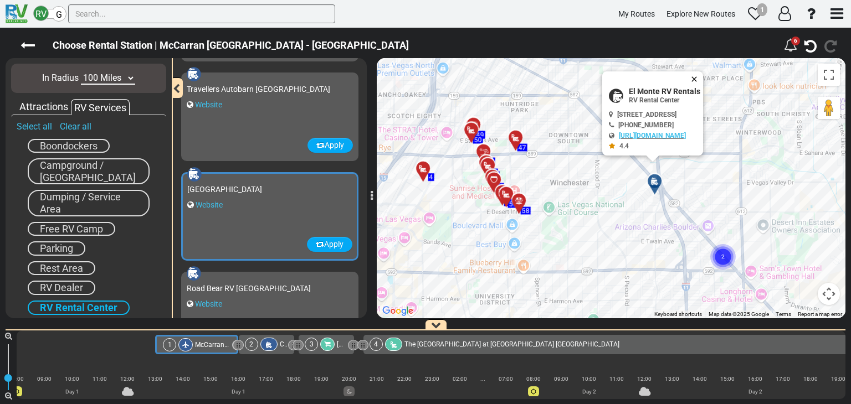
click at [703, 77] on button "Close" at bounding box center [695, 79] width 13 height 16
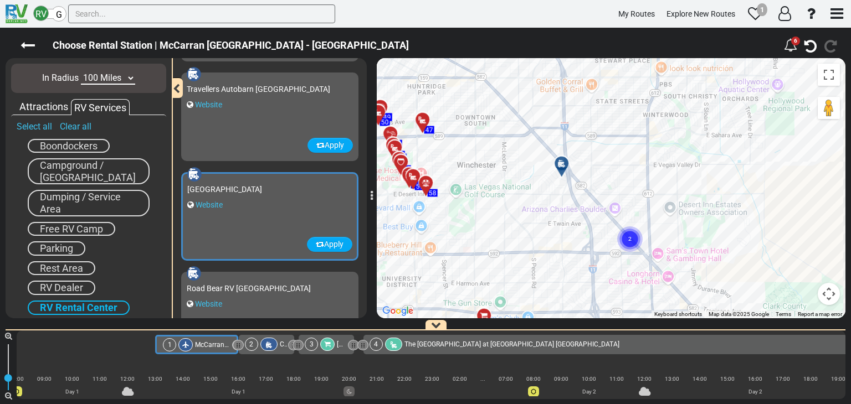
drag, startPoint x: 702, startPoint y: 209, endPoint x: 606, endPoint y: 191, distance: 98.1
click at [606, 191] on div "To activate drag with keyboard, press Alt + Enter. Once in keyboard drag state,…" at bounding box center [611, 188] width 469 height 260
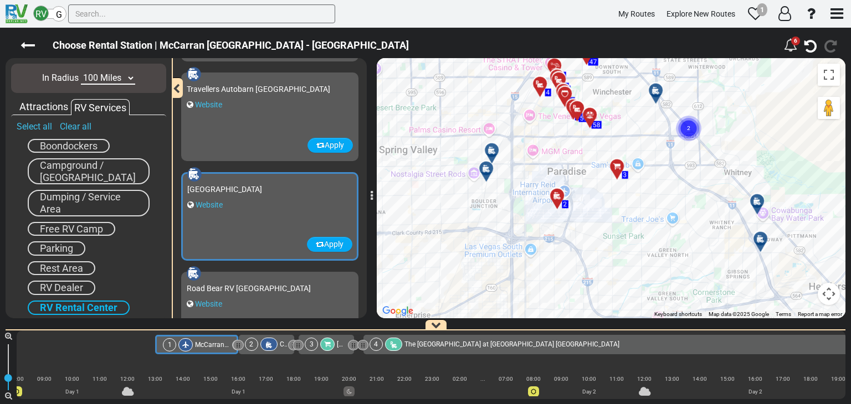
drag, startPoint x: 502, startPoint y: 244, endPoint x: 594, endPoint y: 143, distance: 136.0
click at [594, 143] on div "To activate drag with keyboard, press Alt + Enter. Once in keyboard drag state,…" at bounding box center [611, 188] width 469 height 260
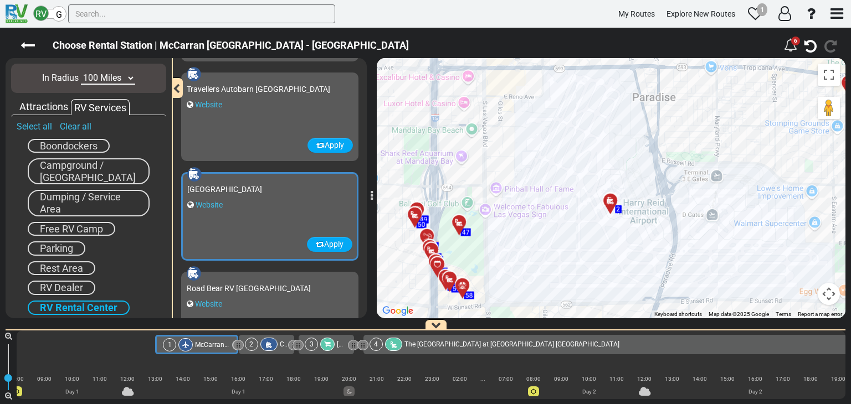
drag, startPoint x: 655, startPoint y: 156, endPoint x: 600, endPoint y: 241, distance: 101.6
click at [598, 241] on div "To activate drag with keyboard, press Alt + Enter. Once in keyboard drag state,…" at bounding box center [611, 188] width 469 height 260
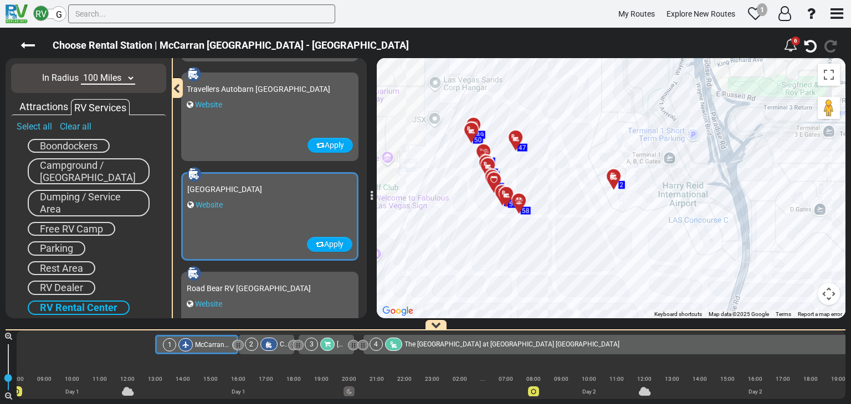
scroll to position [166, 0]
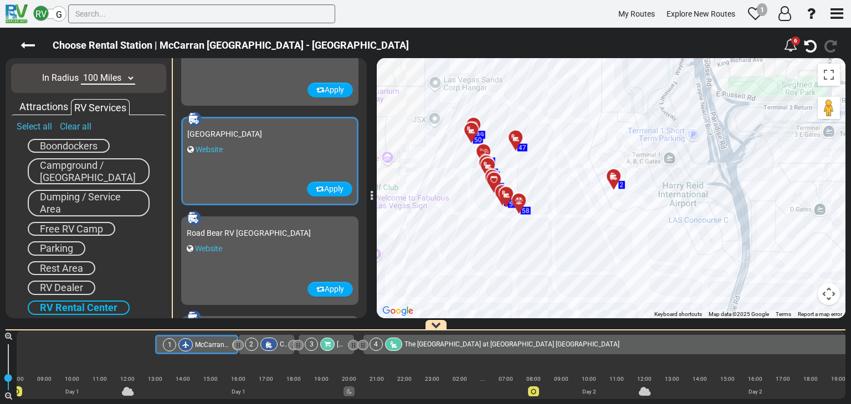
click at [614, 180] on div at bounding box center [617, 181] width 18 height 17
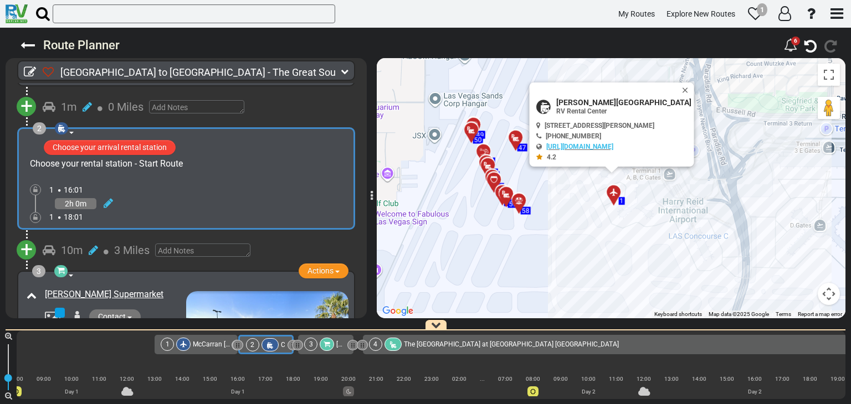
scroll to position [171, 0]
click at [693, 89] on button "Close" at bounding box center [687, 91] width 13 height 16
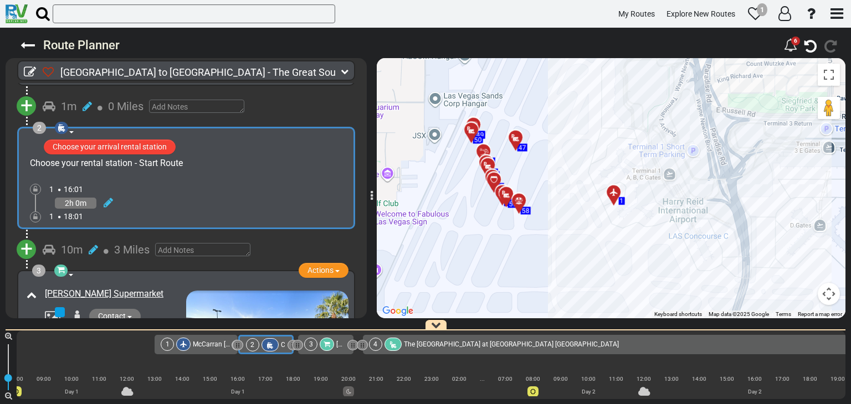
click at [296, 167] on div "Choose your rental station - Start Route" at bounding box center [185, 165] width 323 height 16
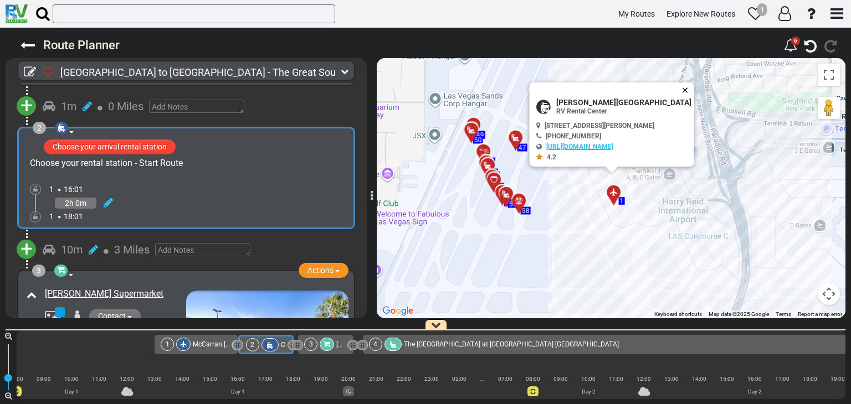
click at [694, 92] on button "Close" at bounding box center [687, 91] width 13 height 16
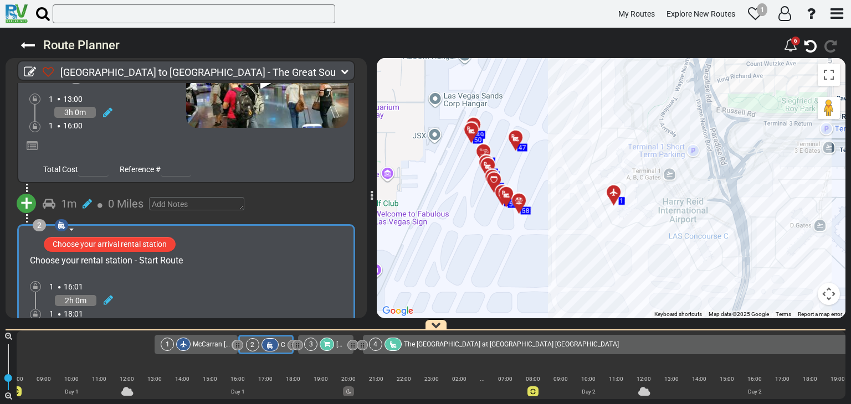
scroll to position [4, 0]
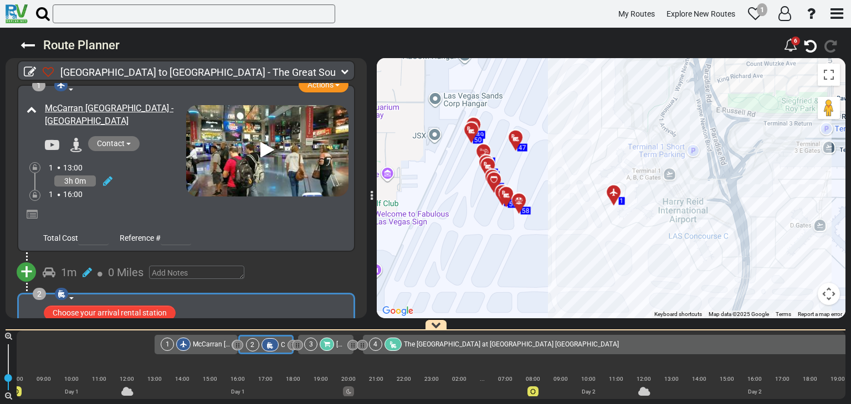
click at [151, 175] on div "3h 0m" at bounding box center [117, 181] width 137 height 16
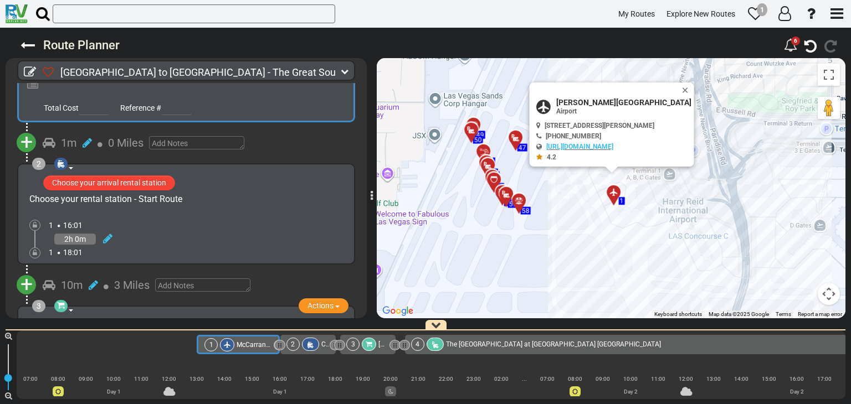
scroll to position [171, 0]
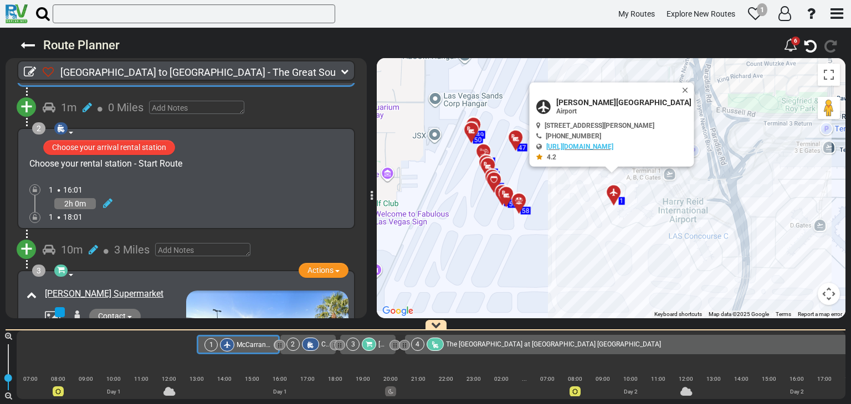
click at [276, 162] on div "Choose your rental station - Start Route" at bounding box center [186, 164] width 325 height 13
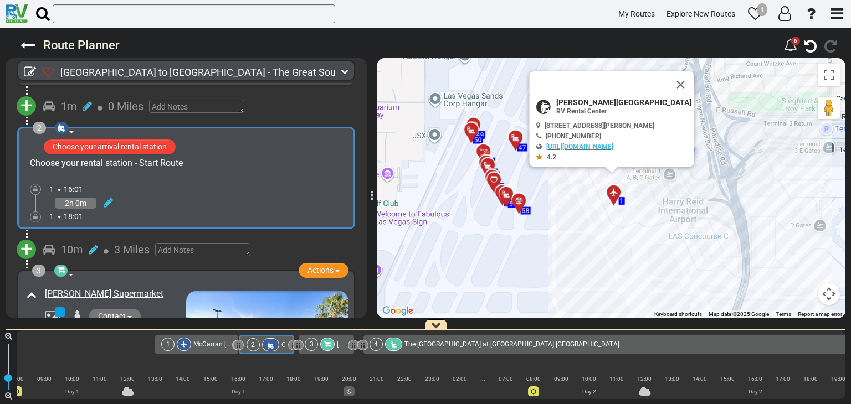
scroll to position [0, 42]
click at [153, 162] on div "Choose your rental station - Start Route" at bounding box center [106, 163] width 153 height 13
click at [691, 90] on button "Close" at bounding box center [687, 91] width 13 height 16
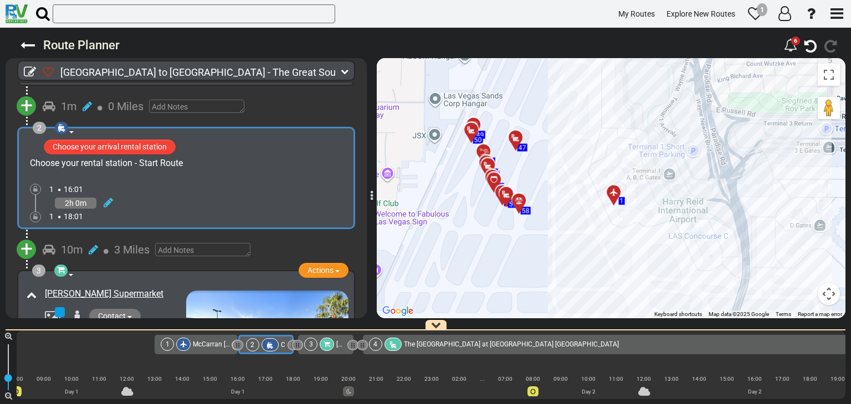
click at [39, 127] on div "2" at bounding box center [39, 128] width 13 height 12
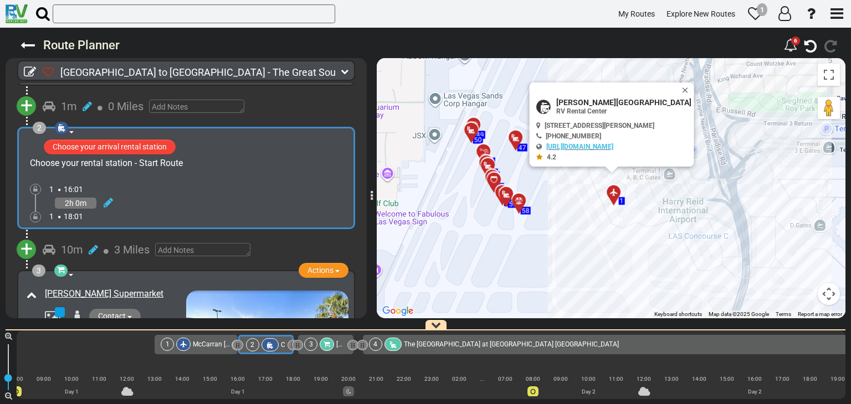
click at [294, 73] on span "[GEOGRAPHIC_DATA] to [GEOGRAPHIC_DATA] - The Great Southwest Family Road Trip" at bounding box center [250, 72] width 381 height 12
click at [341, 72] on icon at bounding box center [345, 72] width 8 height 8
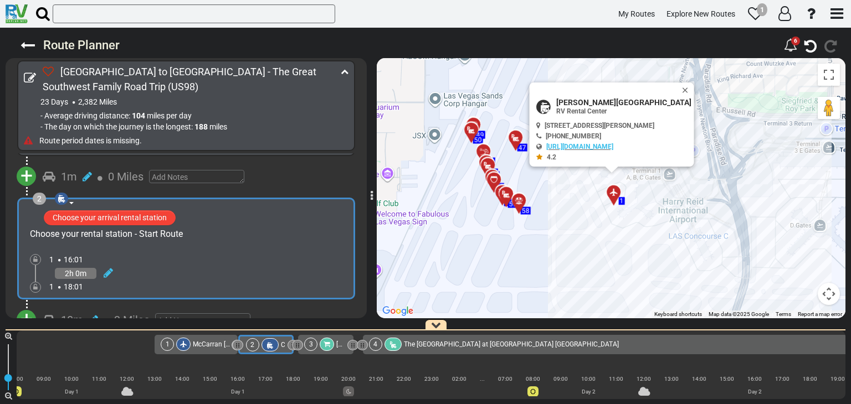
click at [348, 71] on icon at bounding box center [345, 72] width 8 height 8
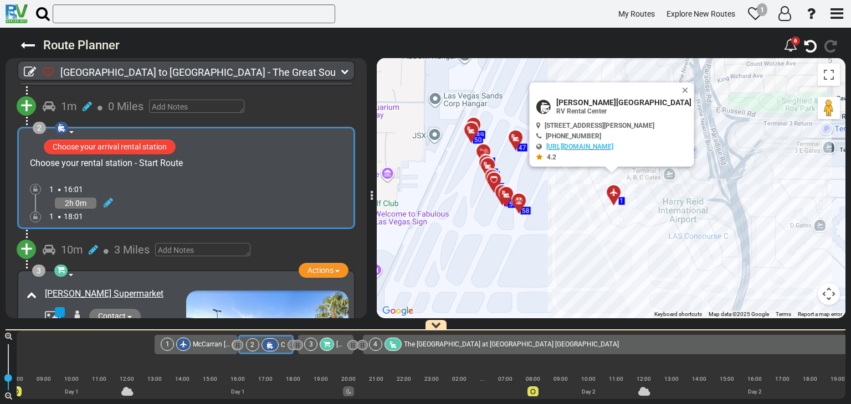
click at [341, 70] on icon at bounding box center [345, 72] width 8 height 8
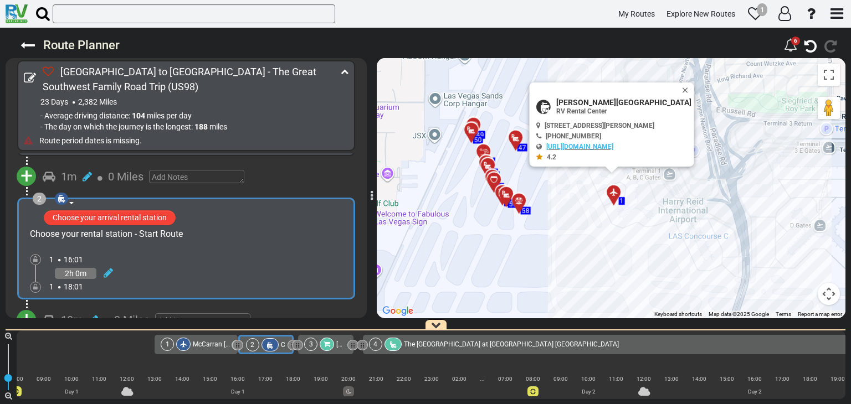
click at [27, 142] on icon at bounding box center [28, 140] width 9 height 9
type input "[GEOGRAPHIC_DATA] to [GEOGRAPHIC_DATA] - The Great Southwest Family Road Trip"
type input "Invalid date"
select select "boolean:true"
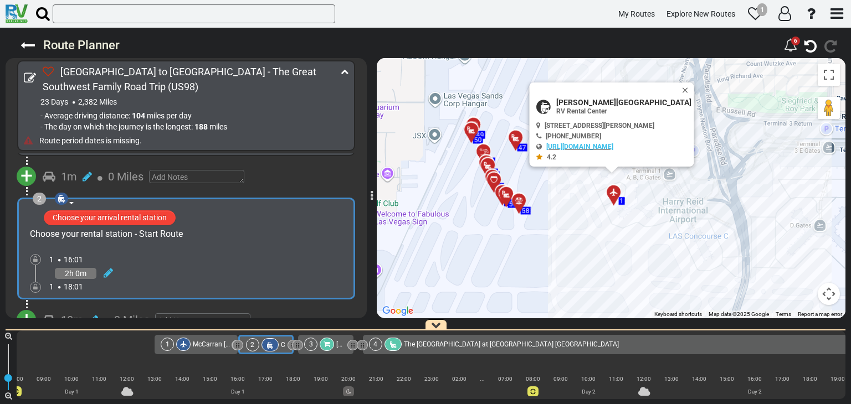
select select "boolean:true"
select select
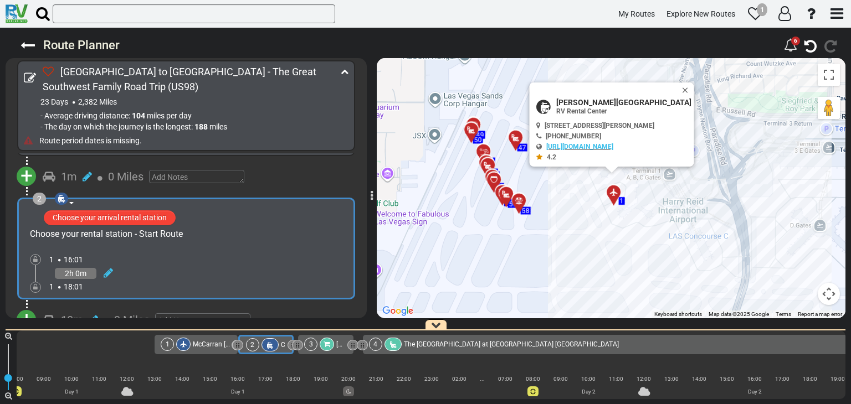
select select
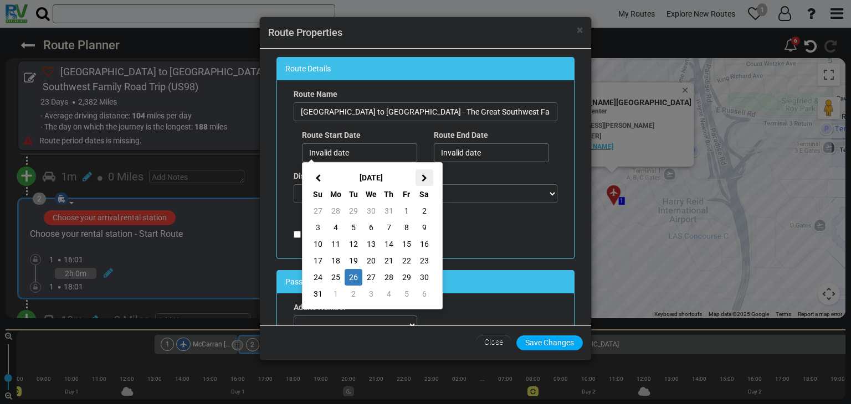
click at [428, 180] on th at bounding box center [424, 177] width 18 height 17
click at [338, 277] on td "29" at bounding box center [336, 277] width 18 height 17
type input "29/09/2025"
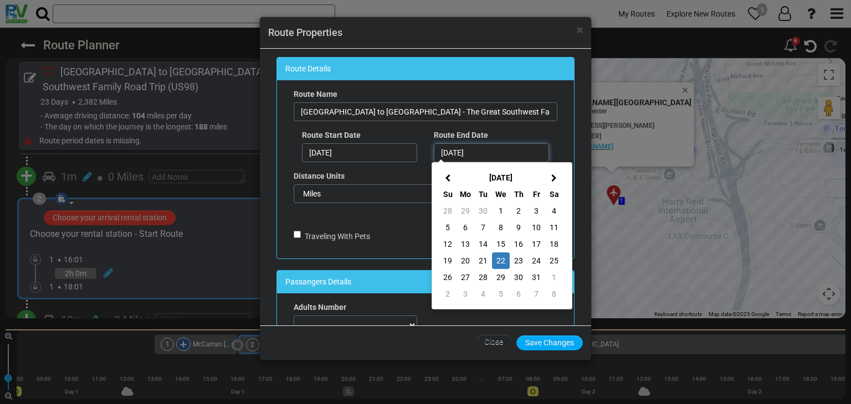
click at [498, 150] on input "22/10/2025" at bounding box center [491, 152] width 115 height 19
click at [462, 258] on td "20" at bounding box center [465, 261] width 18 height 17
type input "20/10/2025"
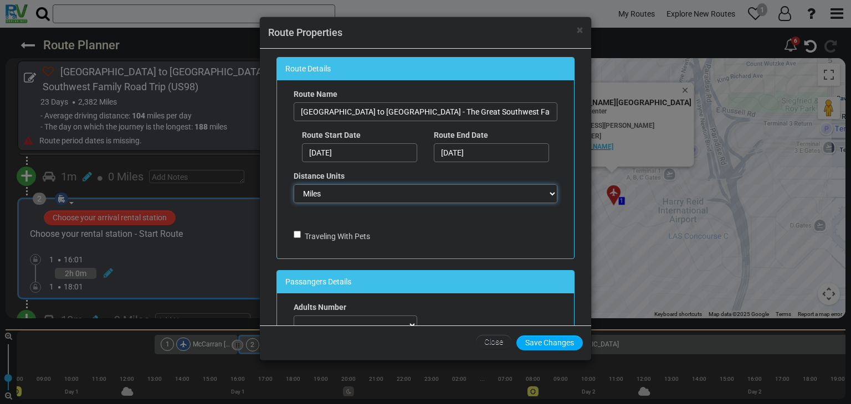
click at [459, 189] on select "Miles KM" at bounding box center [426, 193] width 264 height 19
click at [294, 184] on select "Miles KM" at bounding box center [426, 193] width 264 height 19
click at [455, 192] on select "Miles KM" at bounding box center [426, 193] width 264 height 19
click at [294, 184] on select "Miles KM" at bounding box center [426, 193] width 264 height 19
click at [445, 191] on select "Miles KM" at bounding box center [426, 193] width 264 height 19
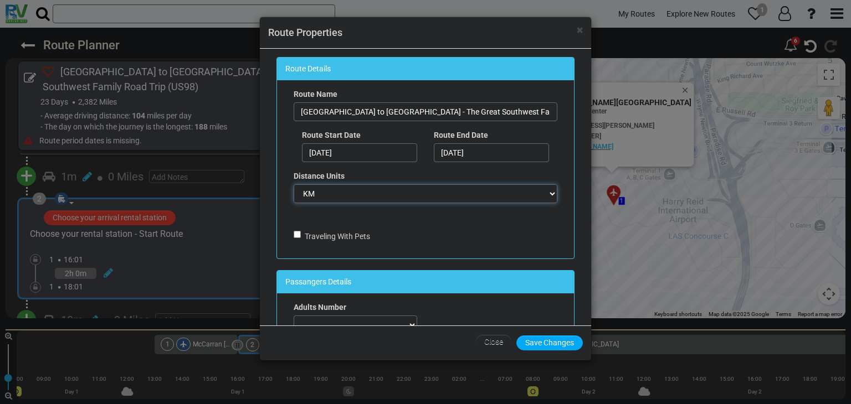
select select "boolean:true"
click at [294, 184] on select "Miles KM" at bounding box center [426, 193] width 264 height 19
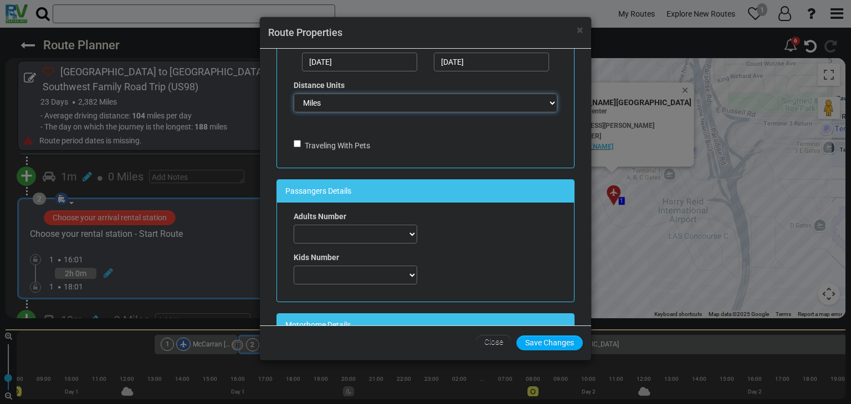
scroll to position [111, 0]
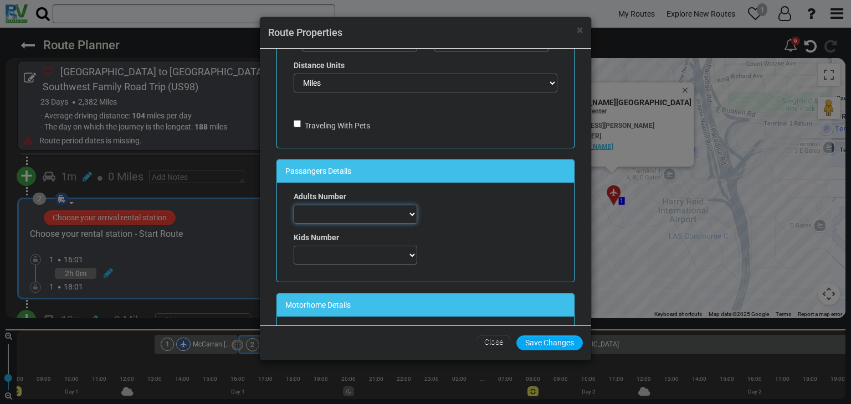
click at [339, 213] on select "0 1 2 3 4 5 6 7" at bounding box center [356, 214] width 124 height 19
select select "number:2"
click at [294, 205] on select "0 1 2 3 4 5 6 7" at bounding box center [356, 214] width 124 height 19
click at [333, 250] on select "0 1 2 3 4 5 6 7" at bounding box center [356, 255] width 124 height 19
select select "number:0"
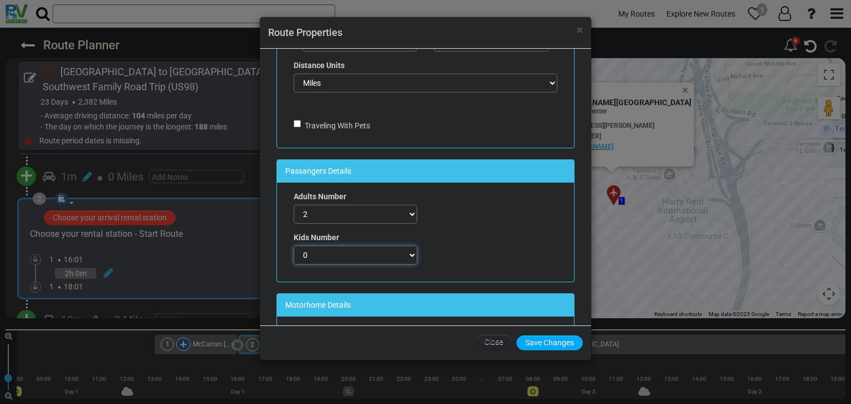
click at [294, 246] on select "0 1 2 3 4 5 6 7" at bounding box center [356, 255] width 124 height 19
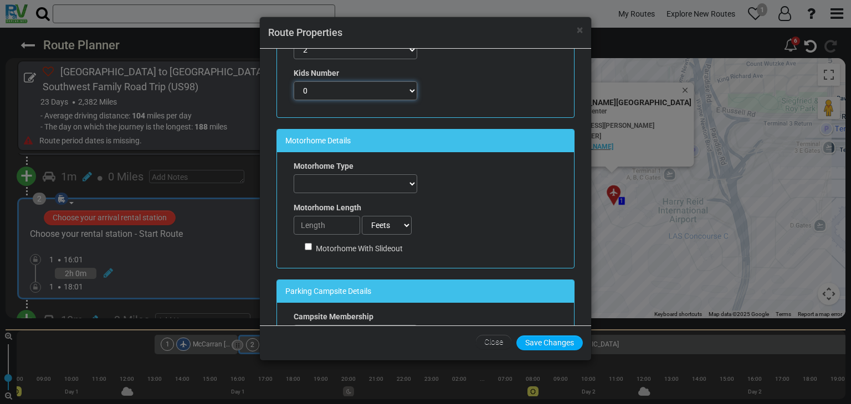
scroll to position [277, 0]
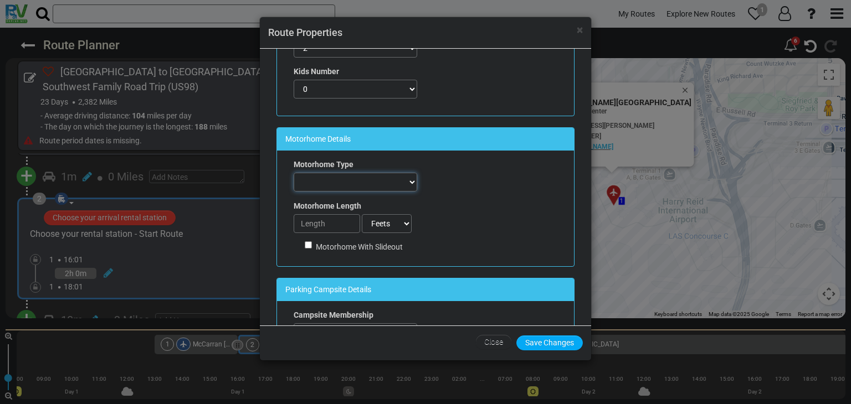
click at [318, 181] on select "Automobile FifthWheel Fold-Down Motorhome Motorhome + Tent Motorhome Towing Oth…" at bounding box center [356, 182] width 124 height 19
select select "number:1"
click at [294, 173] on select "Automobile FifthWheel Fold-Down Motorhome Motorhome + Tent Motorhome Towing Oth…" at bounding box center [356, 182] width 124 height 19
click at [324, 224] on input "number" at bounding box center [327, 223] width 66 height 19
click at [346, 220] on input "1" at bounding box center [327, 223] width 66 height 19
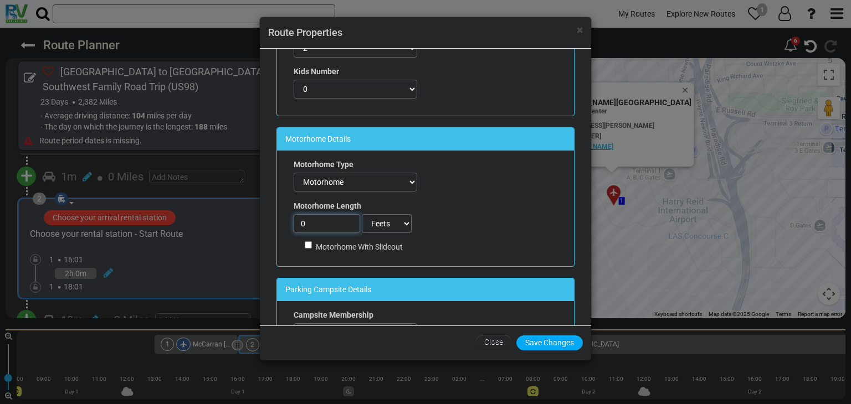
click at [349, 225] on input "0" at bounding box center [327, 223] width 66 height 19
click at [387, 227] on select "Feets Meters" at bounding box center [387, 223] width 50 height 19
click at [362, 214] on select "Feets Meters" at bounding box center [387, 223] width 50 height 19
click at [384, 224] on select "Feets Meters" at bounding box center [387, 223] width 50 height 19
click at [362, 214] on select "Feets Meters" at bounding box center [387, 223] width 50 height 19
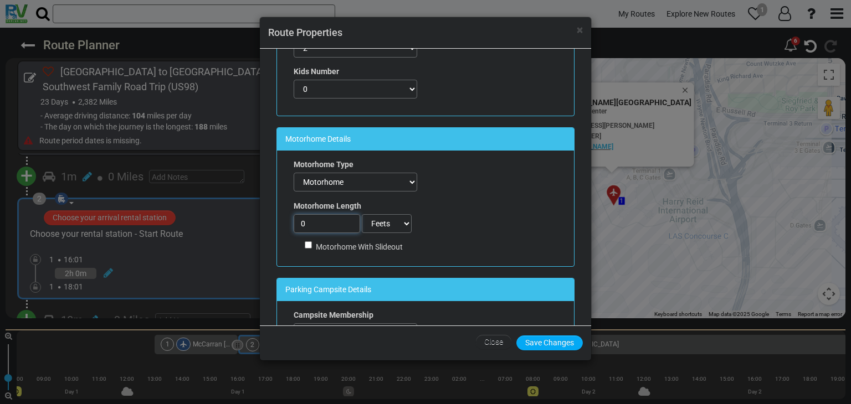
click at [320, 224] on input "0" at bounding box center [327, 223] width 66 height 19
type input "0"
type input "8"
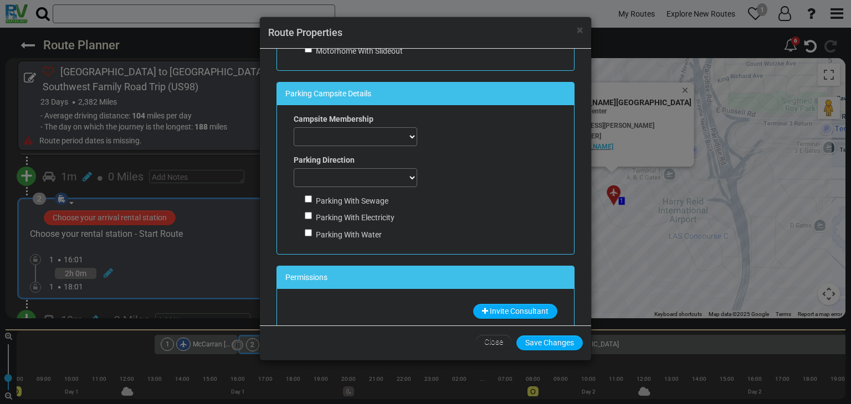
scroll to position [478, 0]
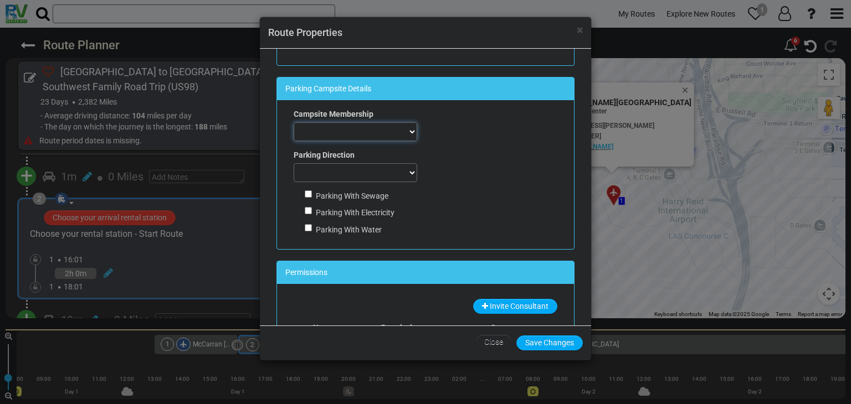
click at [326, 129] on select "ACSI Adventure Outdoor Recreation All Campgrounds For Less Best Holiday Trav-L-…" at bounding box center [356, 131] width 124 height 19
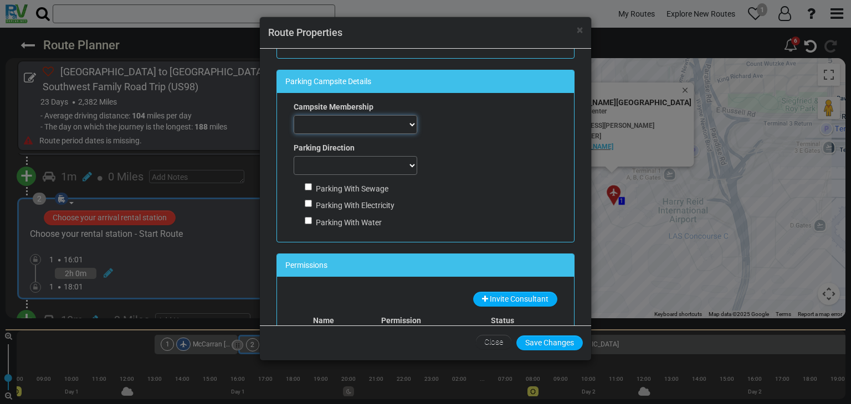
scroll to position [484, 0]
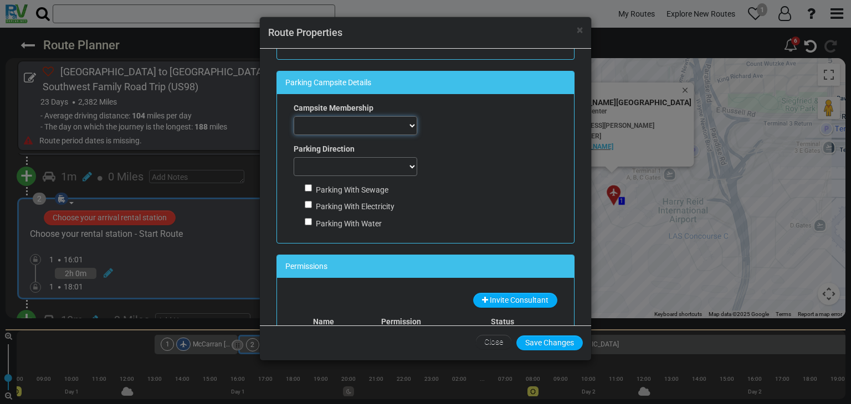
click at [349, 120] on select "ACSI Adventure Outdoor Recreation All Campgrounds For Less Best Holiday Trav-L-…" at bounding box center [356, 125] width 124 height 19
click at [363, 125] on select "ACSI Adventure Outdoor Recreation All Campgrounds For Less Best Holiday Trav-L-…" at bounding box center [356, 125] width 124 height 19
click at [347, 128] on select "ACSI Adventure Outdoor Recreation All Campgrounds For Less Best Holiday Trav-L-…" at bounding box center [356, 125] width 124 height 19
click at [379, 116] on select "ACSI Adventure Outdoor Recreation All Campgrounds For Less Best Holiday Trav-L-…" at bounding box center [356, 125] width 124 height 19
click at [383, 118] on select "ACSI Adventure Outdoor Recreation All Campgrounds For Less Best Holiday Trav-L-…" at bounding box center [356, 125] width 124 height 19
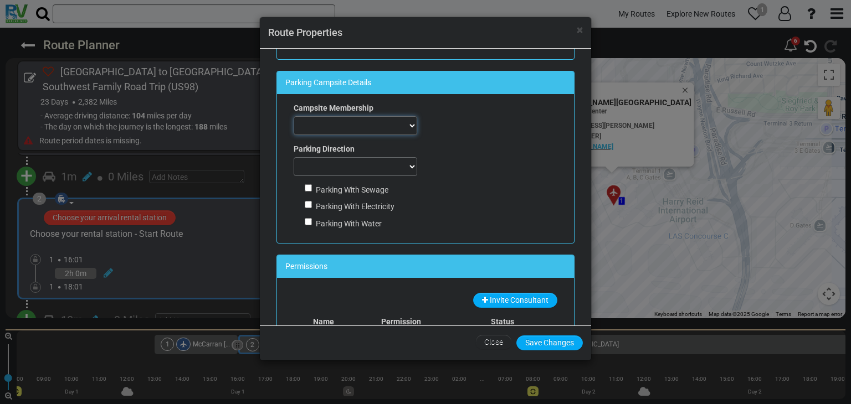
click at [403, 119] on select "ACSI Adventure Outdoor Recreation All Campgrounds For Less Best Holiday Trav-L-…" at bounding box center [356, 125] width 124 height 19
click at [474, 120] on div "Campsite Membership ACSI Adventure Outdoor Recreation All Campgrounds For Less …" at bounding box center [425, 168] width 297 height 149
click at [361, 167] on select "Back in Doesn't matter Pull Through" at bounding box center [356, 166] width 124 height 19
click at [357, 149] on div "Parking Direction Back in Doesn't matter Pull Through" at bounding box center [356, 159] width 124 height 33
drag, startPoint x: 355, startPoint y: 148, endPoint x: 290, endPoint y: 154, distance: 65.1
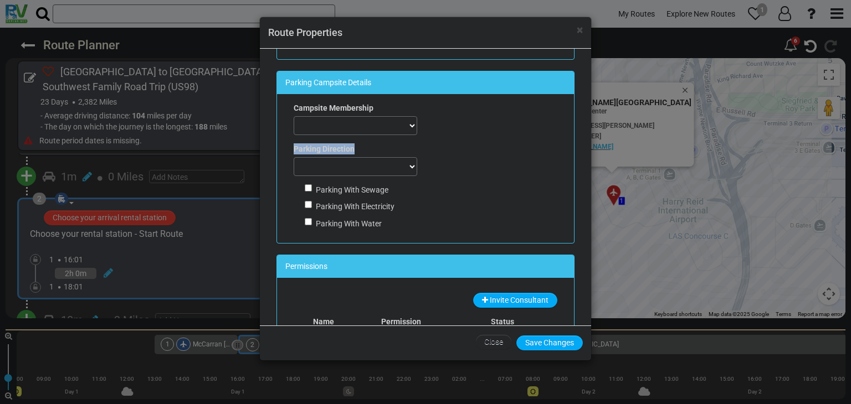
click at [290, 154] on div "Campsite Membership ACSI Adventure Outdoor Recreation All Campgrounds For Less …" at bounding box center [355, 168] width 140 height 132
click at [474, 156] on div "Campsite Membership ACSI Adventure Outdoor Recreation All Campgrounds For Less …" at bounding box center [425, 168] width 297 height 149
click at [348, 117] on select "ACSI Adventure Outdoor Recreation All Campgrounds For Less Best Holiday Trav-L-…" at bounding box center [356, 125] width 124 height 19
drag, startPoint x: 507, startPoint y: 127, endPoint x: 391, endPoint y: 162, distance: 121.6
click at [391, 162] on div "Campsite Membership ACSI Adventure Outdoor Recreation All Campgrounds For Less …" at bounding box center [425, 168] width 297 height 149
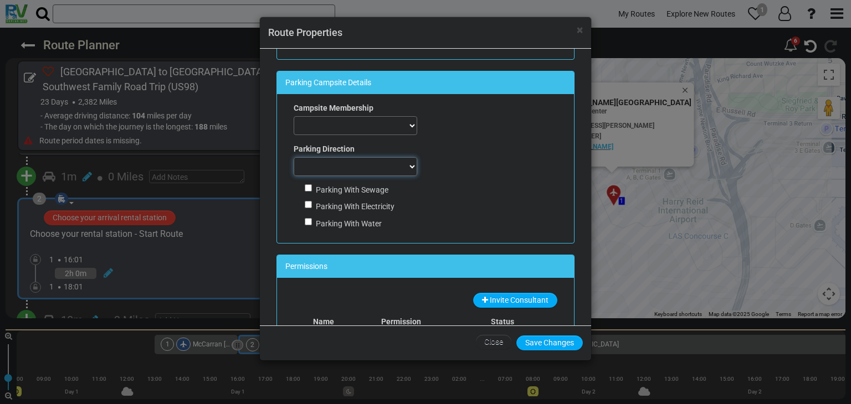
click at [391, 162] on select "Back in Doesn't matter Pull Through" at bounding box center [356, 166] width 124 height 19
click at [399, 113] on div "Campsite Membership ACSI Adventure Outdoor Recreation All Campgrounds For Less …" at bounding box center [356, 118] width 124 height 33
click at [397, 121] on select "ACSI Adventure Outdoor Recreation All Campgrounds For Less Best Holiday Trav-L-…" at bounding box center [356, 125] width 124 height 19
select select "number:1"
click at [294, 116] on select "ACSI Adventure Outdoor Recreation All Campgrounds For Less Best Holiday Trav-L-…" at bounding box center [356, 125] width 124 height 19
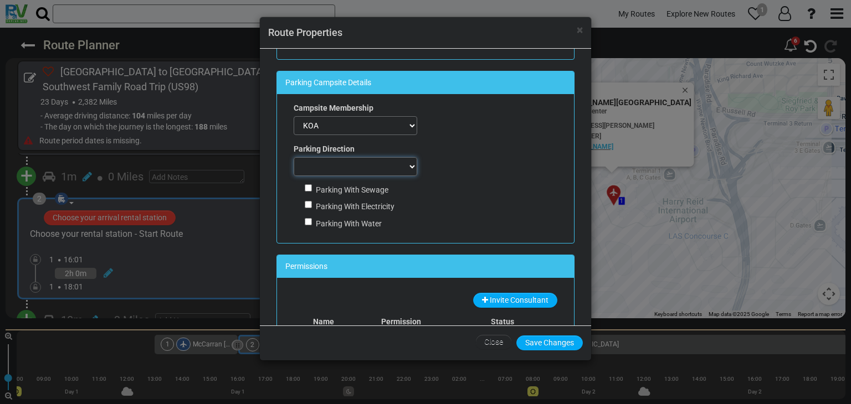
click at [348, 163] on select "Back in Doesn't matter Pull Through" at bounding box center [356, 166] width 124 height 19
select select "number:1"
click at [294, 157] on select "Back in Doesn't matter Pull Through" at bounding box center [356, 166] width 124 height 19
click at [310, 184] on input "Parking With Sewage" at bounding box center [308, 187] width 7 height 7
checkbox input "true"
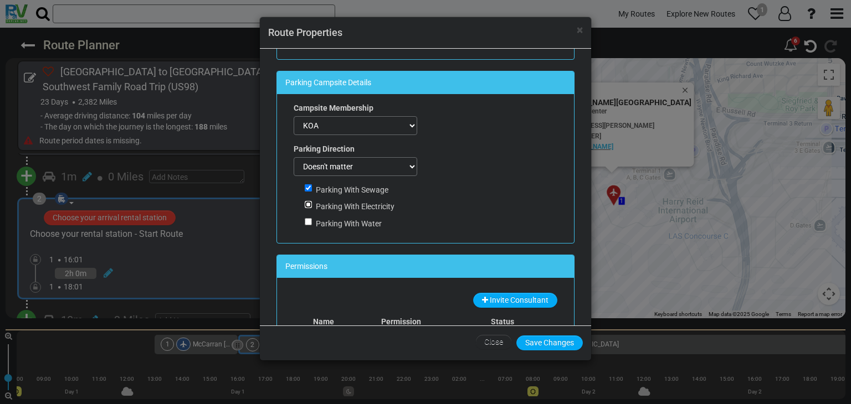
click at [307, 202] on input "Parking With Electricity" at bounding box center [308, 204] width 7 height 7
checkbox input "true"
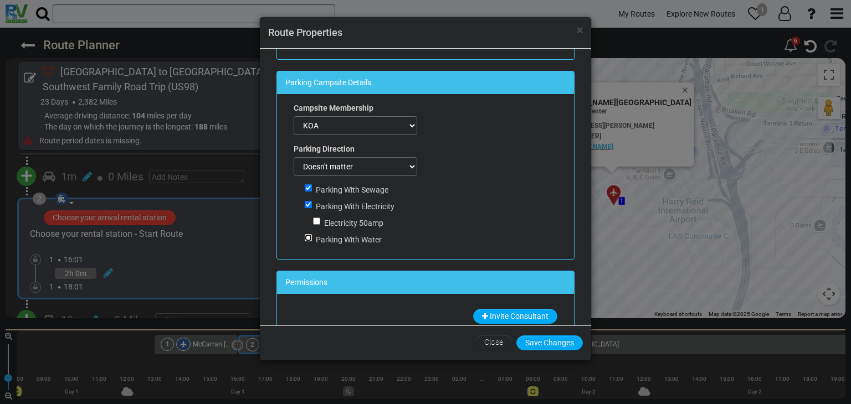
click at [307, 238] on input "Parking With Water" at bounding box center [308, 237] width 7 height 7
checkbox input "true"
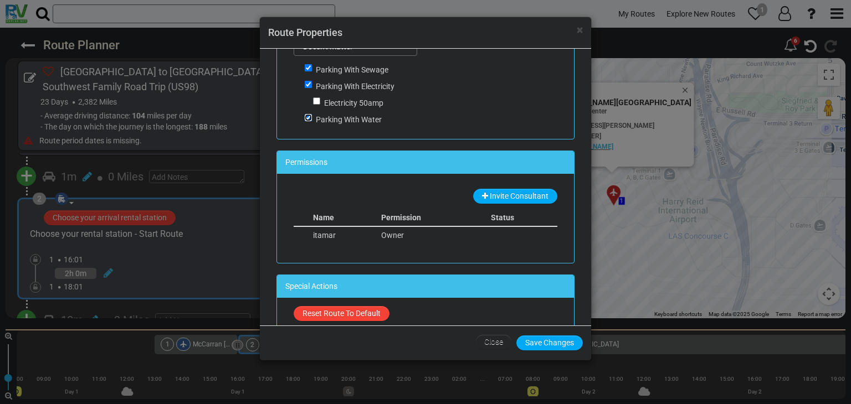
scroll to position [620, 0]
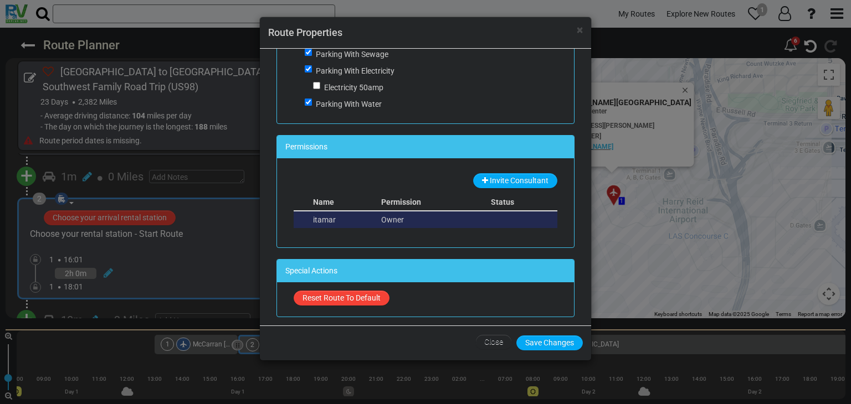
click at [507, 224] on td at bounding box center [522, 219] width 69 height 17
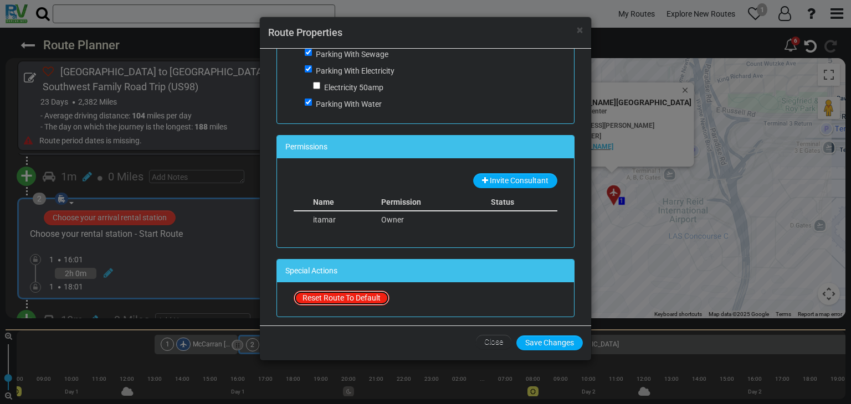
click at [348, 296] on button "Reset Route To Default" at bounding box center [342, 298] width 96 height 15
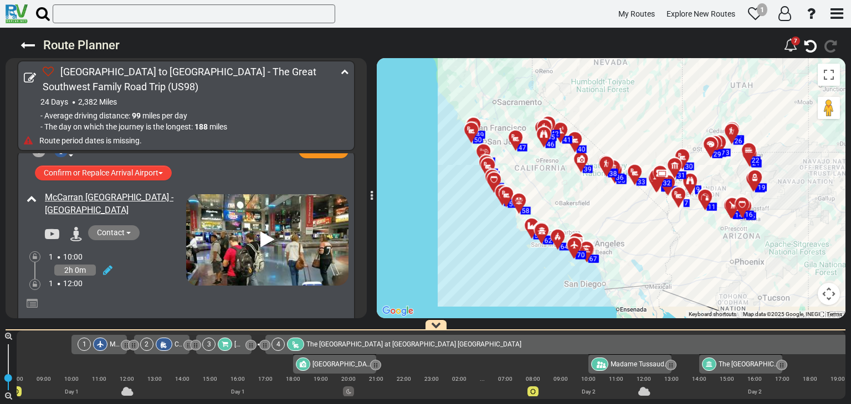
scroll to position [0, 0]
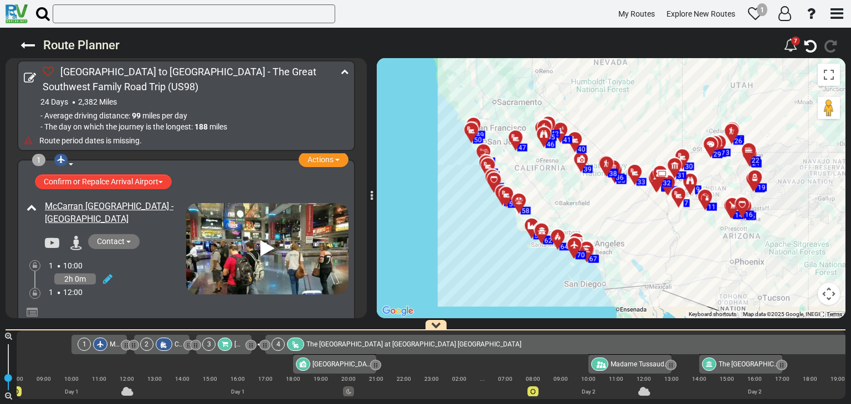
click at [30, 140] on icon at bounding box center [28, 140] width 9 height 9
type input "Invalid date"
checkbox input "false"
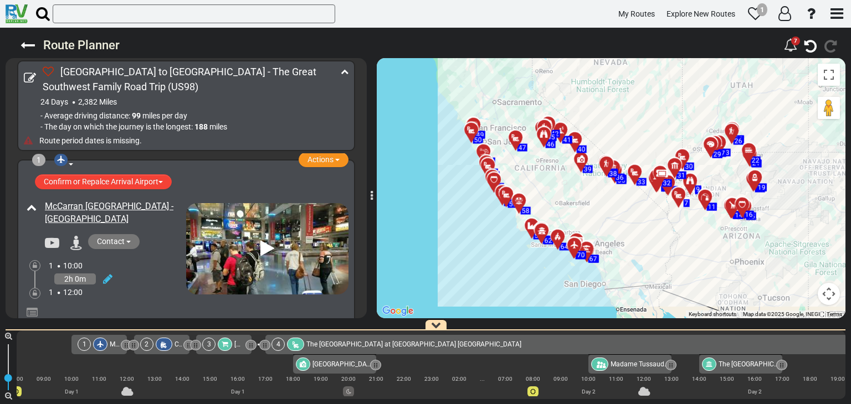
checkbox input "false"
select select
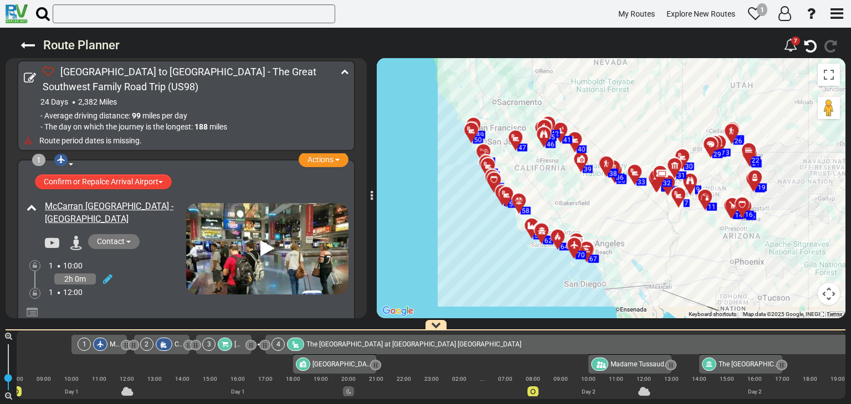
select select
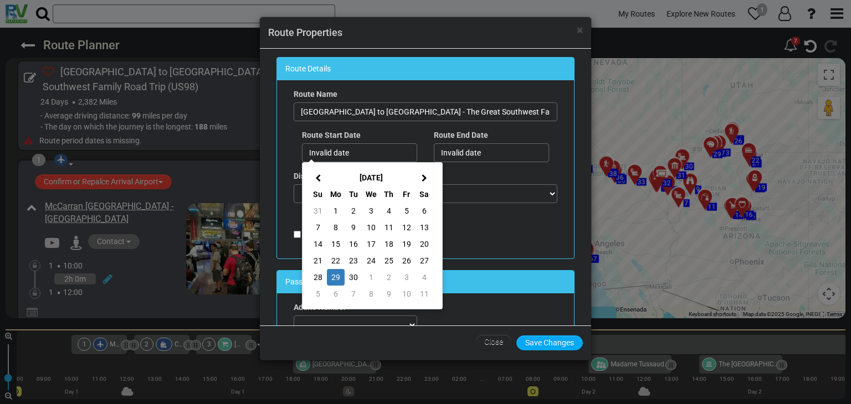
click at [513, 234] on div "Traveling With Pets" at bounding box center [426, 236] width 264 height 11
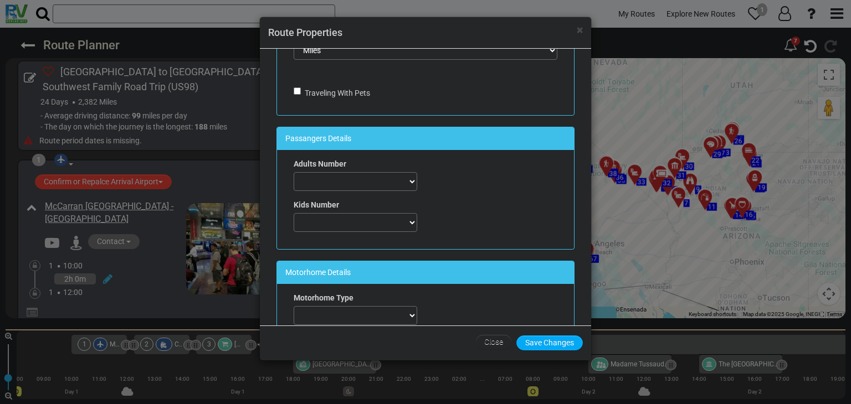
scroll to position [166, 0]
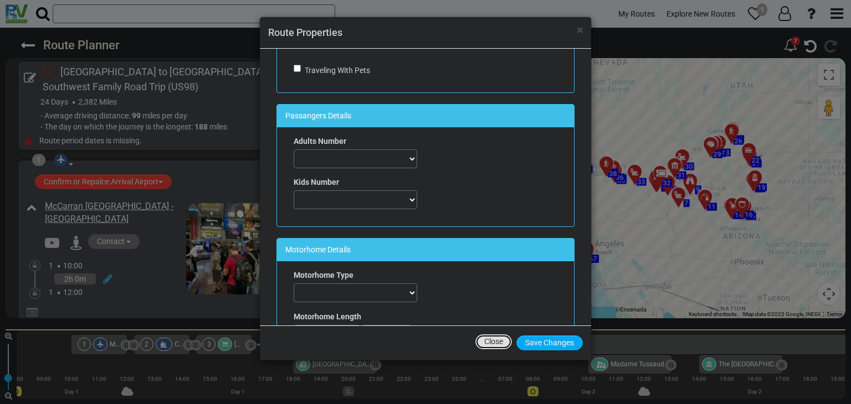
click at [489, 342] on button "Close" at bounding box center [493, 342] width 37 height 15
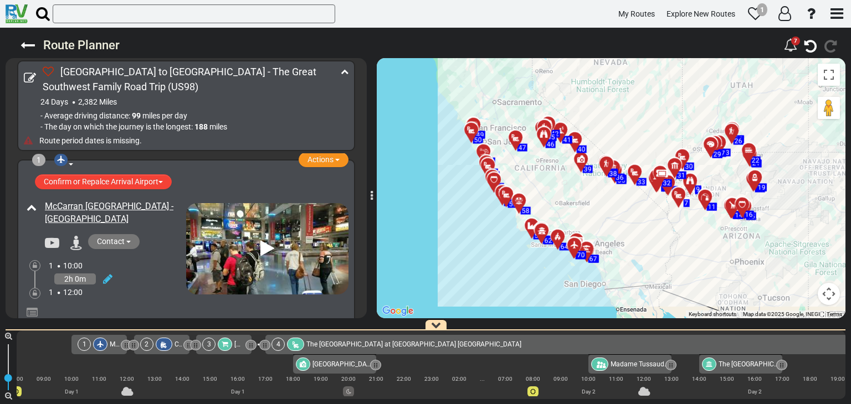
click at [29, 140] on icon at bounding box center [28, 140] width 9 height 9
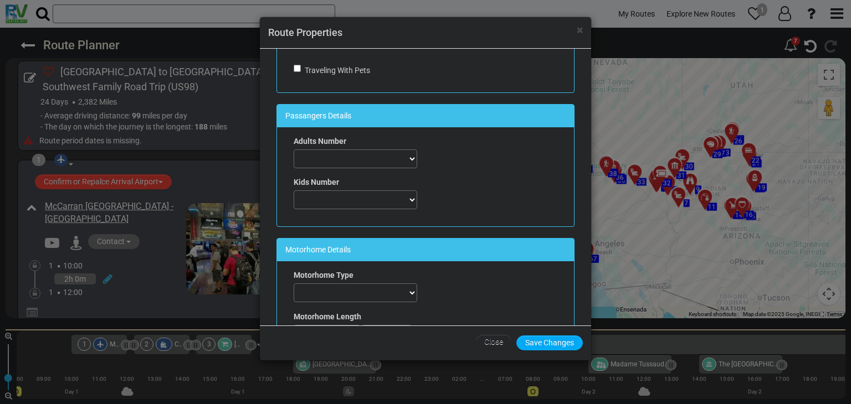
scroll to position [0, 0]
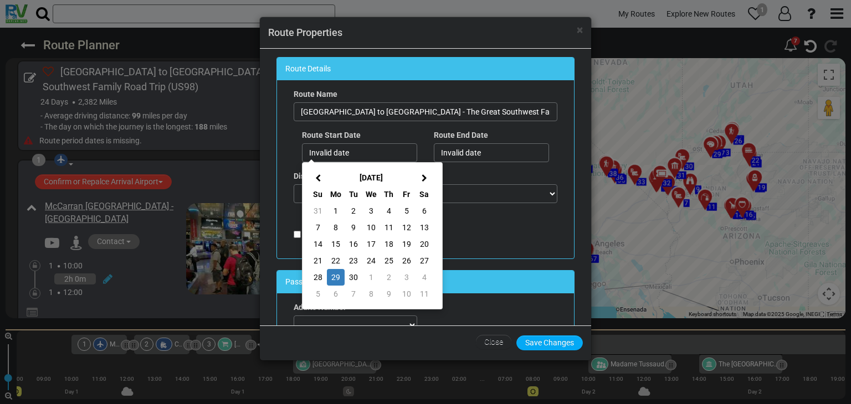
click at [337, 280] on td "29" at bounding box center [336, 277] width 18 height 17
type input "29/09/2025"
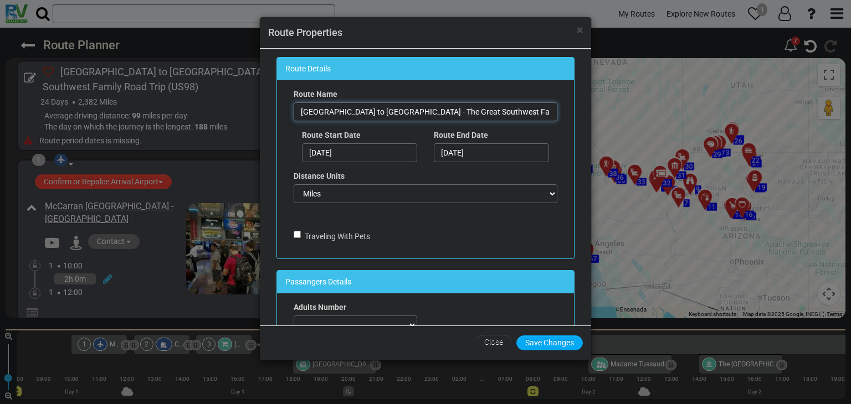
click at [466, 112] on input "[GEOGRAPHIC_DATA] to [GEOGRAPHIC_DATA] - The Great Southwest Family Road Trip" at bounding box center [426, 111] width 264 height 19
click at [486, 154] on input "23/10/2025" at bounding box center [491, 152] width 115 height 19
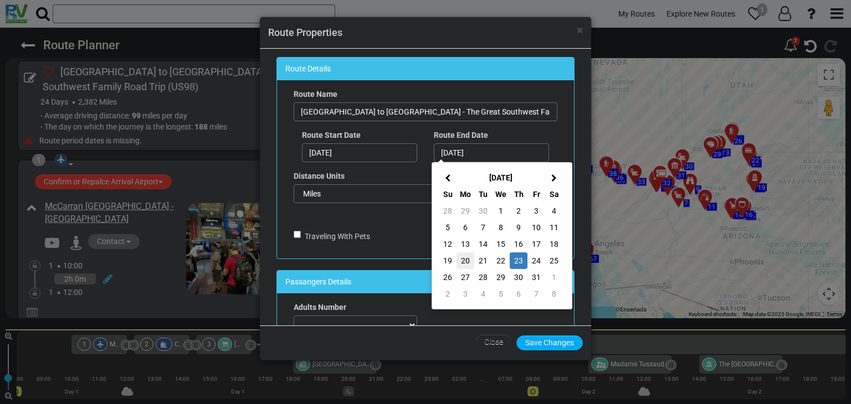
click at [466, 267] on td "20" at bounding box center [465, 261] width 18 height 17
type input "20/10/2025"
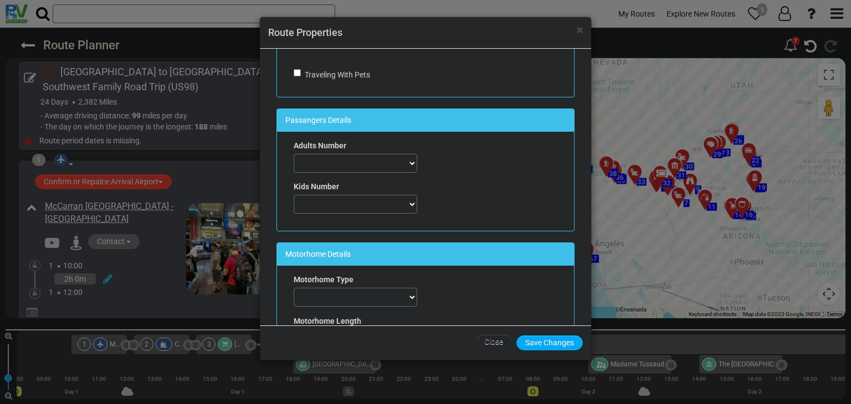
scroll to position [166, 0]
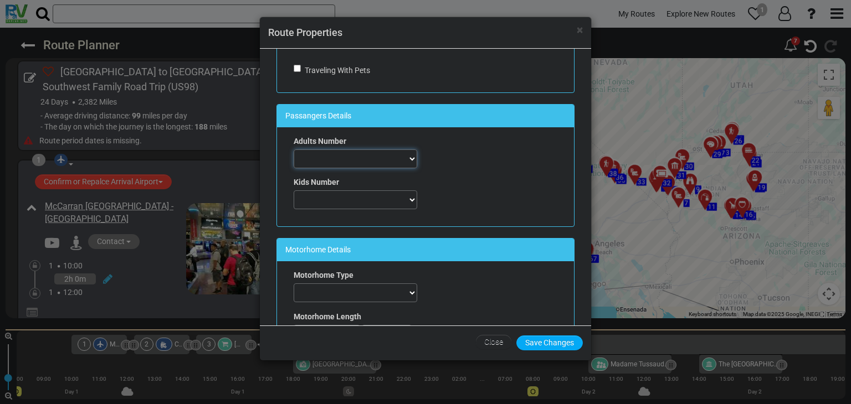
click at [368, 160] on select "0 1 2 3 4 5 6 7" at bounding box center [356, 159] width 124 height 19
select select "number:2"
click at [294, 150] on select "0 1 2 3 4 5 6 7" at bounding box center [356, 159] width 124 height 19
click at [371, 203] on select "0 1 2 3 4 5 6 7" at bounding box center [356, 200] width 124 height 19
select select "number:0"
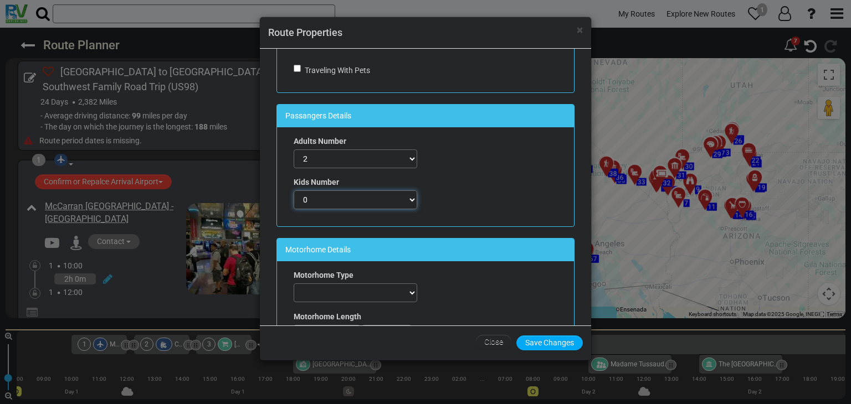
click at [294, 191] on select "0 1 2 3 4 5 6 7" at bounding box center [356, 200] width 124 height 19
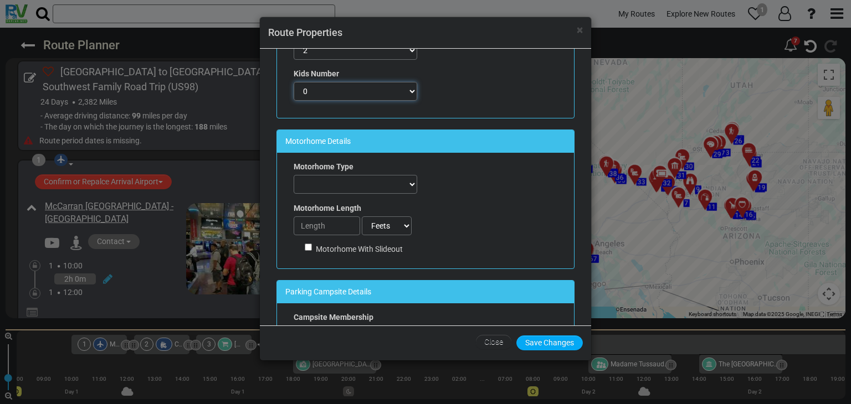
scroll to position [277, 0]
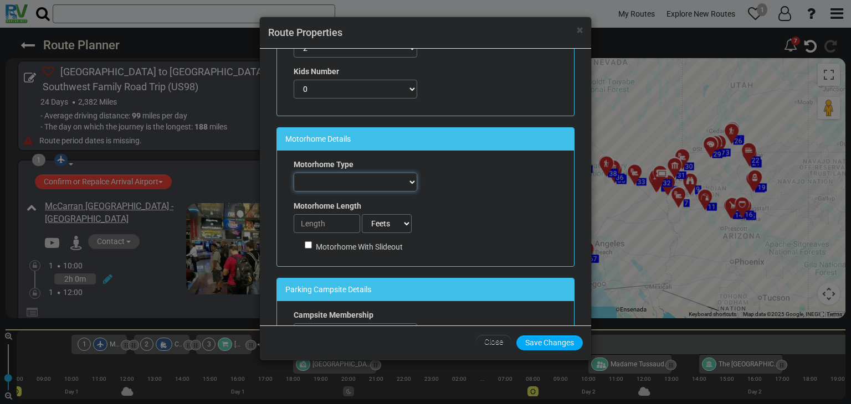
click at [374, 176] on select "Automobile FifthWheel Fold-Down Motorhome Motorhome + Tent Motorhome Towing Oth…" at bounding box center [356, 182] width 124 height 19
select select "number:1"
click at [294, 173] on select "Automobile FifthWheel Fold-Down Motorhome Motorhome + Tent Motorhome Towing Oth…" at bounding box center [356, 182] width 124 height 19
click at [319, 225] on input "number" at bounding box center [327, 223] width 66 height 19
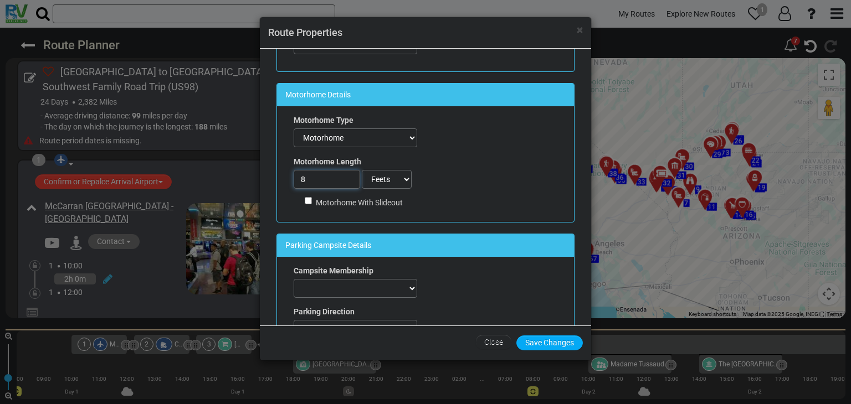
scroll to position [388, 0]
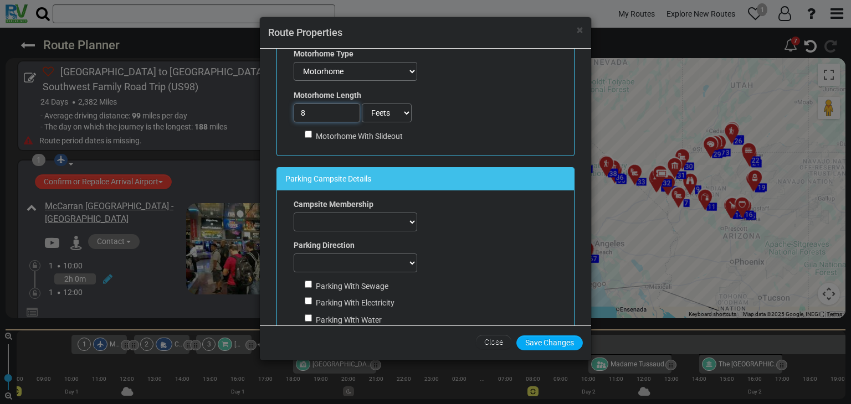
type input "8"
click at [332, 218] on select "ACSI Adventure Outdoor Recreation All Campgrounds For Less Best Holiday Trav-L-…" at bounding box center [356, 222] width 124 height 19
click at [464, 230] on div "Campsite Membership ACSI Adventure Outdoor Recreation All Campgrounds For Less …" at bounding box center [425, 265] width 297 height 149
click at [405, 260] on select "Back in Doesn't matter Pull Through" at bounding box center [356, 263] width 124 height 19
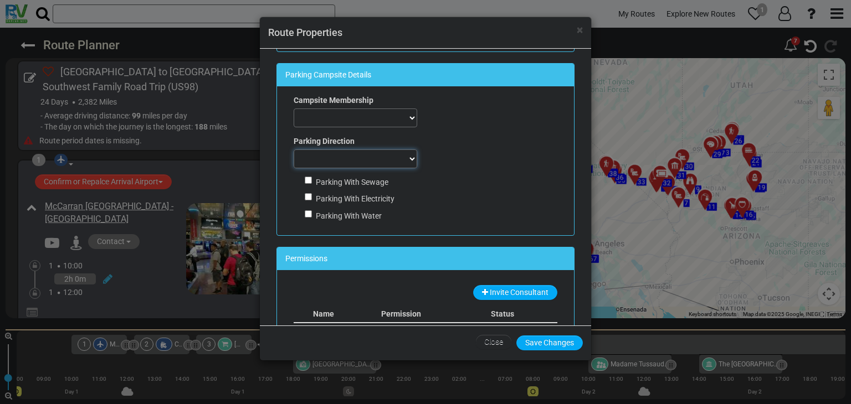
scroll to position [498, 0]
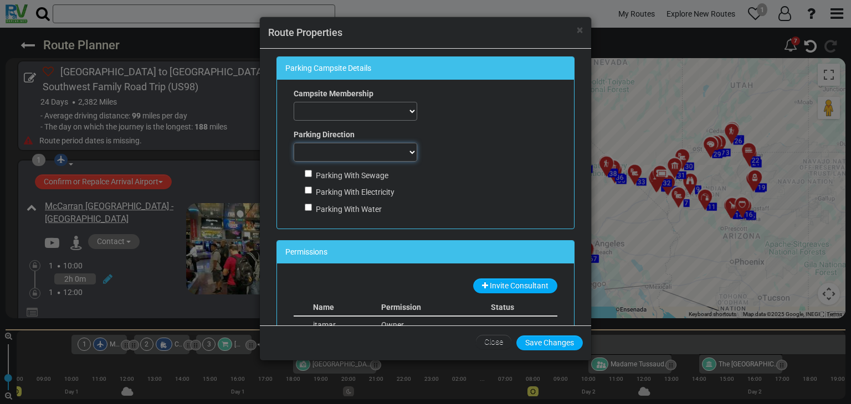
click at [351, 151] on select "Back in Doesn't matter Pull Through" at bounding box center [356, 152] width 124 height 19
select select "number:1"
click at [294, 143] on select "Back in Doesn't matter Pull Through" at bounding box center [356, 152] width 124 height 19
click at [309, 173] on input "Parking With Sewage" at bounding box center [308, 173] width 7 height 7
checkbox input "true"
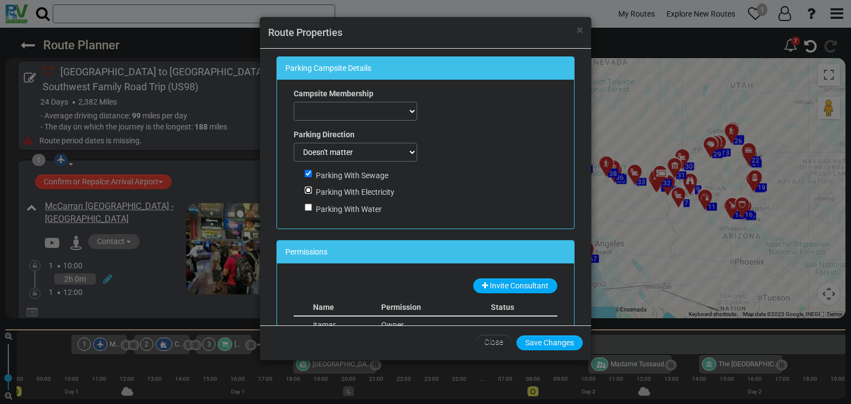
click at [310, 189] on input "Parking With Electricity" at bounding box center [308, 190] width 7 height 7
checkbox input "true"
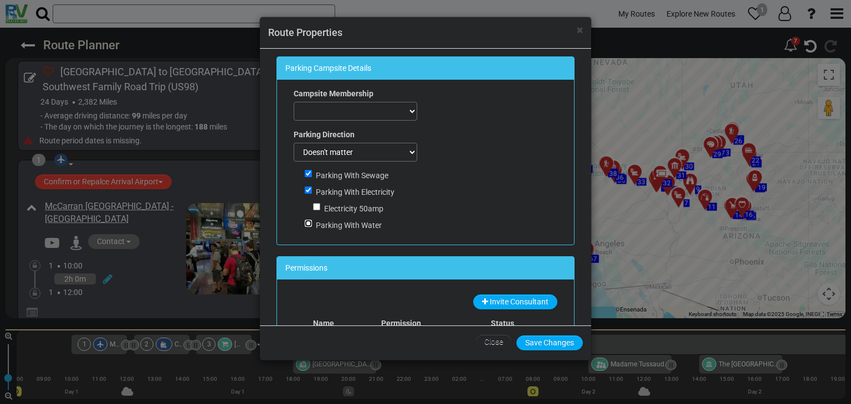
click at [305, 223] on input "Parking With Water" at bounding box center [308, 223] width 7 height 7
checkbox input "true"
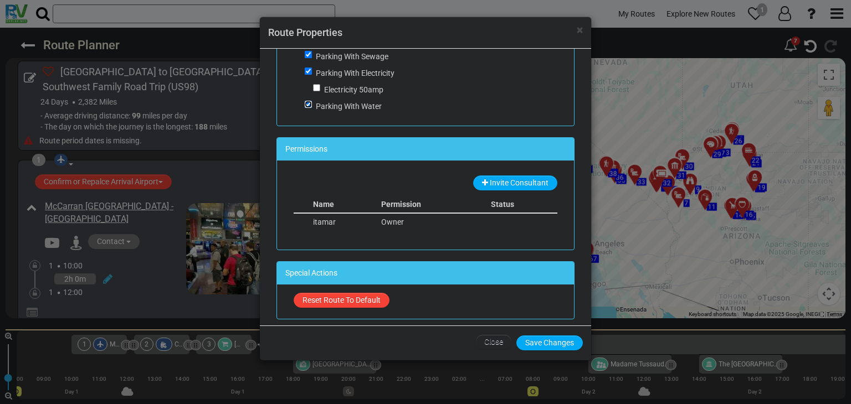
scroll to position [620, 0]
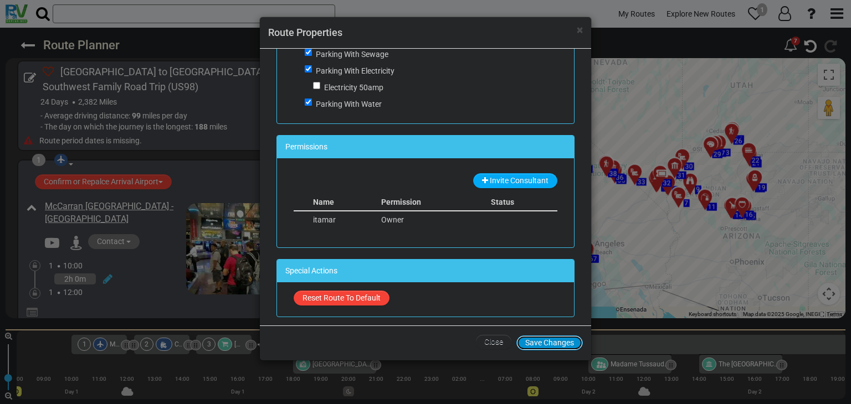
click at [537, 342] on button "Save Changes" at bounding box center [549, 343] width 66 height 15
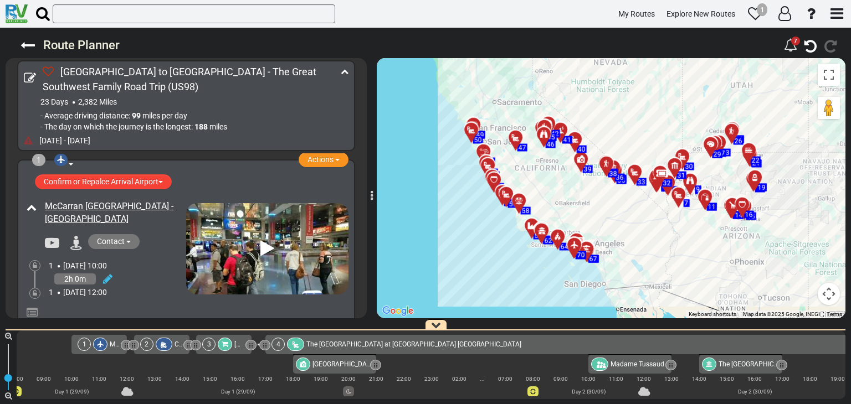
click at [28, 141] on icon at bounding box center [28, 140] width 9 height 9
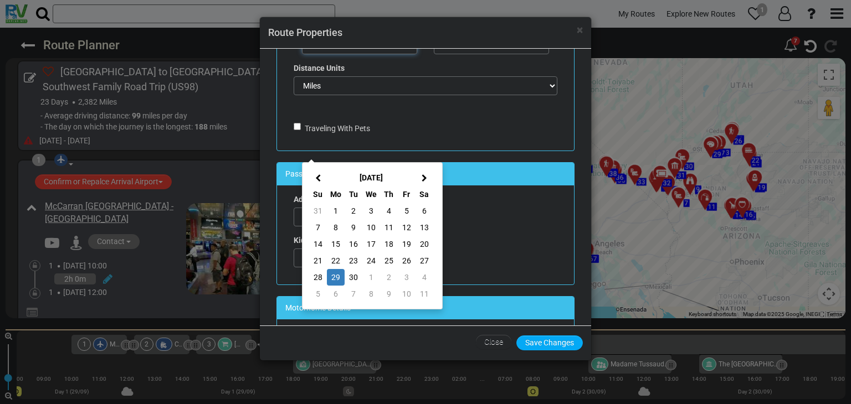
scroll to position [111, 0]
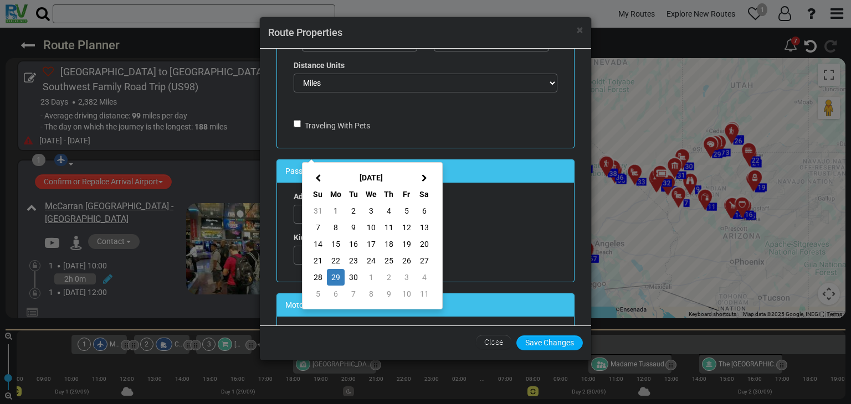
click at [460, 151] on div "Route Details Route Name Las Vegas to Los Angeles - The Great Southwest Family …" at bounding box center [425, 52] width 315 height 213
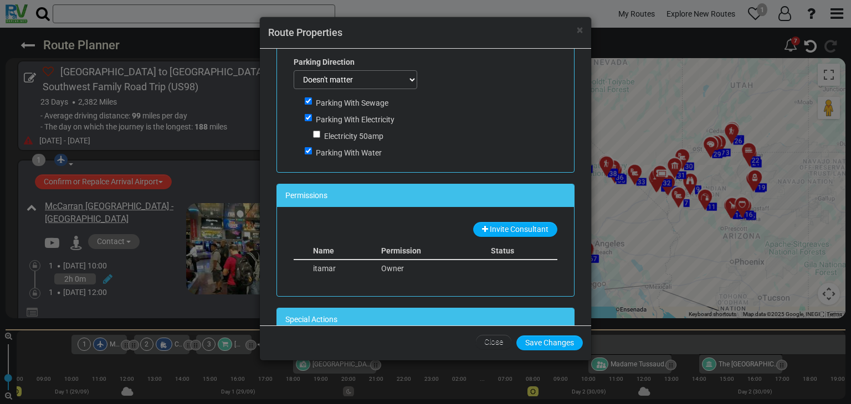
scroll to position [620, 0]
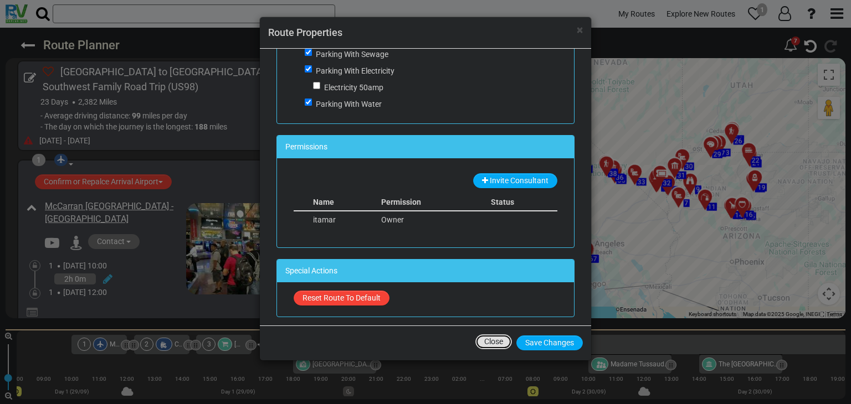
click at [489, 336] on button "Close" at bounding box center [493, 342] width 37 height 15
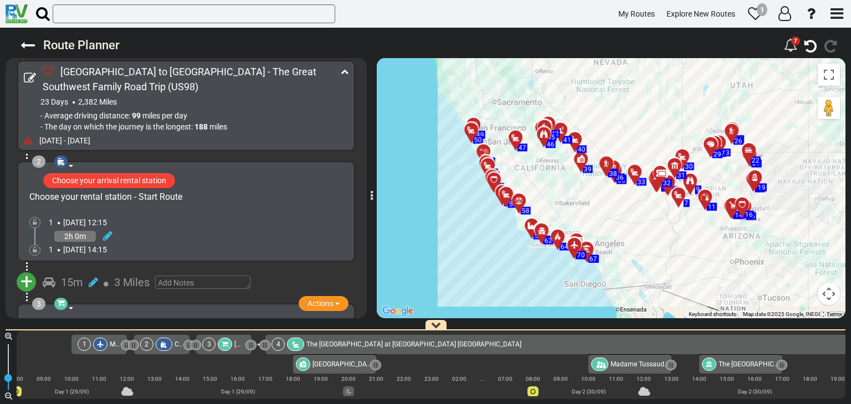
scroll to position [277, 0]
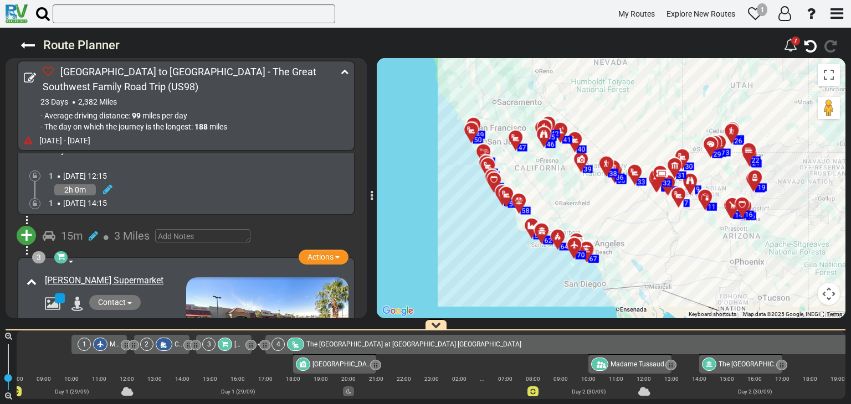
click at [22, 232] on span "+" at bounding box center [26, 235] width 12 height 25
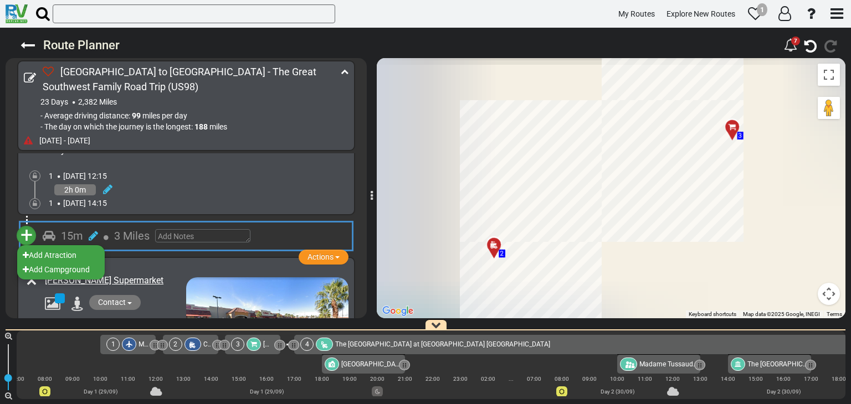
scroll to position [0, 0]
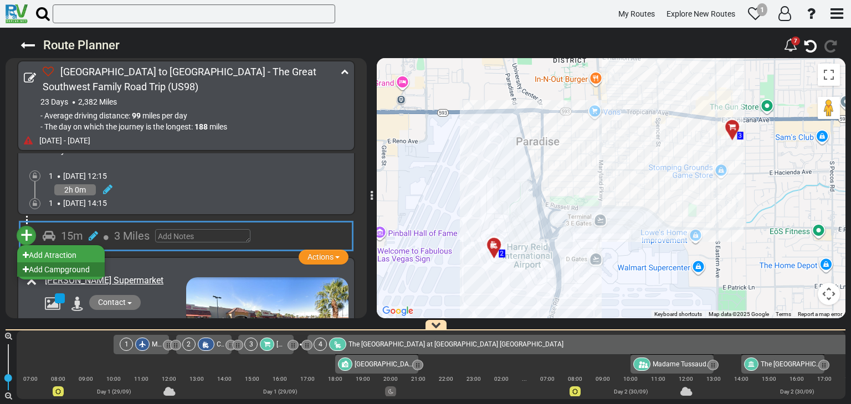
click at [54, 266] on li "Add Campground" at bounding box center [61, 270] width 88 height 14
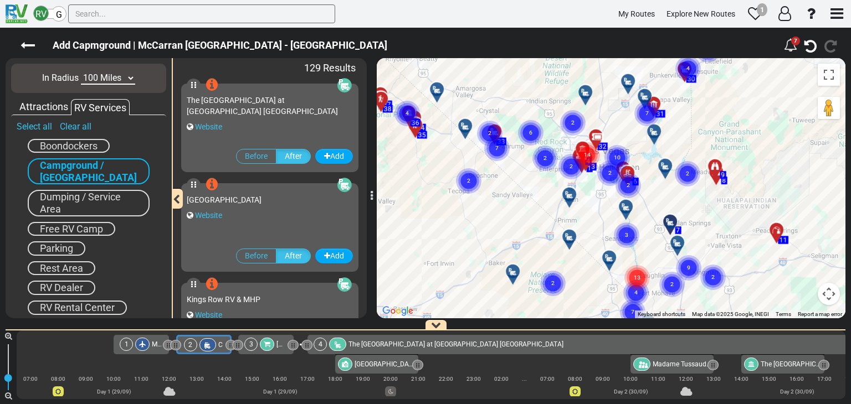
drag, startPoint x: 618, startPoint y: 190, endPoint x: 607, endPoint y: 213, distance: 25.8
click at [607, 213] on div "To navigate, press the arrow keys. To activate drag with keyboard, press Alt + …" at bounding box center [611, 188] width 469 height 260
click at [43, 109] on div "Attractions" at bounding box center [44, 107] width 54 height 14
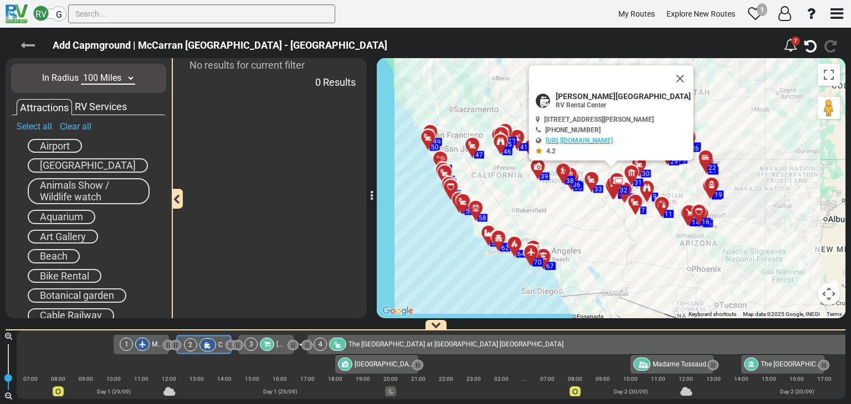
click at [22, 46] on icon at bounding box center [27, 45] width 14 height 14
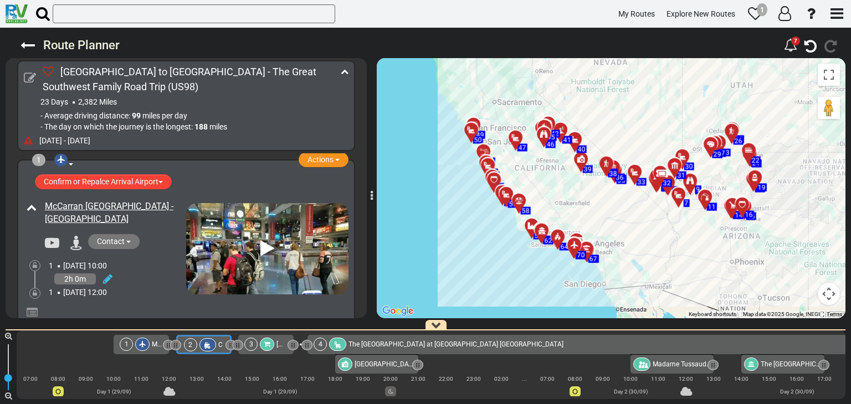
click at [25, 78] on icon at bounding box center [30, 78] width 12 height 12
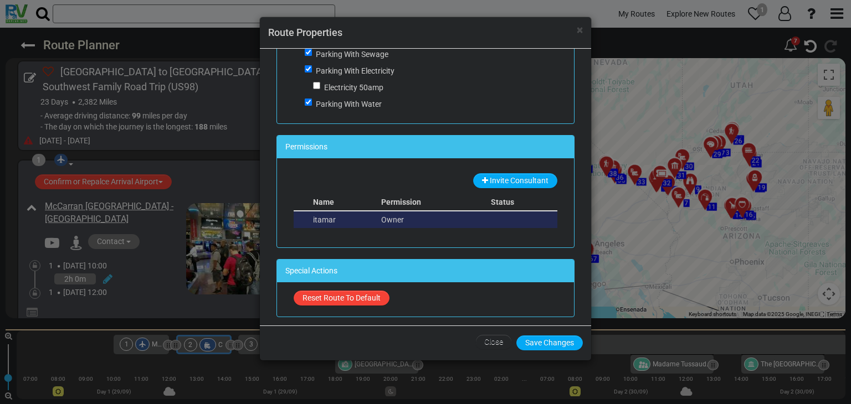
click at [497, 215] on td at bounding box center [522, 219] width 69 height 17
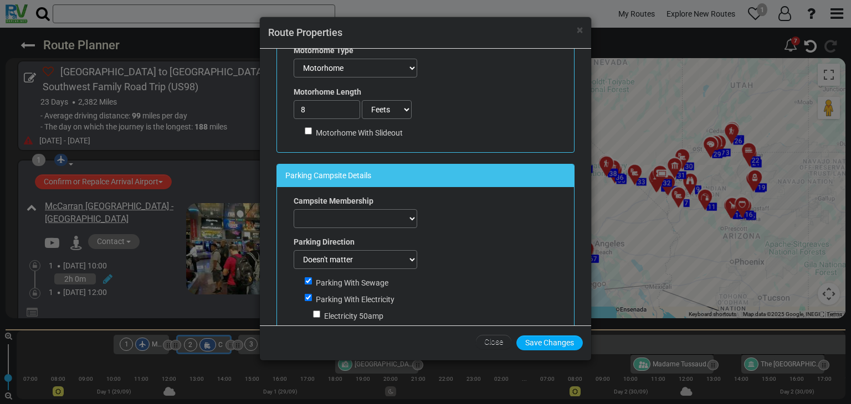
scroll to position [398, 0]
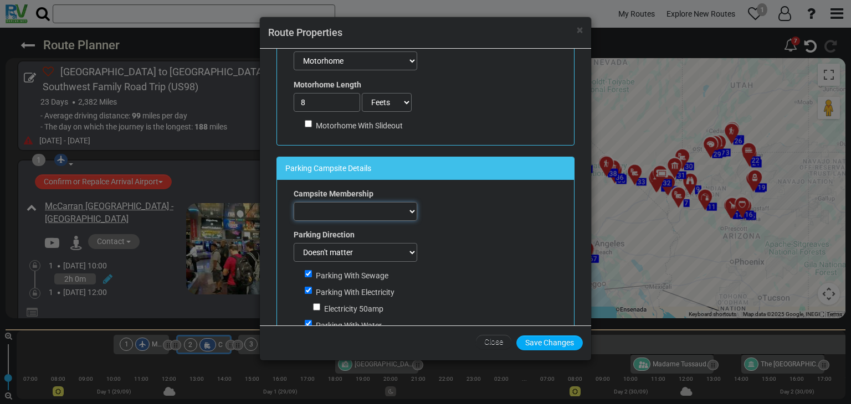
click at [392, 212] on select "ACSI Adventure Outdoor Recreation All Campgrounds For Less Best Holiday Trav-L-…" at bounding box center [356, 211] width 124 height 19
select select "number:1"
click at [294, 202] on select "ACSI Adventure Outdoor Recreation All Campgrounds For Less Best Holiday Trav-L-…" at bounding box center [356, 211] width 124 height 19
click at [547, 344] on button "Save Changes" at bounding box center [549, 343] width 66 height 15
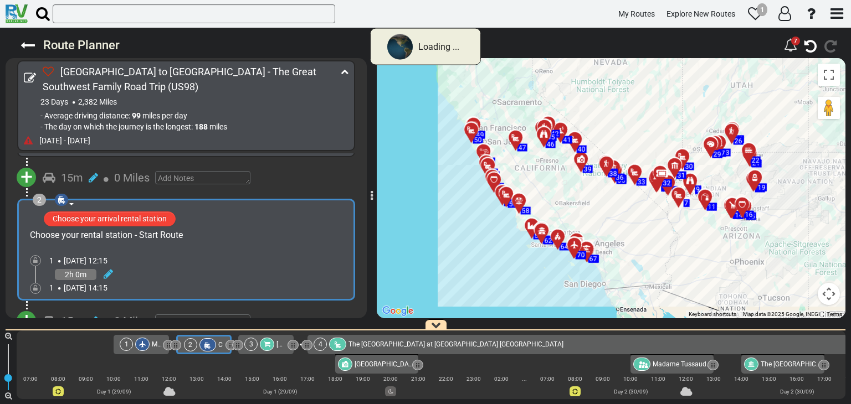
scroll to position [193, 0]
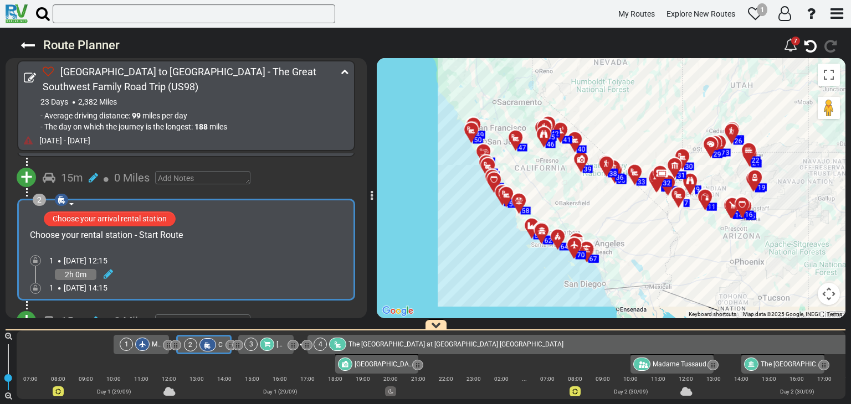
click at [28, 141] on icon at bounding box center [28, 140] width 9 height 9
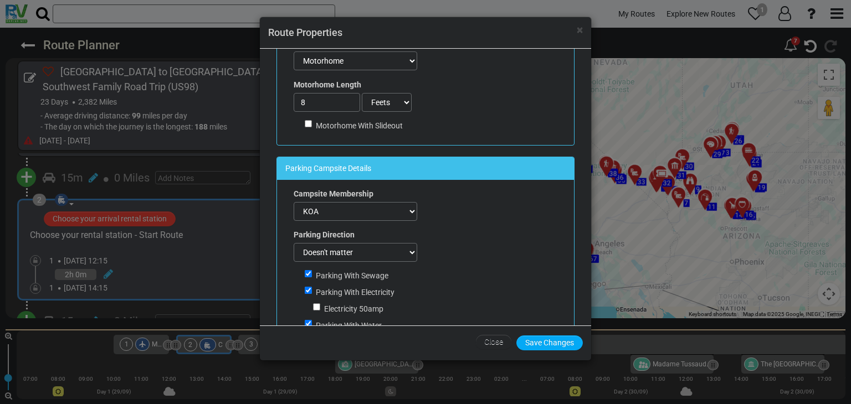
scroll to position [0, 0]
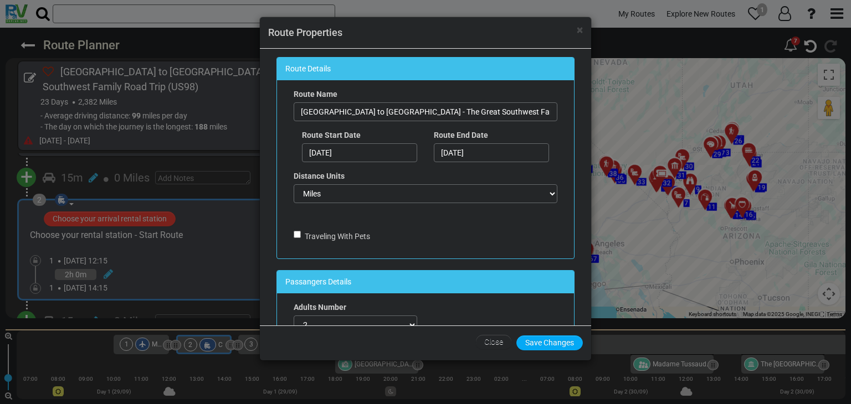
click at [497, 216] on div "Traveling With Pets" at bounding box center [426, 227] width 264 height 30
click at [532, 111] on input "[GEOGRAPHIC_DATA] to [GEOGRAPHIC_DATA] - The Great Southwest Family Road Trip" at bounding box center [426, 111] width 264 height 19
drag, startPoint x: 537, startPoint y: 116, endPoint x: 390, endPoint y: 120, distance: 146.8
click at [390, 120] on input "[GEOGRAPHIC_DATA] to [GEOGRAPHIC_DATA] - The Great Southwest Family Road Trip" at bounding box center [426, 111] width 264 height 19
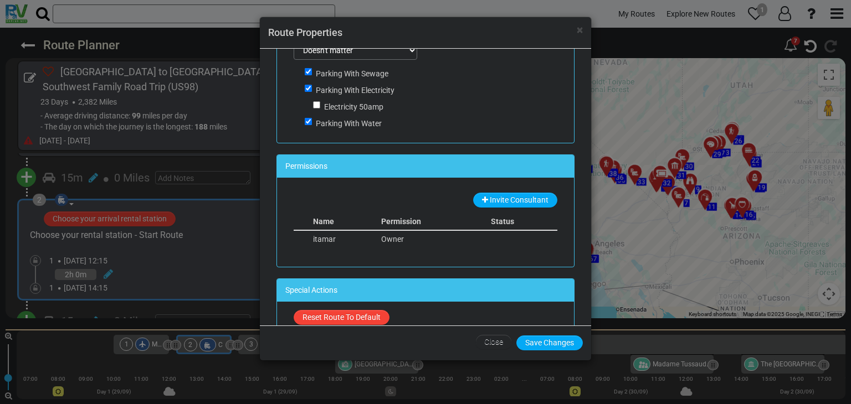
scroll to position [620, 0]
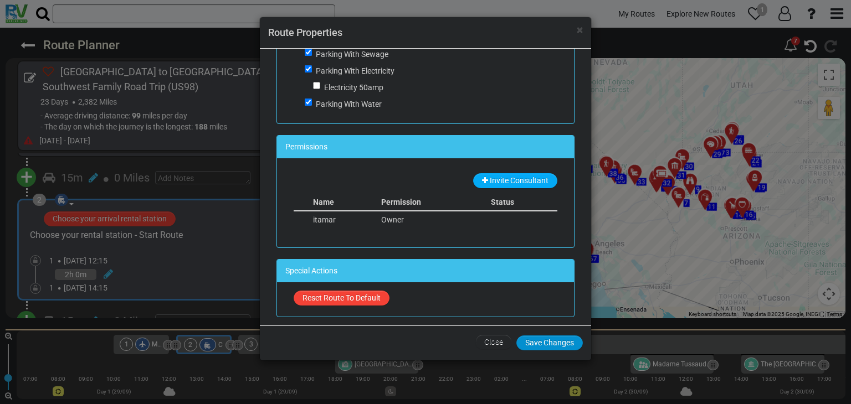
type input "Las Vegas to Los Angeles - ירח הדבש של איתמר ואילה"
click at [530, 343] on button "Save Changes" at bounding box center [549, 343] width 66 height 15
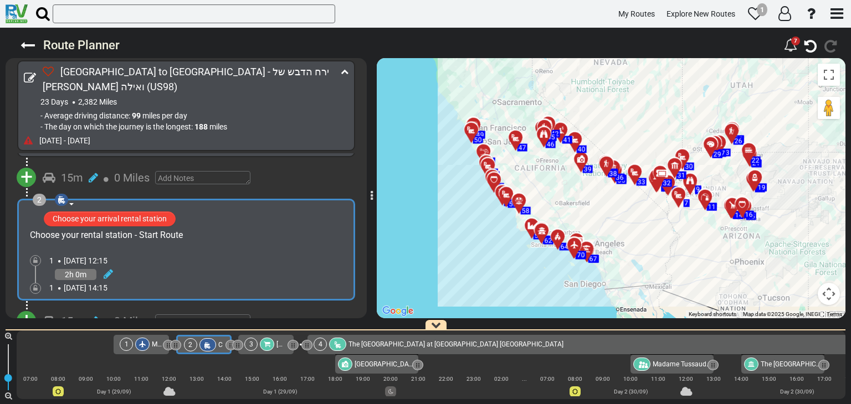
click at [44, 73] on icon at bounding box center [48, 71] width 11 height 11
click at [0, 0] on input "checkbox" at bounding box center [0, 0] width 0 height 0
click at [342, 68] on icon at bounding box center [345, 72] width 8 height 8
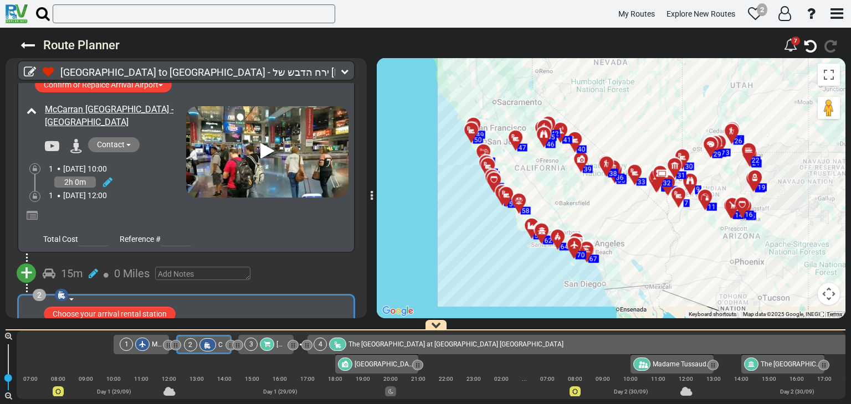
scroll to position [0, 0]
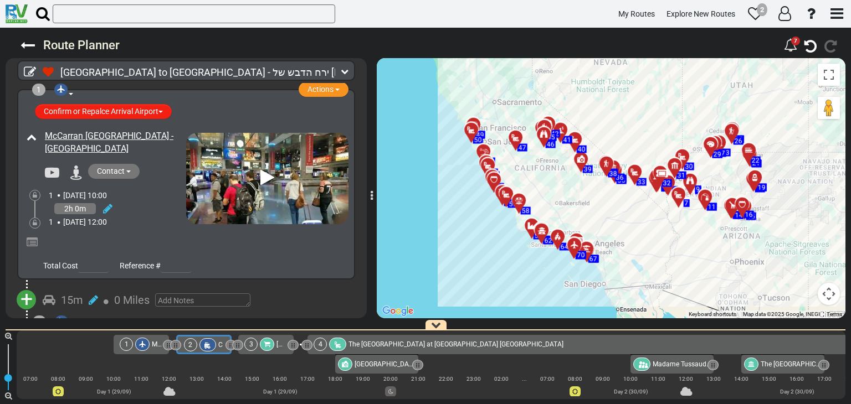
click at [151, 111] on button "Confirm or Repalce Arrival Airport" at bounding box center [103, 111] width 137 height 15
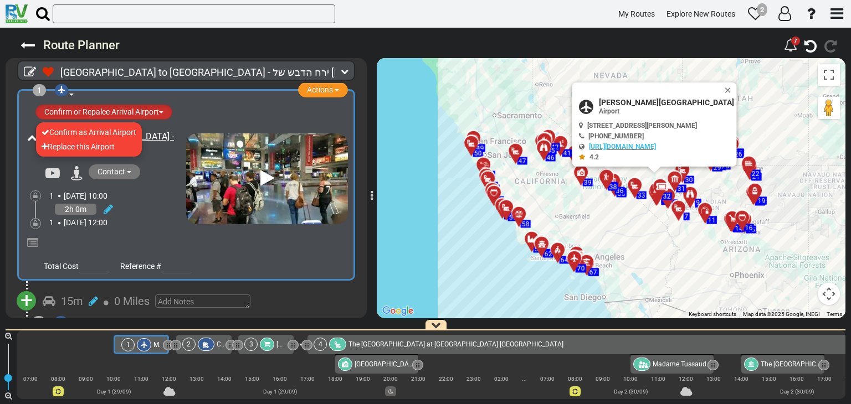
click at [206, 106] on div "Confirm or Repalce Arrival Airport Confirm as [GEOGRAPHIC_DATA] Replace this Ai…" at bounding box center [190, 113] width 315 height 23
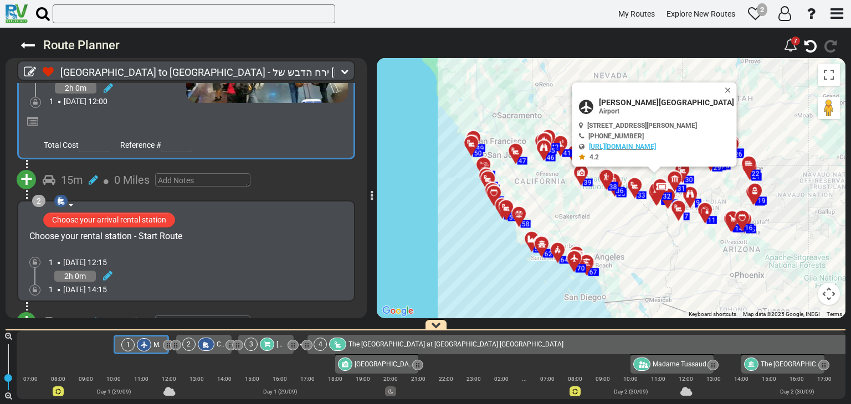
scroll to position [111, 0]
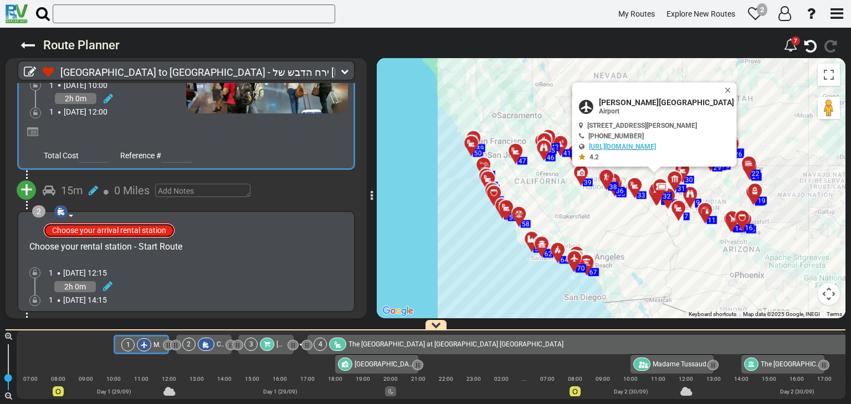
click at [133, 229] on button "Choose your arrival rental station" at bounding box center [109, 230] width 132 height 15
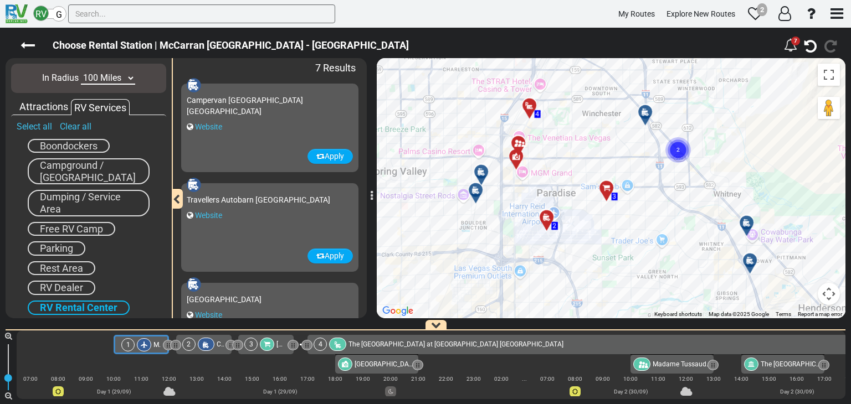
click at [238, 141] on div "Campervan North America Las Vegas Website" at bounding box center [270, 119] width 166 height 60
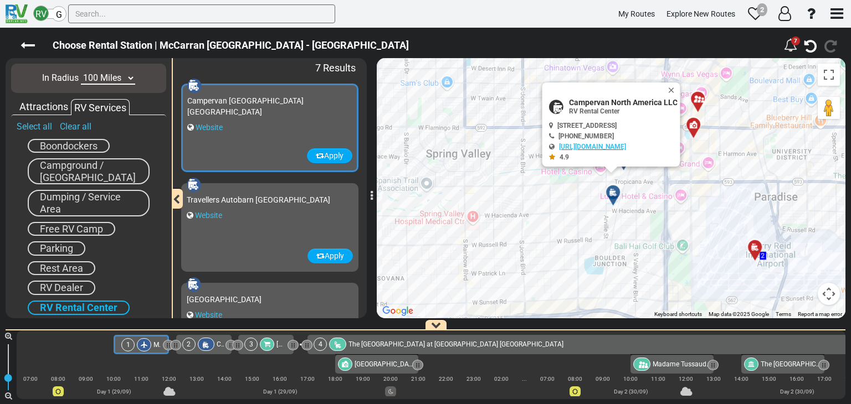
click at [265, 234] on div "Travellers Autobarn Las Vegas Website" at bounding box center [270, 219] width 166 height 60
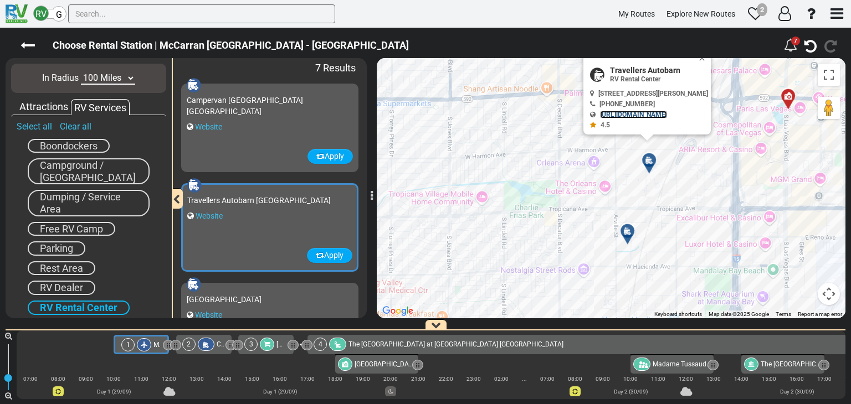
scroll to position [55, 0]
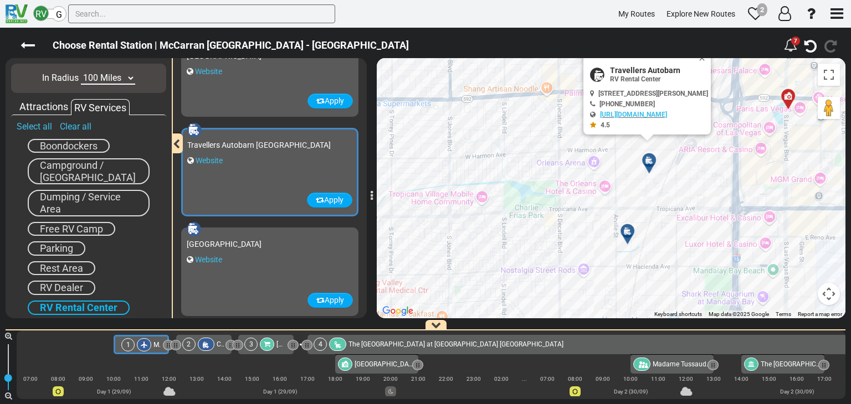
click at [270, 259] on div "Website" at bounding box center [270, 259] width 166 height 11
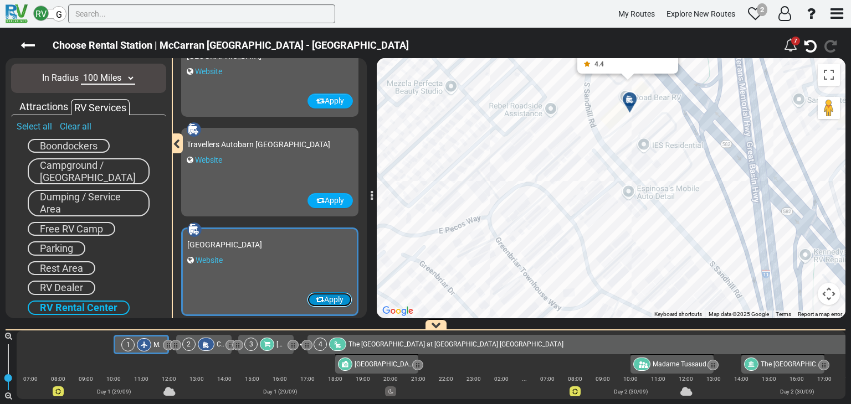
click at [332, 302] on button "Apply" at bounding box center [329, 299] width 45 height 15
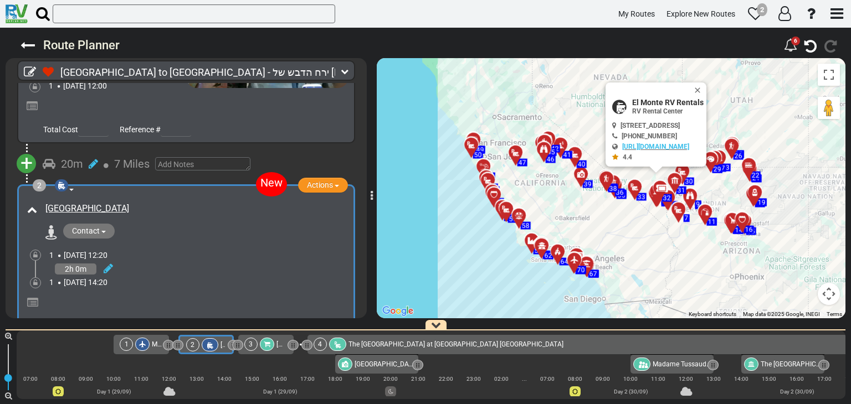
scroll to position [166, 0]
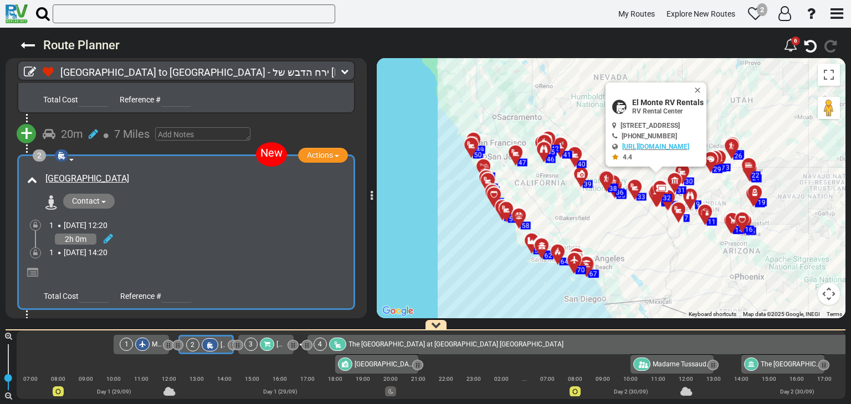
click at [267, 157] on div "New" at bounding box center [271, 154] width 31 height 24
click at [82, 234] on div "2h 0m" at bounding box center [76, 239] width 42 height 11
click at [106, 235] on icon at bounding box center [108, 238] width 9 height 11
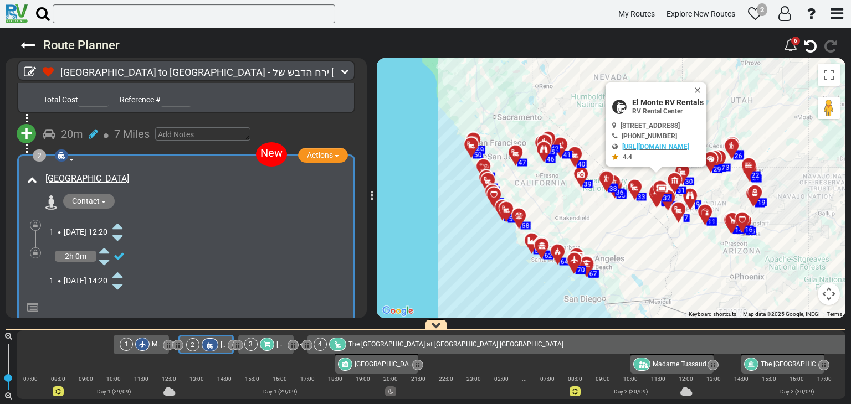
click at [122, 235] on icon at bounding box center [117, 238] width 10 height 18
click at [122, 226] on icon at bounding box center [117, 226] width 10 height 18
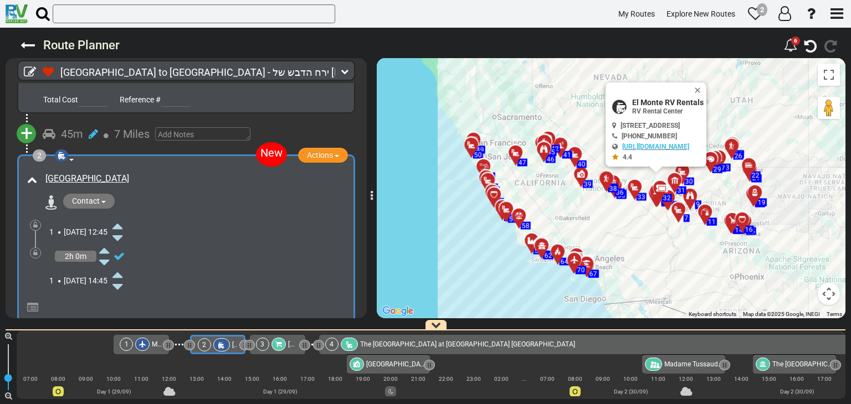
click at [122, 226] on icon at bounding box center [117, 226] width 10 height 18
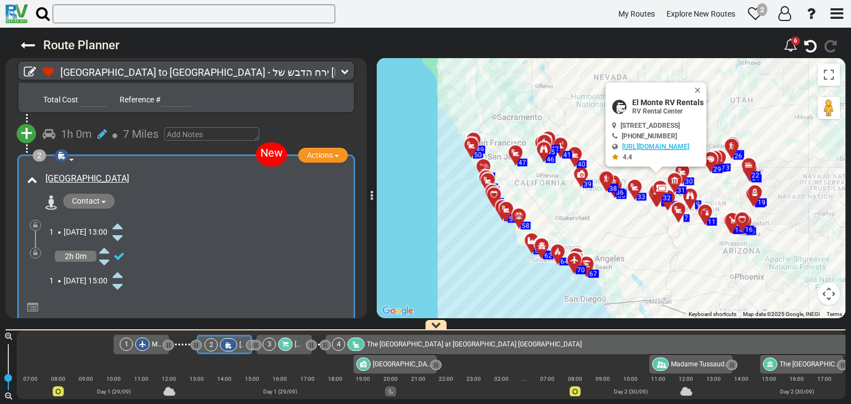
click at [122, 284] on icon at bounding box center [117, 287] width 10 height 18
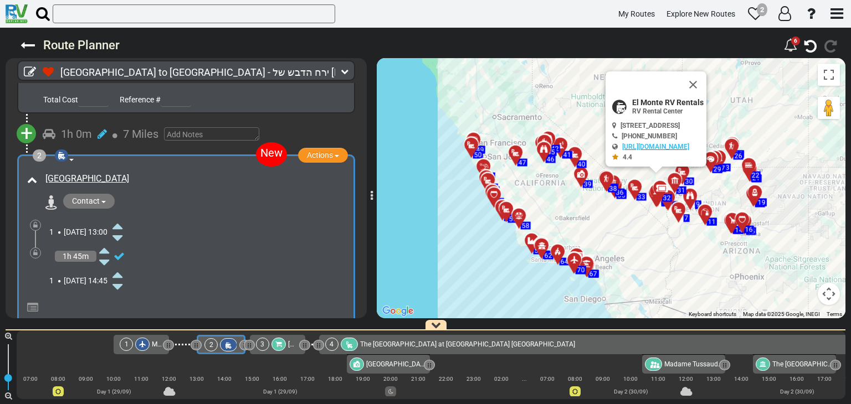
click at [122, 284] on icon at bounding box center [117, 287] width 10 height 18
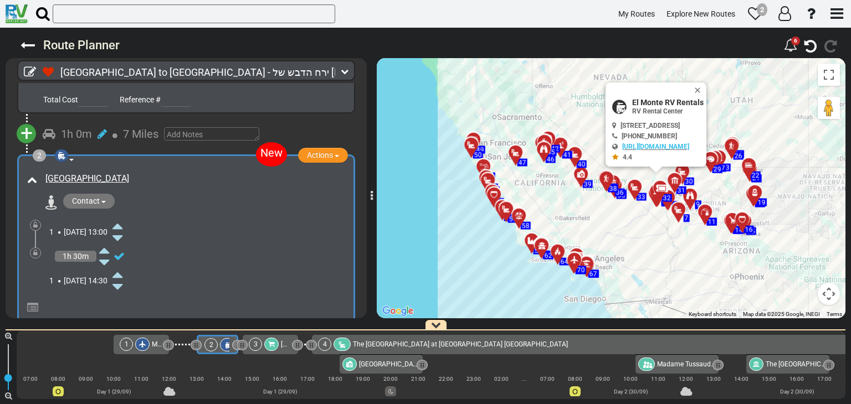
click at [145, 271] on div "1 Mon, 29 Sep 14:30" at bounding box center [198, 281] width 299 height 24
click at [122, 271] on icon at bounding box center [117, 275] width 10 height 18
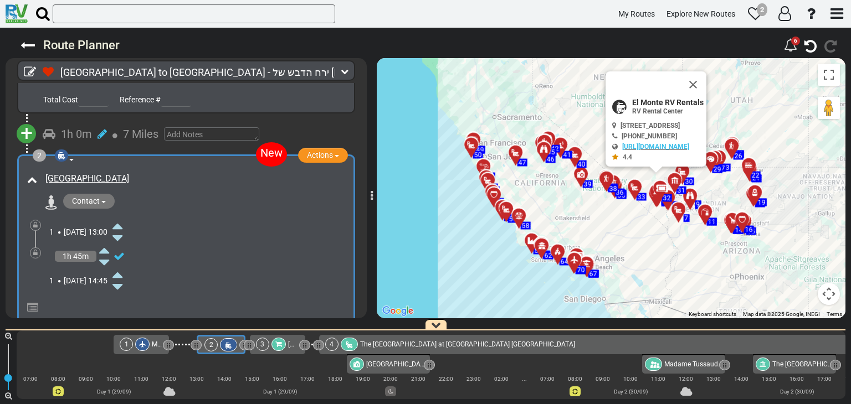
click at [122, 271] on icon at bounding box center [117, 275] width 10 height 18
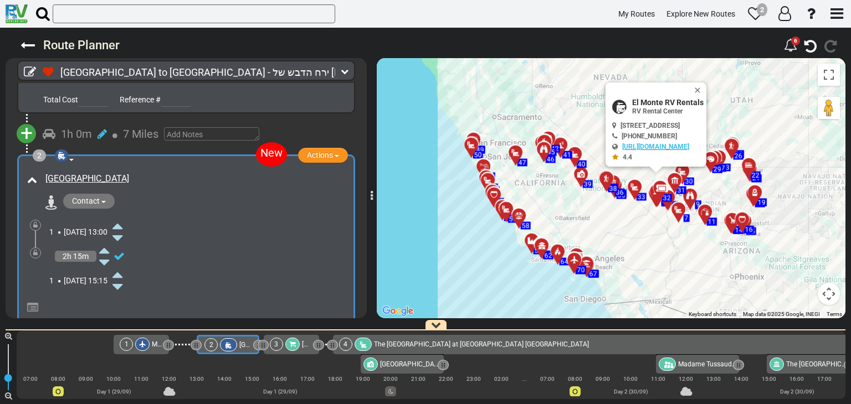
click at [122, 271] on icon at bounding box center [117, 275] width 10 height 18
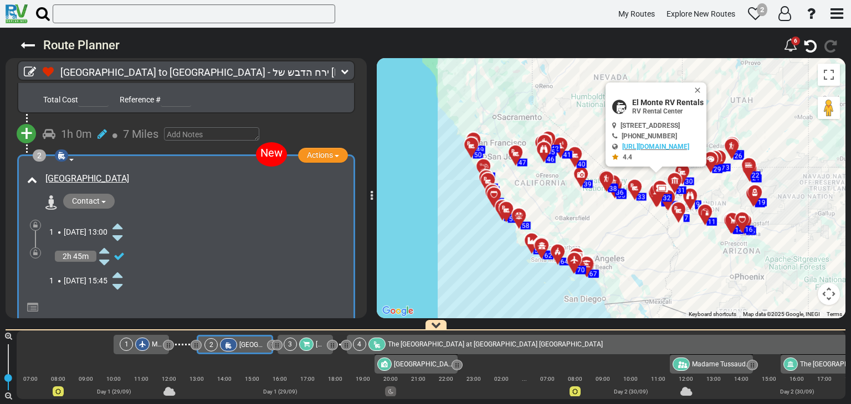
click at [122, 271] on icon at bounding box center [117, 275] width 10 height 18
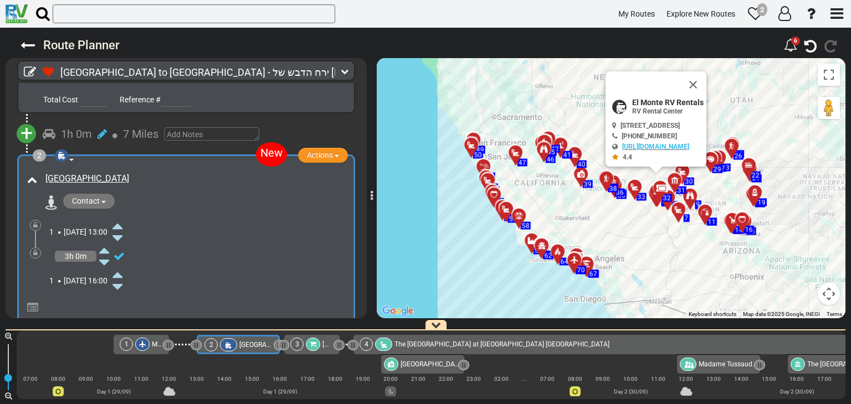
click at [122, 271] on icon at bounding box center [117, 275] width 10 height 18
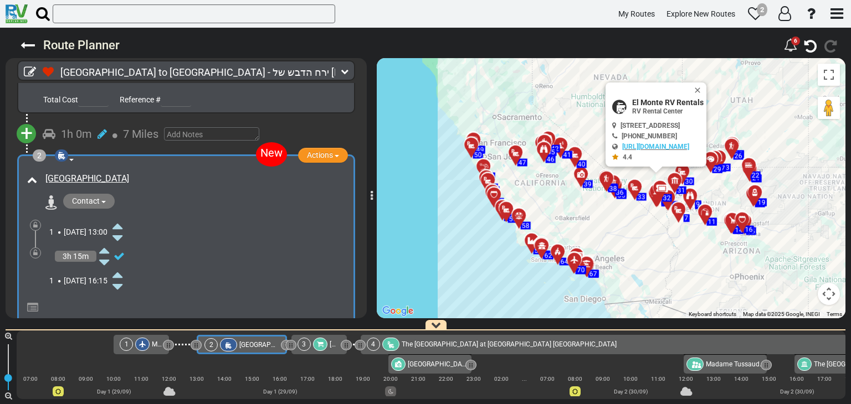
click at [122, 279] on icon at bounding box center [117, 287] width 10 height 18
click at [306, 256] on div "3h 0m" at bounding box center [198, 256] width 299 height 24
click at [117, 255] on icon at bounding box center [119, 256] width 11 height 11
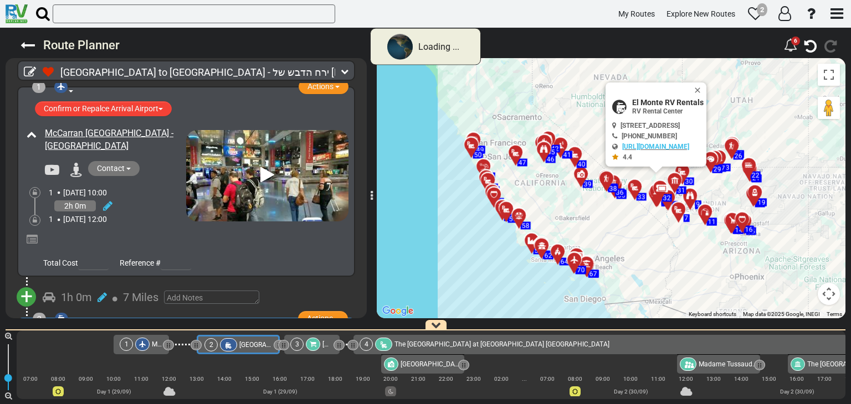
scroll to position [0, 0]
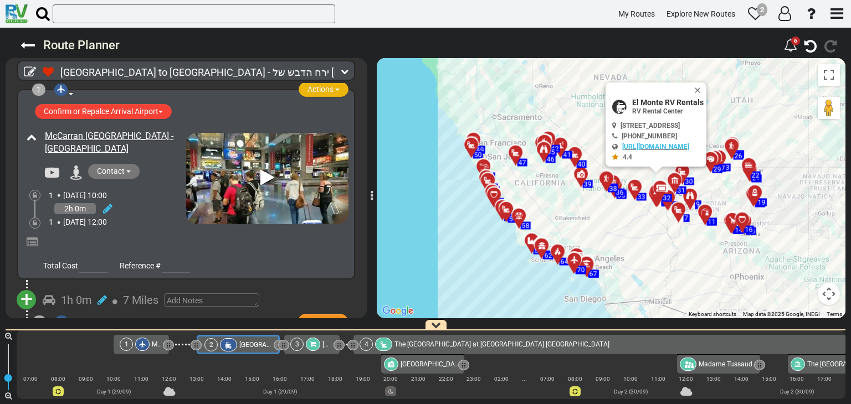
click at [315, 90] on span "Actions" at bounding box center [320, 89] width 26 height 9
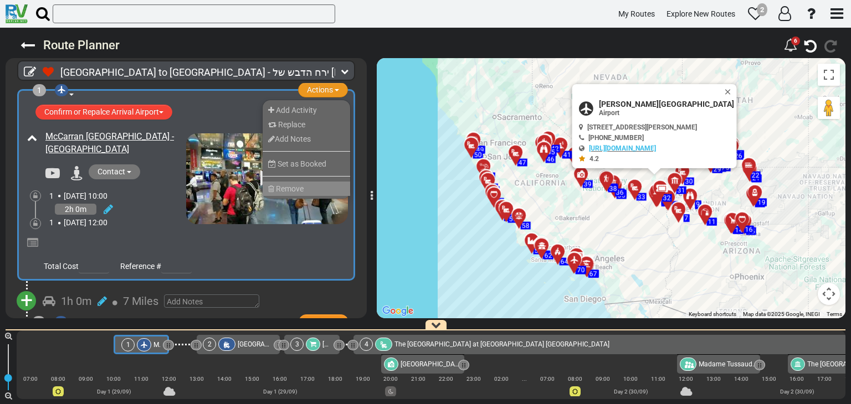
click at [294, 187] on span "Remove" at bounding box center [290, 188] width 28 height 9
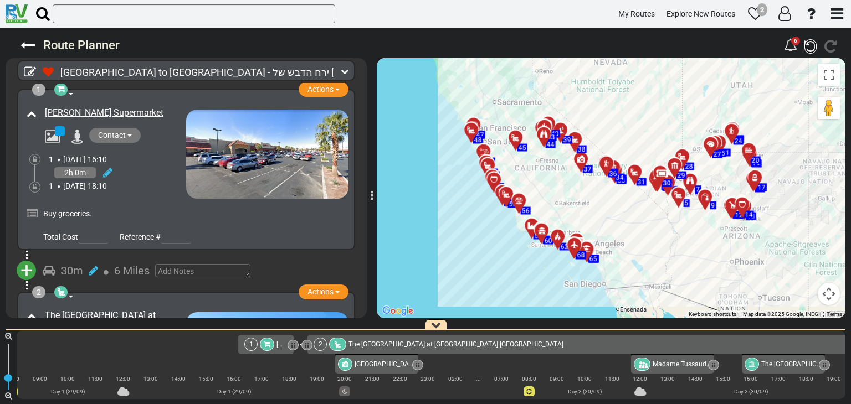
click at [809, 42] on icon "button" at bounding box center [810, 46] width 12 height 14
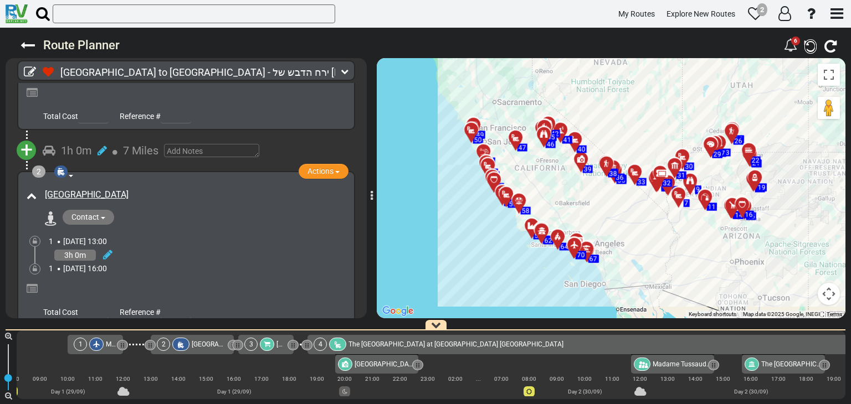
scroll to position [222, 0]
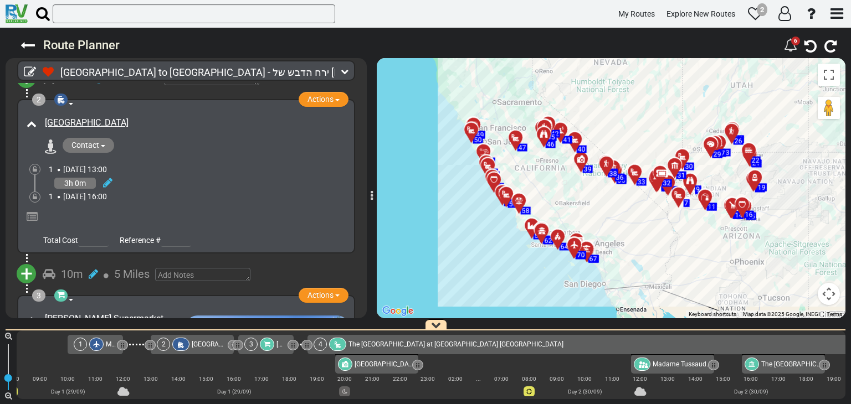
click at [279, 197] on div "1 Mon, 29 Sep 16:00" at bounding box center [199, 196] width 300 height 11
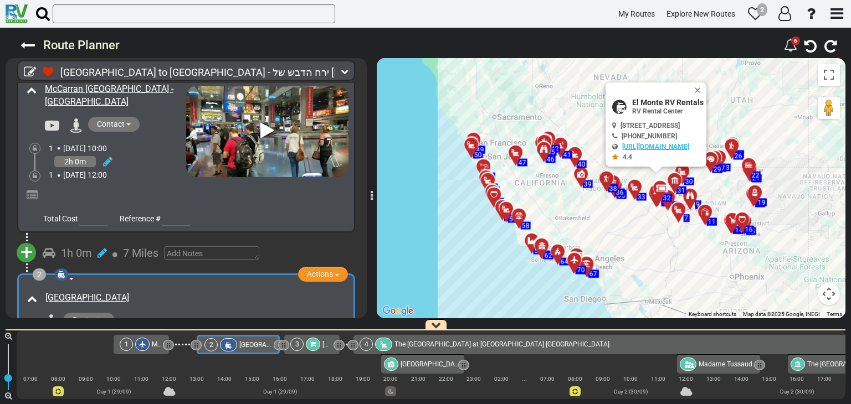
scroll to position [0, 0]
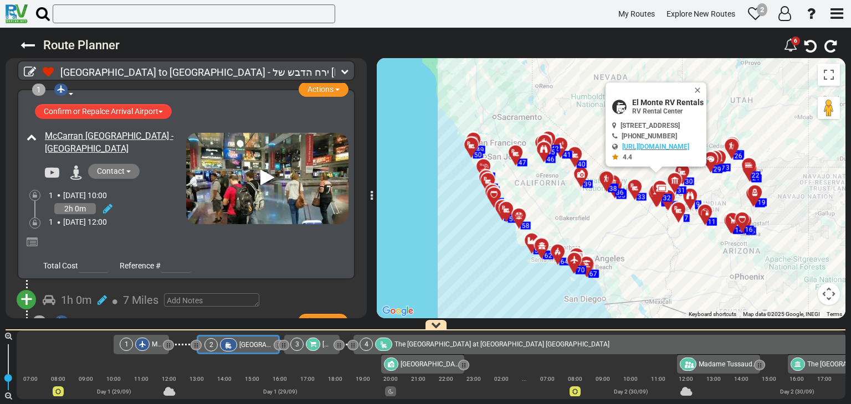
click at [69, 93] on span at bounding box center [71, 94] width 4 height 2
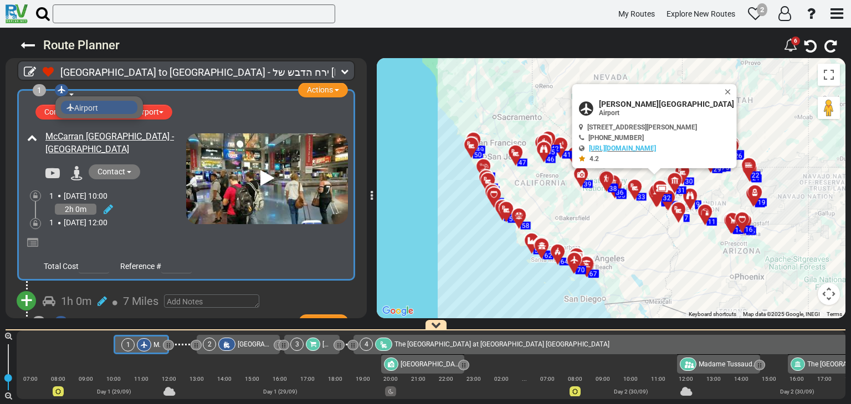
click at [39, 90] on div "1" at bounding box center [39, 90] width 13 height 12
click at [320, 93] on span "Actions" at bounding box center [320, 89] width 26 height 9
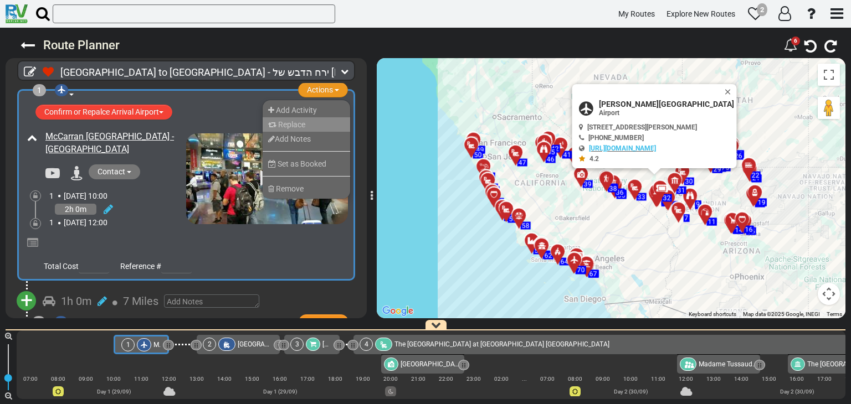
click at [290, 127] on span "Replace" at bounding box center [291, 124] width 27 height 9
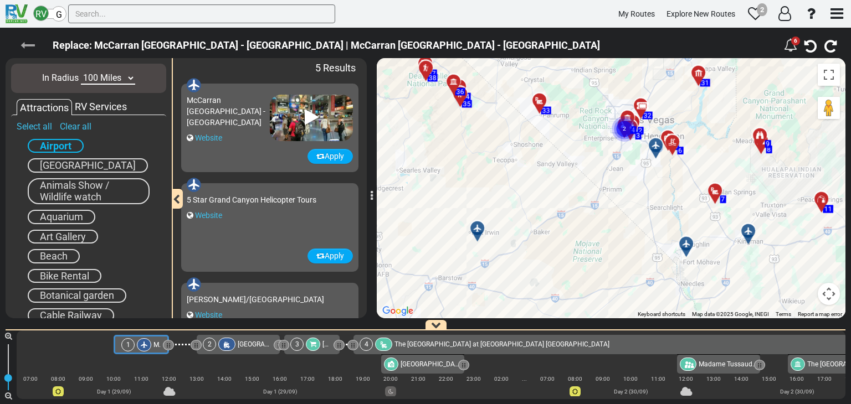
click at [27, 48] on icon at bounding box center [27, 45] width 14 height 14
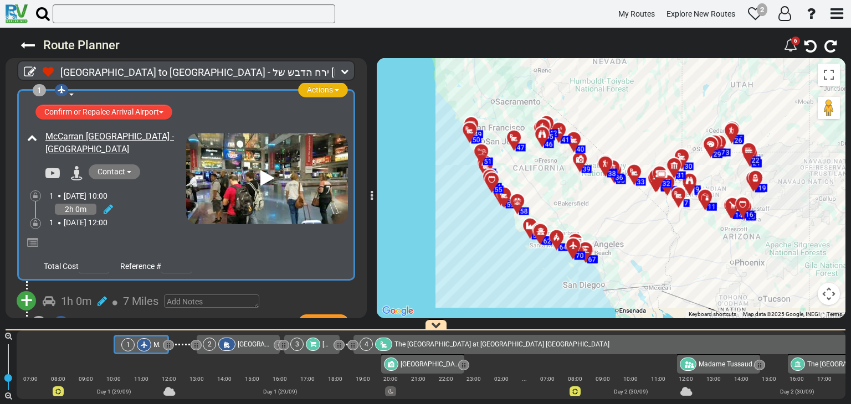
click at [317, 92] on span "Actions" at bounding box center [320, 89] width 26 height 9
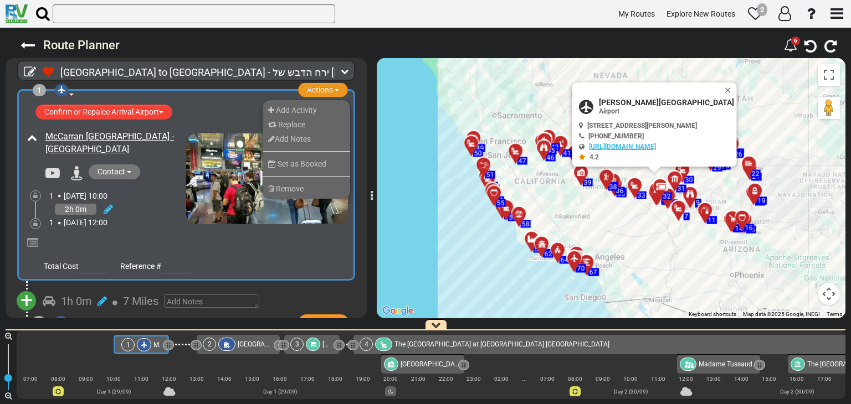
drag, startPoint x: 152, startPoint y: 346, endPoint x: 81, endPoint y: 344, distance: 70.4
click at [81, 344] on div "1 McCarran Las Vegas International Airport - LAS" at bounding box center [431, 344] width 829 height 19
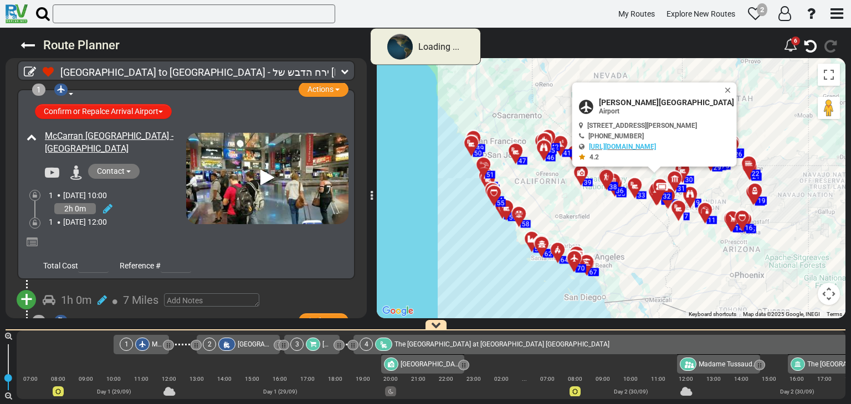
click at [133, 112] on button "Confirm or Repalce Arrival Airport" at bounding box center [103, 111] width 137 height 15
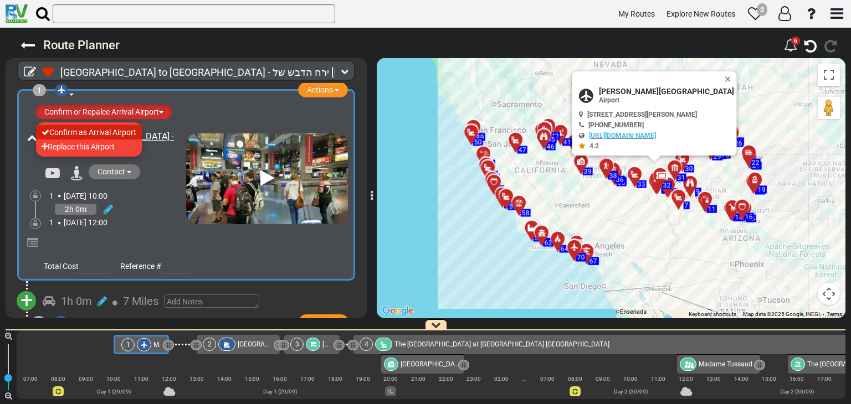
click at [101, 132] on li "Confirm as Arrival Airport" at bounding box center [89, 132] width 106 height 14
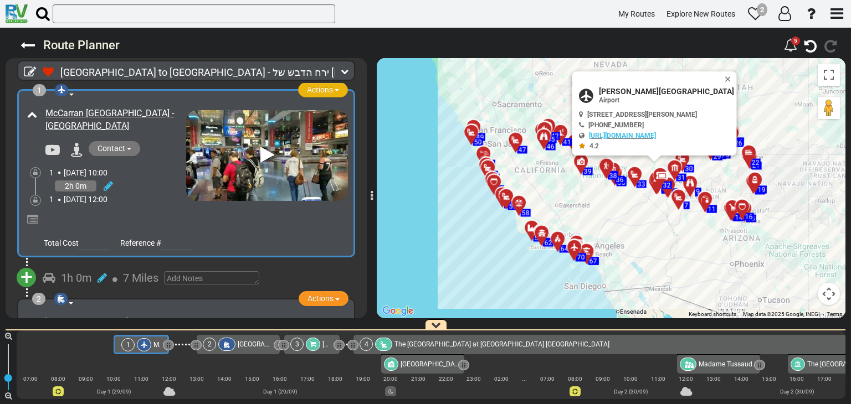
click at [318, 90] on span "Actions" at bounding box center [320, 89] width 26 height 9
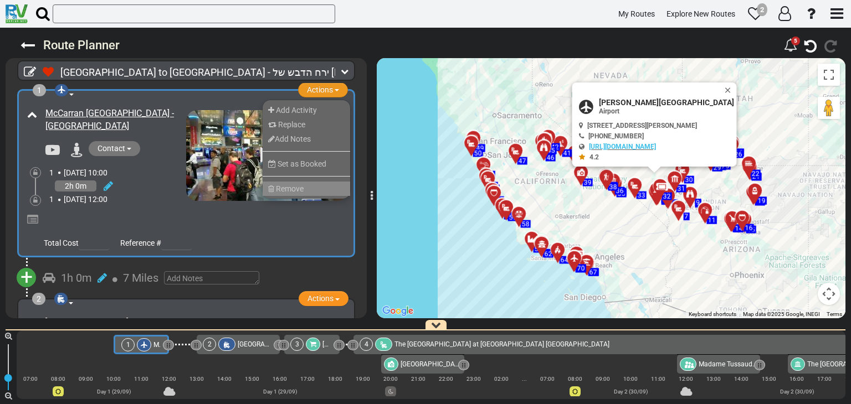
click at [294, 185] on span "Remove" at bounding box center [290, 188] width 28 height 9
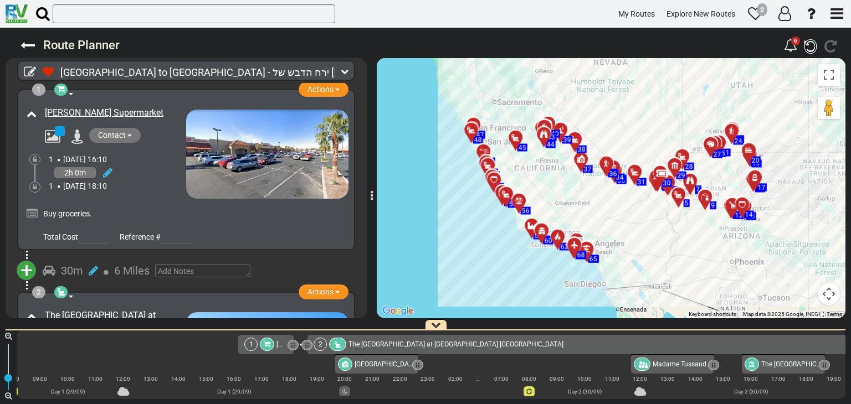
click at [810, 42] on icon "button" at bounding box center [810, 46] width 12 height 14
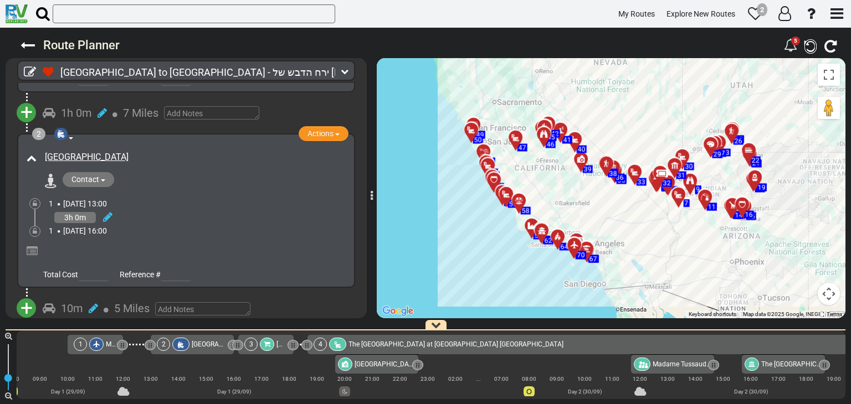
scroll to position [166, 0]
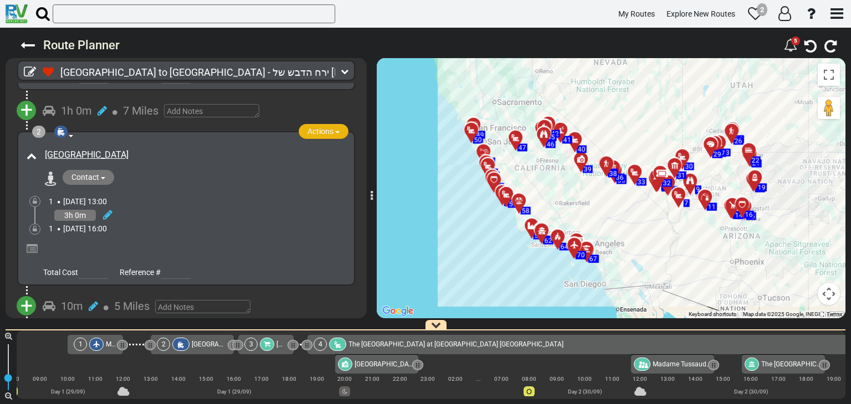
click at [322, 132] on span "Actions" at bounding box center [320, 131] width 26 height 9
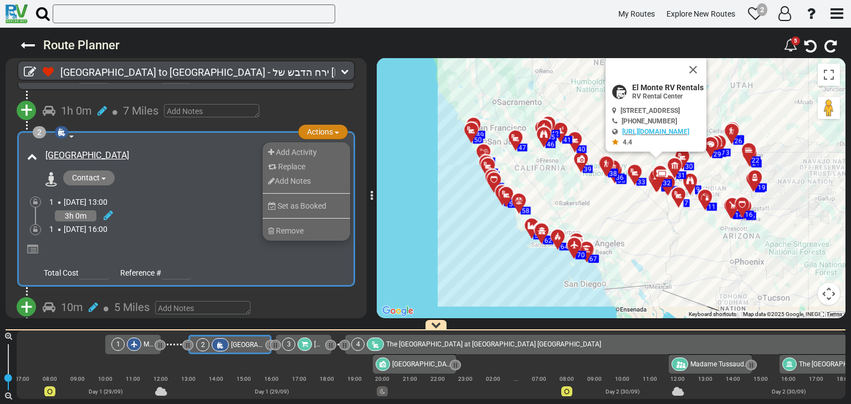
scroll to position [0, 0]
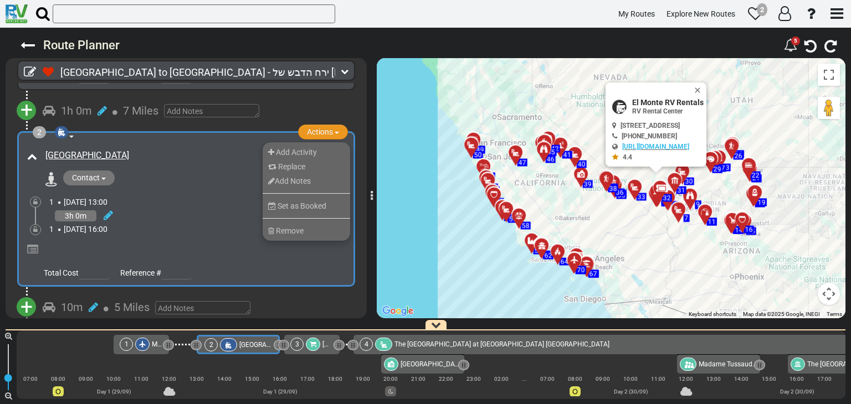
click at [226, 173] on div "Contact +1 702-269-0704 https://www.elmonterv.com/rv-rental/where-you-can-rent-…" at bounding box center [194, 180] width 308 height 18
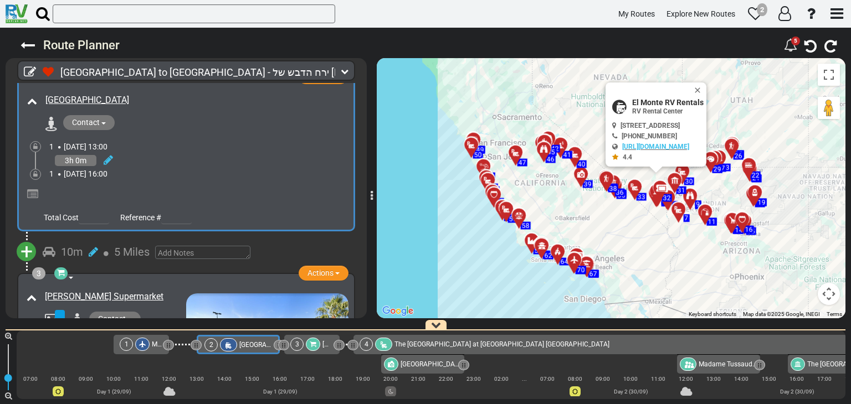
scroll to position [166, 0]
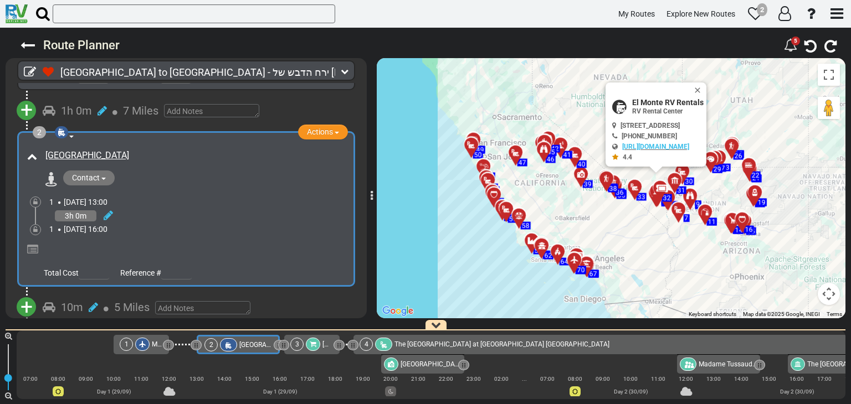
click at [58, 274] on span "Total Cost" at bounding box center [61, 273] width 35 height 9
click at [92, 275] on input "number" at bounding box center [94, 273] width 30 height 14
click at [101, 266] on input "1" at bounding box center [94, 273] width 30 height 14
click at [102, 271] on input "0" at bounding box center [94, 273] width 30 height 14
click at [168, 235] on div at bounding box center [185, 248] width 323 height 26
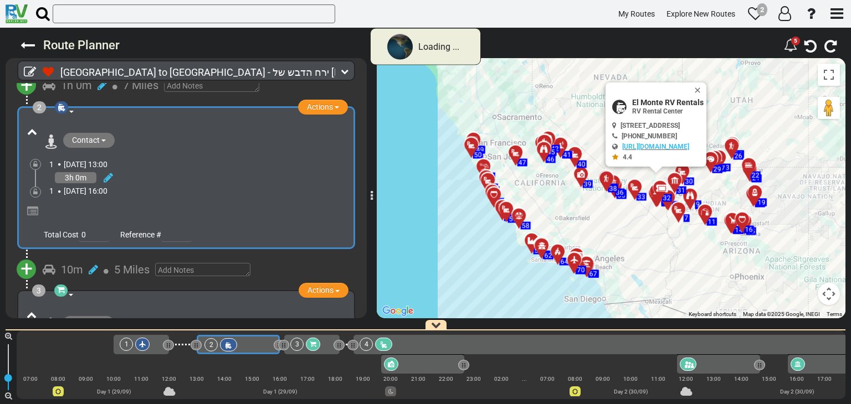
scroll to position [141, 0]
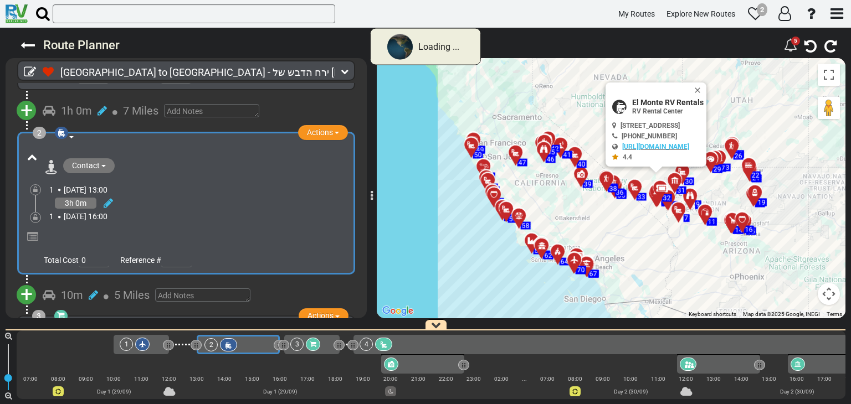
click at [197, 195] on div "3h 0m" at bounding box center [198, 203] width 299 height 16
click at [97, 258] on input "1" at bounding box center [94, 261] width 30 height 14
drag, startPoint x: 92, startPoint y: 258, endPoint x: 79, endPoint y: 260, distance: 13.0
click at [79, 260] on input "1" at bounding box center [94, 261] width 30 height 14
type input "0"
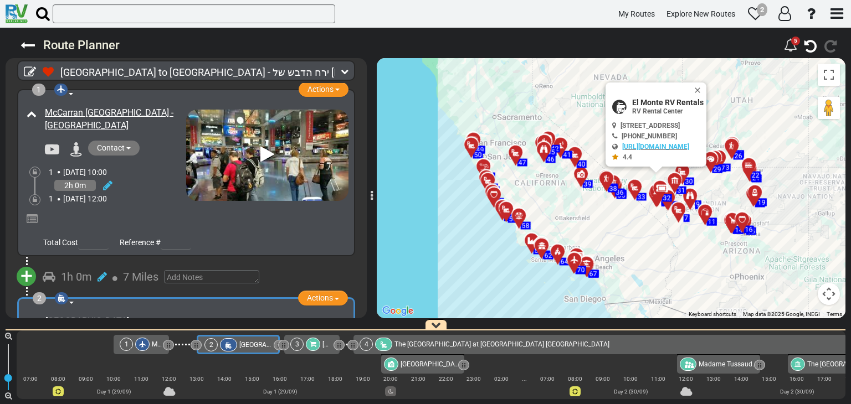
scroll to position [170, 0]
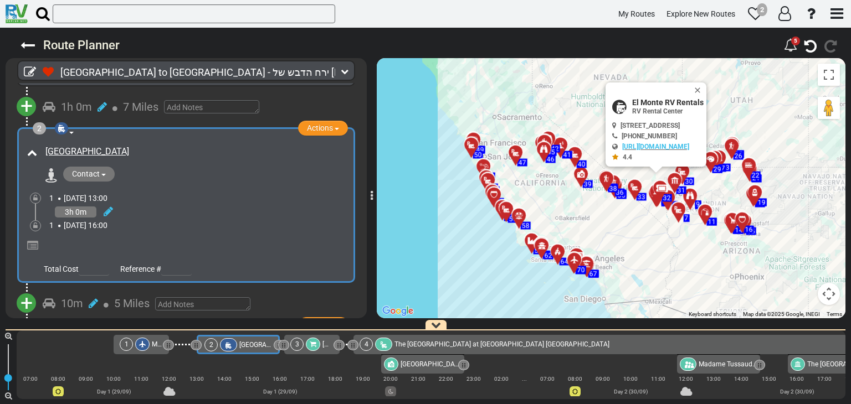
click at [351, 96] on div "+ Add Atraction Add Campground 1h 0m 7 Miles" at bounding box center [186, 107] width 361 height 40
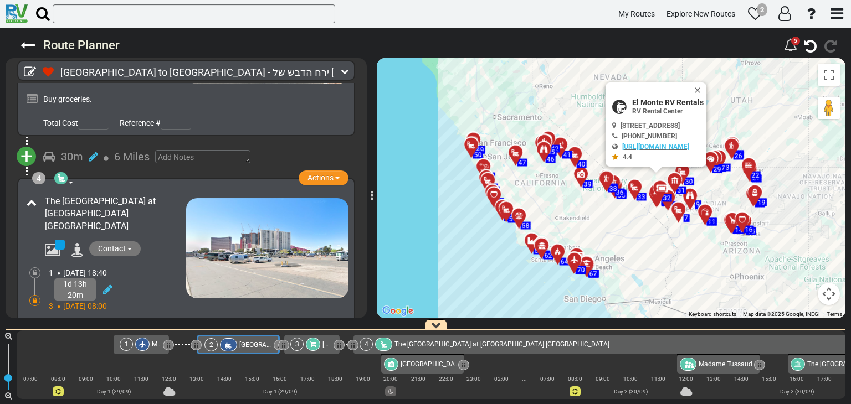
scroll to position [554, 0]
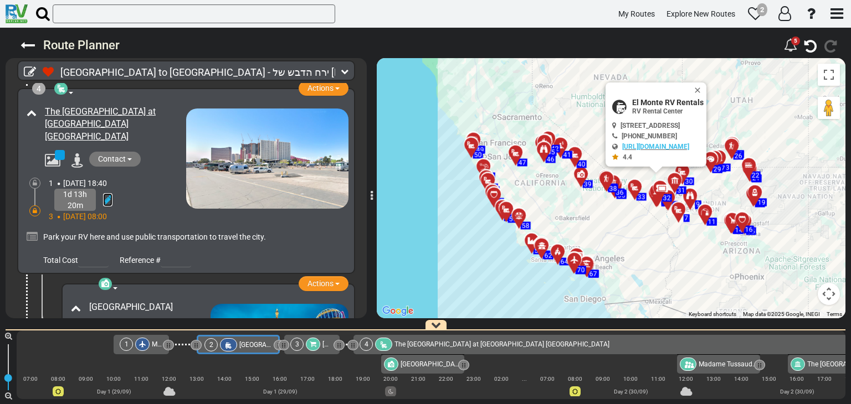
click at [105, 194] on icon at bounding box center [107, 199] width 9 height 11
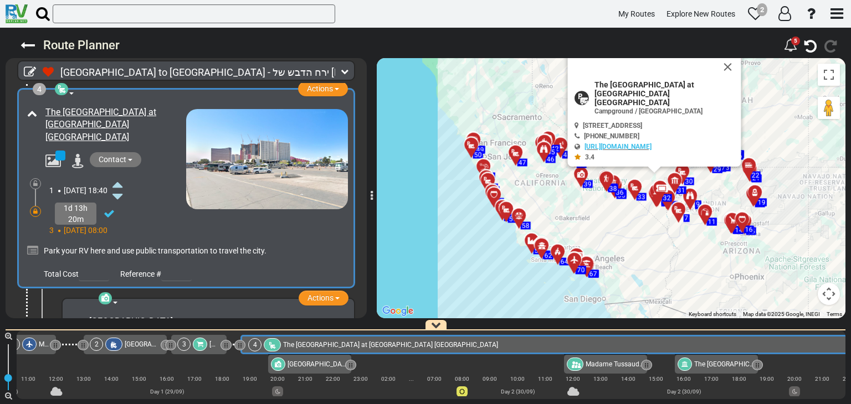
scroll to position [0, 115]
click at [122, 188] on icon at bounding box center [117, 197] width 10 height 18
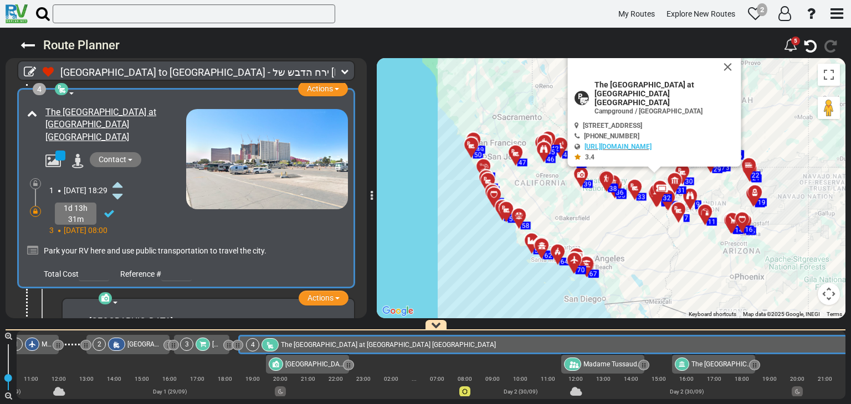
click at [122, 188] on icon at bounding box center [117, 197] width 10 height 18
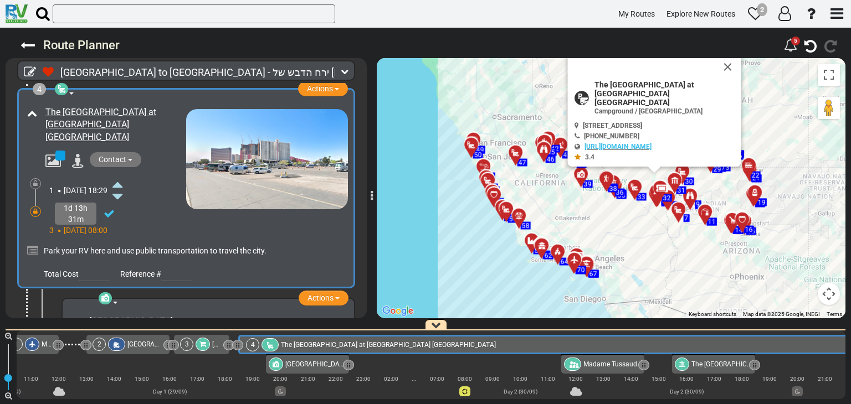
click at [122, 188] on icon at bounding box center [117, 197] width 10 height 18
click at [145, 178] on div "1 Mon, 29 Sep 18:29" at bounding box center [117, 190] width 137 height 24
click at [81, 203] on div "1d 13h 31m" at bounding box center [76, 214] width 42 height 22
click at [109, 208] on icon at bounding box center [109, 213] width 11 height 11
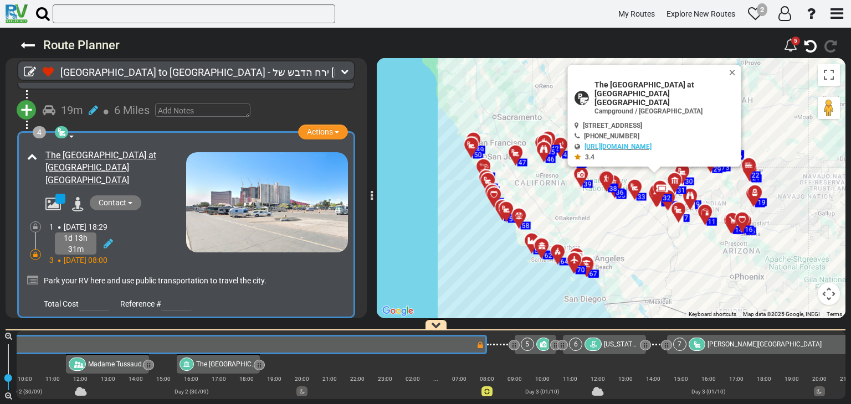
scroll to position [0, 727]
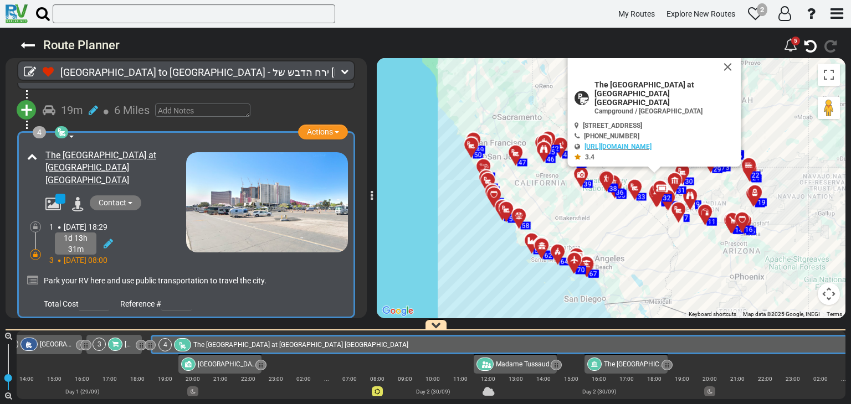
scroll to position [0, 110]
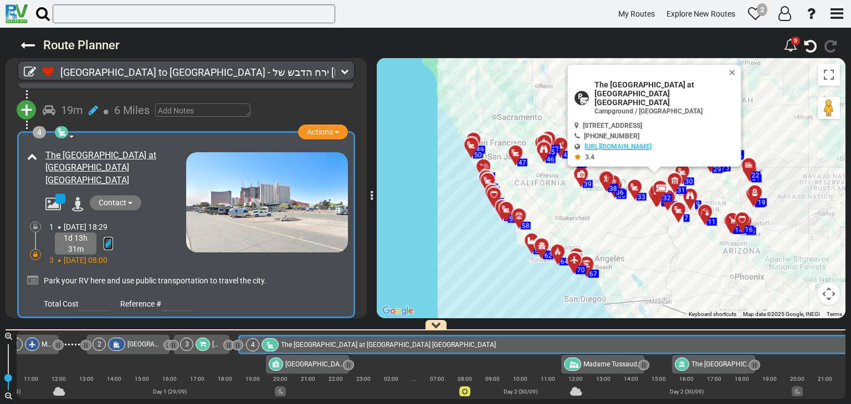
click at [110, 238] on icon at bounding box center [108, 243] width 9 height 11
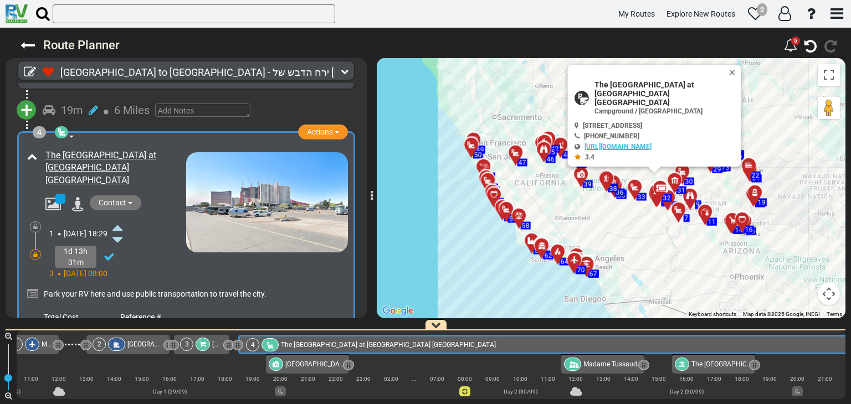
click at [122, 231] on icon at bounding box center [117, 240] width 10 height 18
click at [122, 219] on icon at bounding box center [117, 228] width 10 height 18
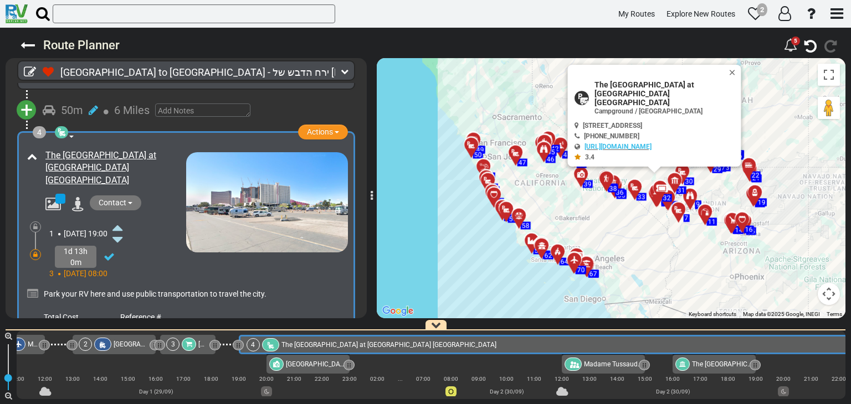
click at [122, 219] on icon at bounding box center [117, 228] width 10 height 18
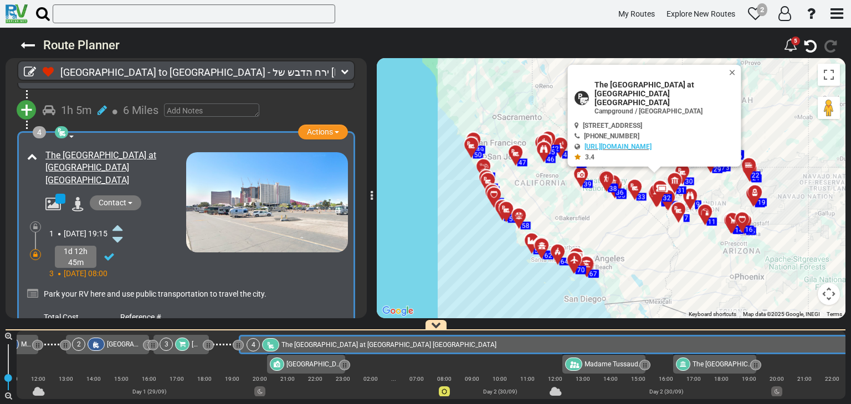
scroll to position [0, 131]
click at [122, 219] on icon at bounding box center [117, 228] width 10 height 18
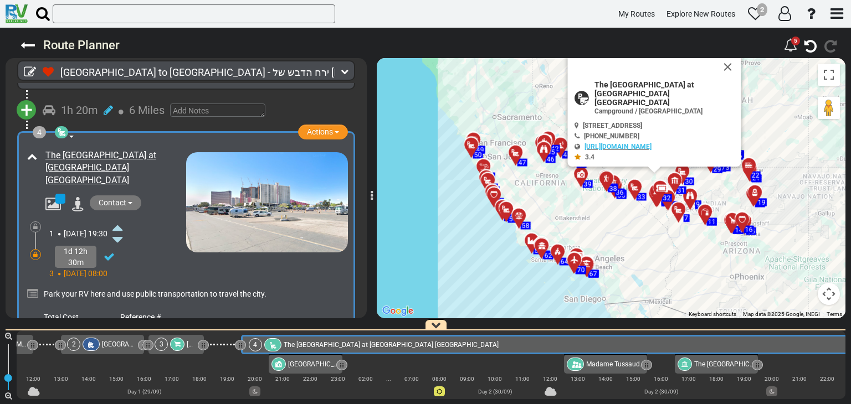
scroll to position [0, 138]
click at [122, 219] on icon at bounding box center [117, 228] width 10 height 18
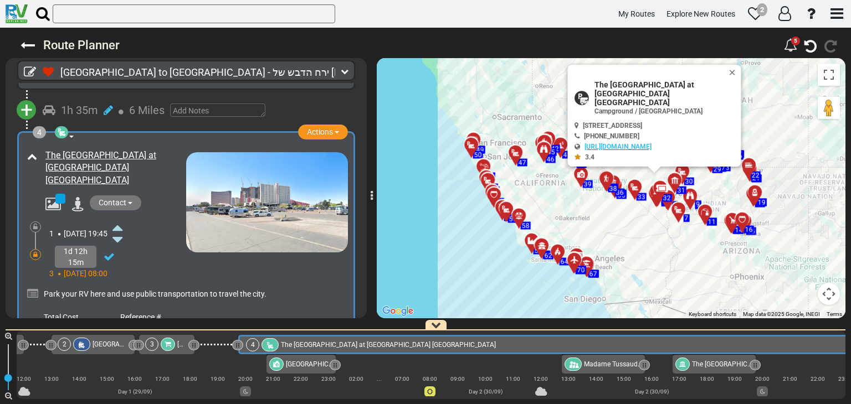
click at [122, 219] on icon at bounding box center [117, 228] width 10 height 18
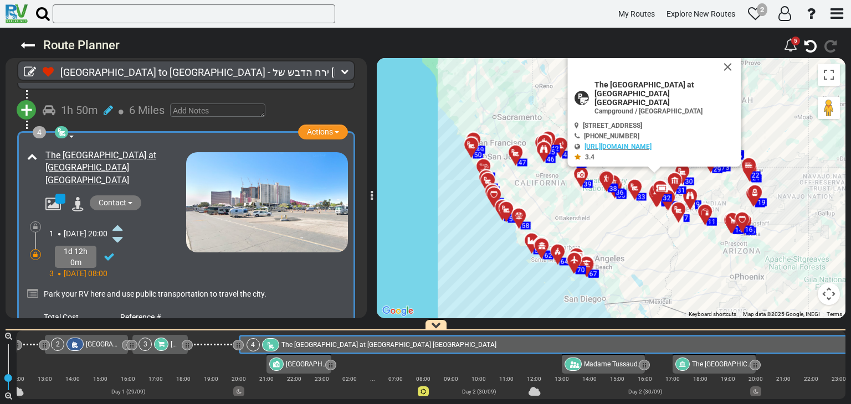
click at [122, 219] on icon at bounding box center [117, 228] width 10 height 18
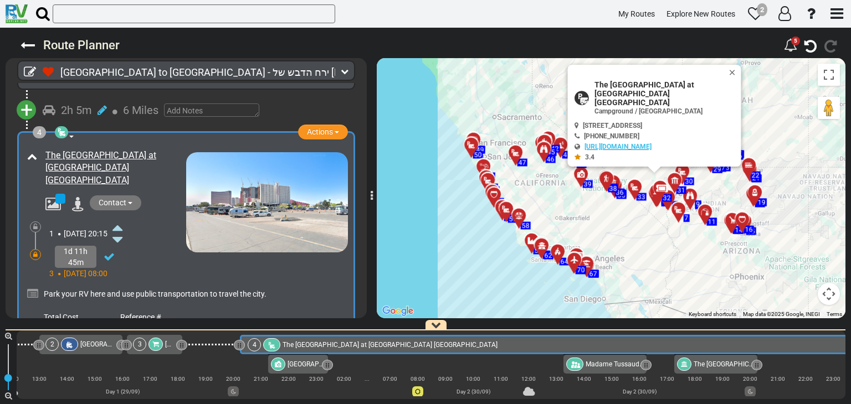
click at [122, 219] on icon at bounding box center [117, 228] width 10 height 18
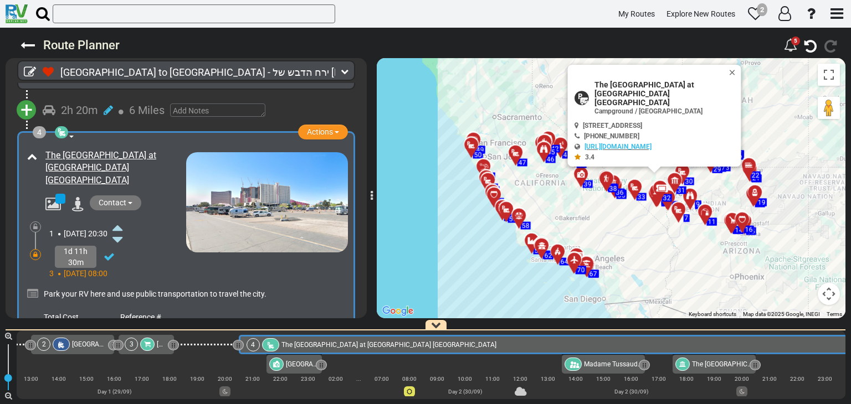
click at [122, 219] on icon at bounding box center [117, 228] width 10 height 18
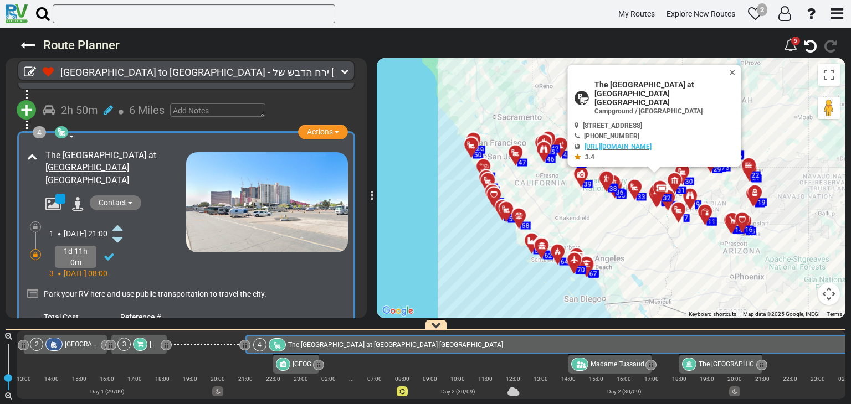
click at [122, 219] on icon at bounding box center [117, 228] width 10 height 18
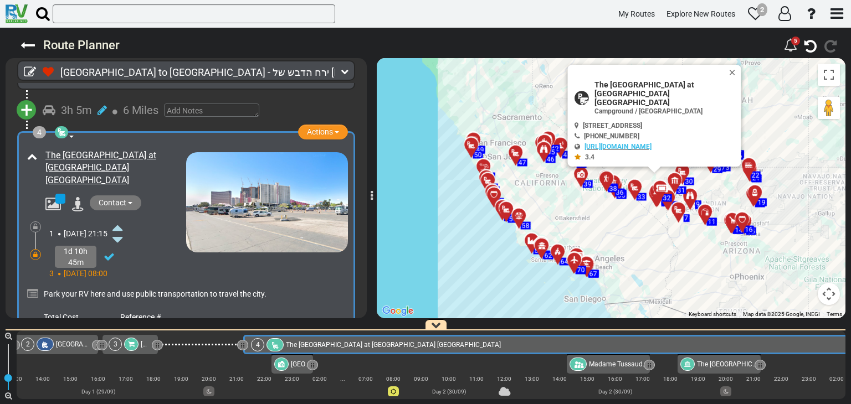
click at [122, 219] on icon at bounding box center [117, 228] width 10 height 18
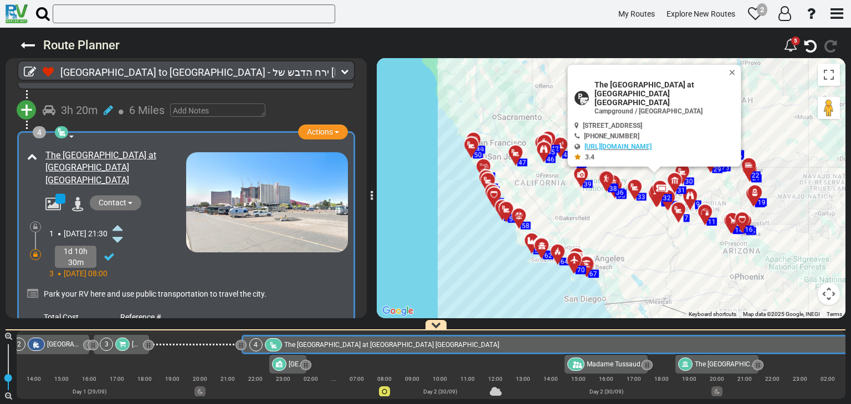
click at [122, 219] on icon at bounding box center [117, 228] width 10 height 18
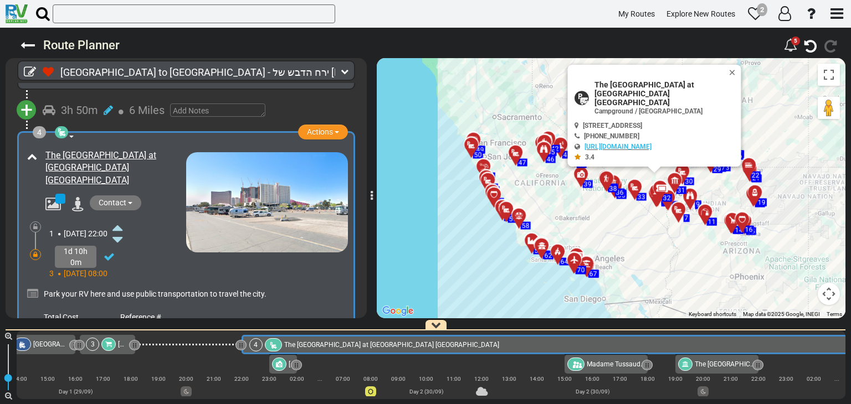
scroll to position [0, 208]
click at [122, 231] on icon at bounding box center [117, 240] width 10 height 18
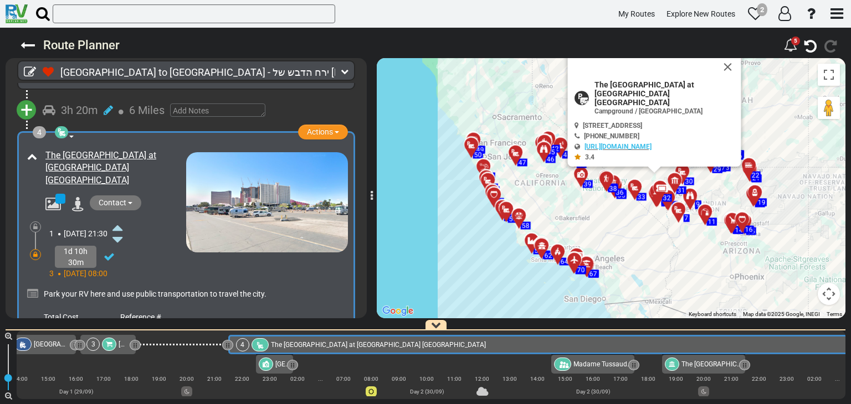
click at [122, 231] on icon at bounding box center [117, 240] width 10 height 18
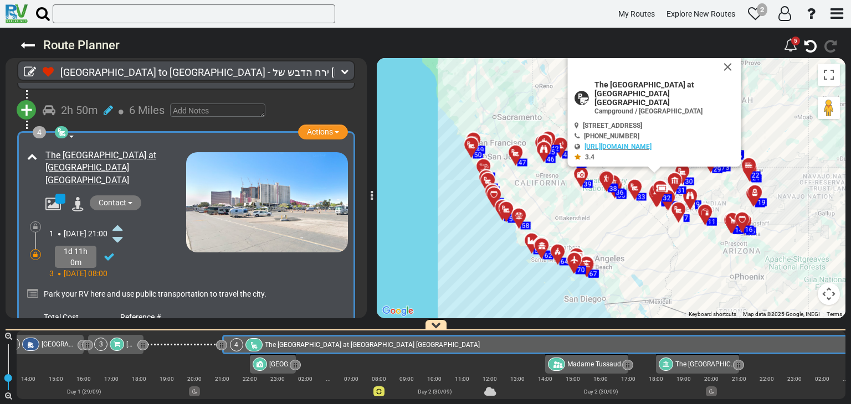
click at [122, 231] on icon at bounding box center [117, 240] width 10 height 18
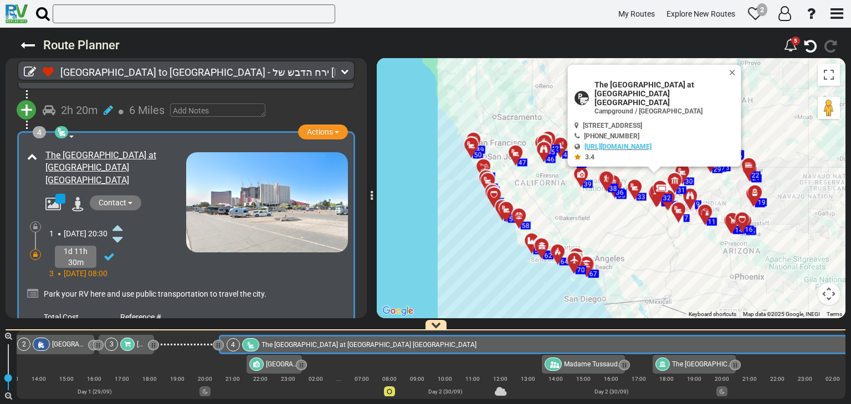
click at [122, 231] on icon at bounding box center [117, 240] width 10 height 18
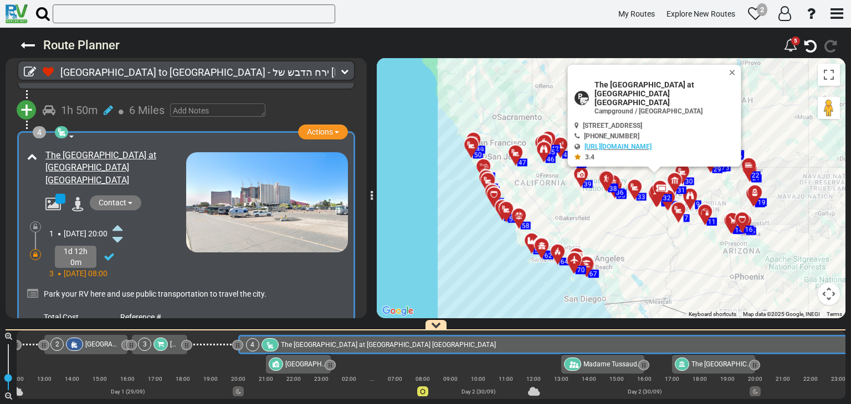
click at [122, 231] on icon at bounding box center [117, 240] width 10 height 18
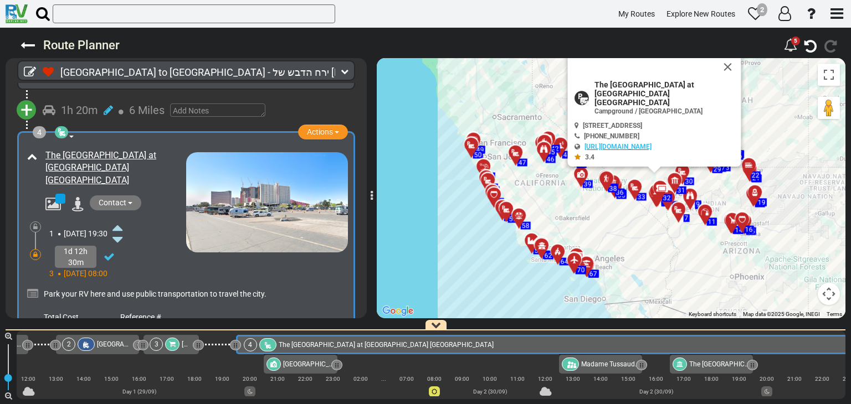
click at [122, 231] on icon at bounding box center [117, 240] width 10 height 18
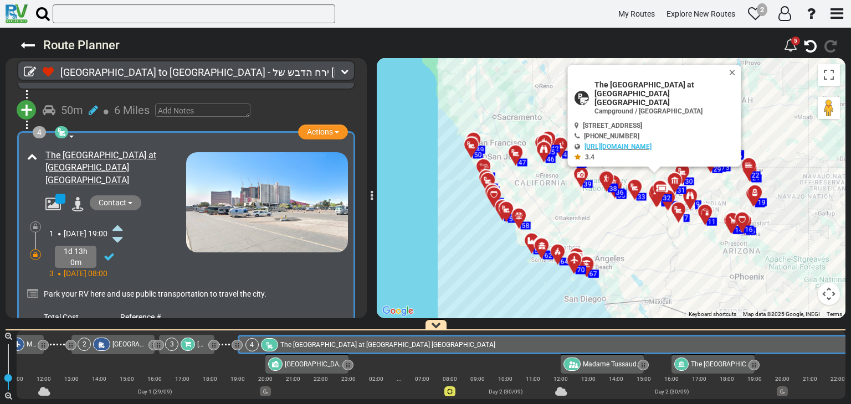
click at [122, 231] on icon at bounding box center [117, 240] width 10 height 18
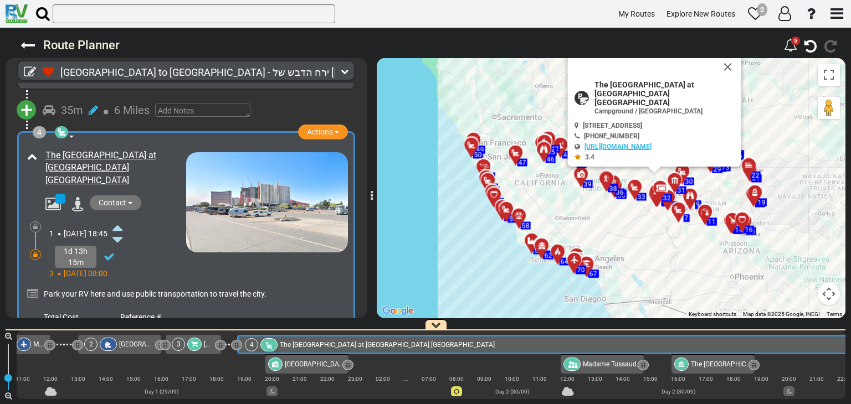
click at [122, 231] on icon at bounding box center [117, 240] width 10 height 18
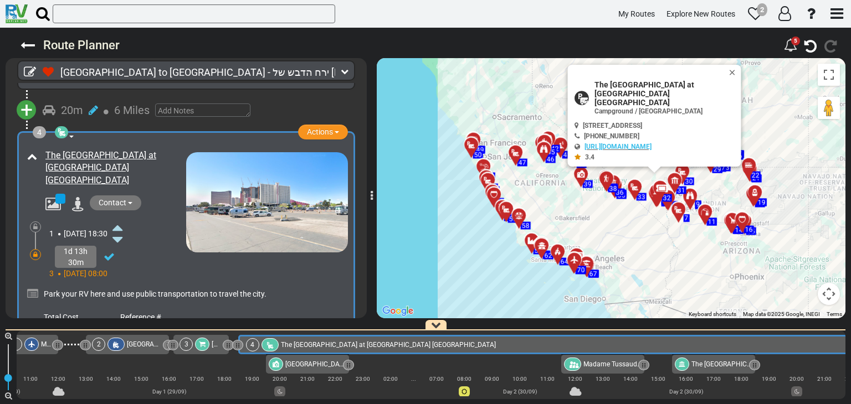
click at [122, 231] on icon at bounding box center [117, 240] width 10 height 18
click at [122, 219] on icon at bounding box center [117, 228] width 10 height 18
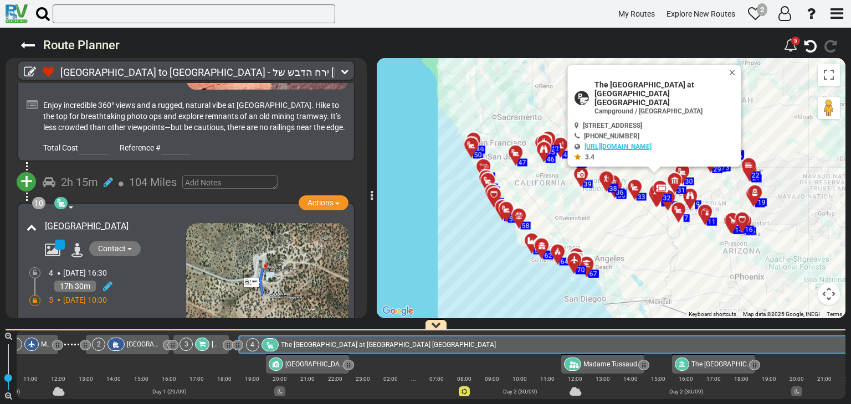
scroll to position [2448, 0]
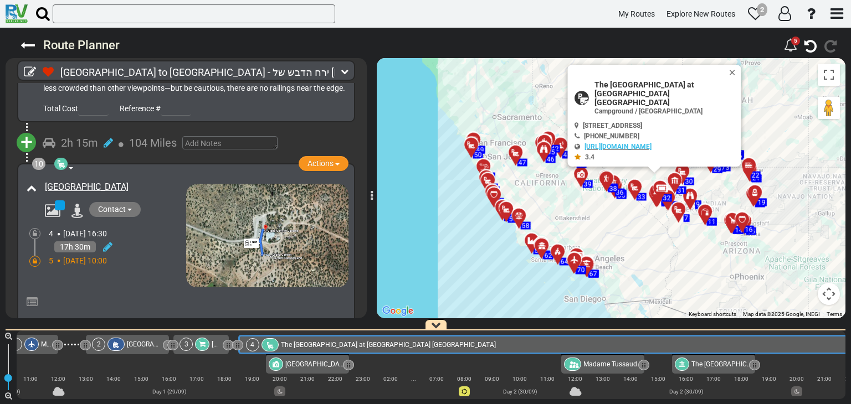
click at [250, 184] on img at bounding box center [267, 236] width 162 height 104
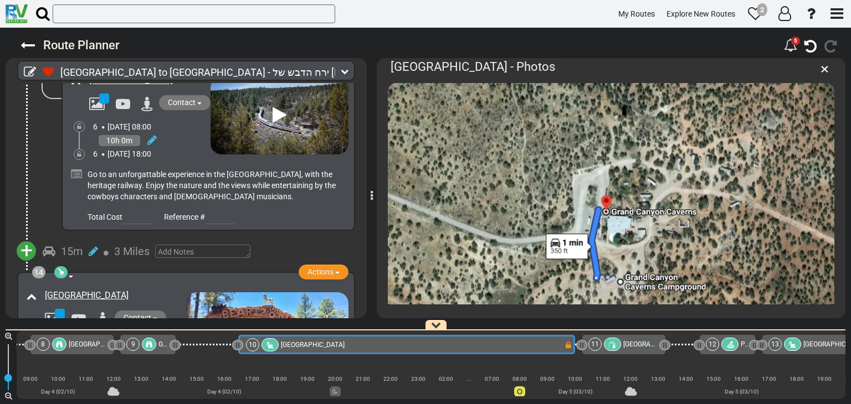
scroll to position [3388, 0]
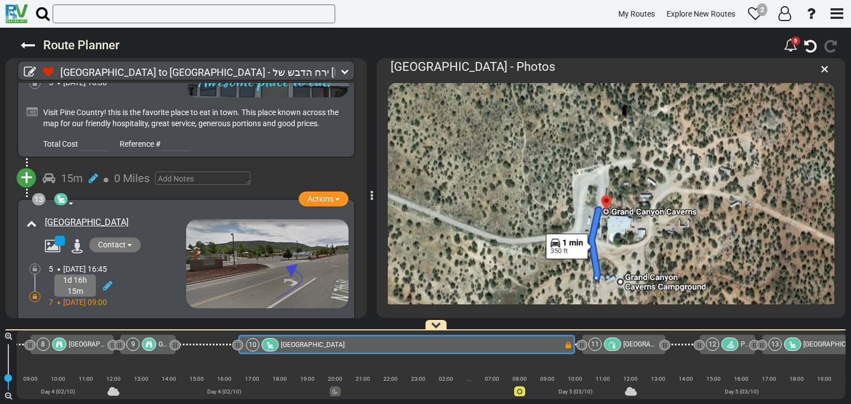
click at [217, 219] on img at bounding box center [267, 263] width 162 height 89
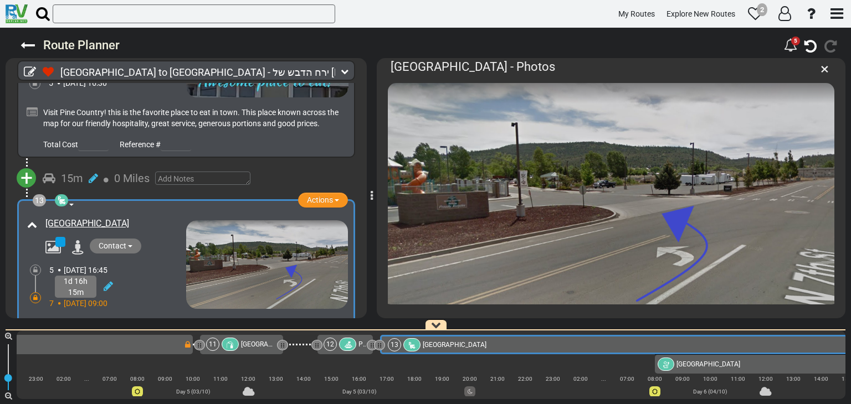
scroll to position [0, 2129]
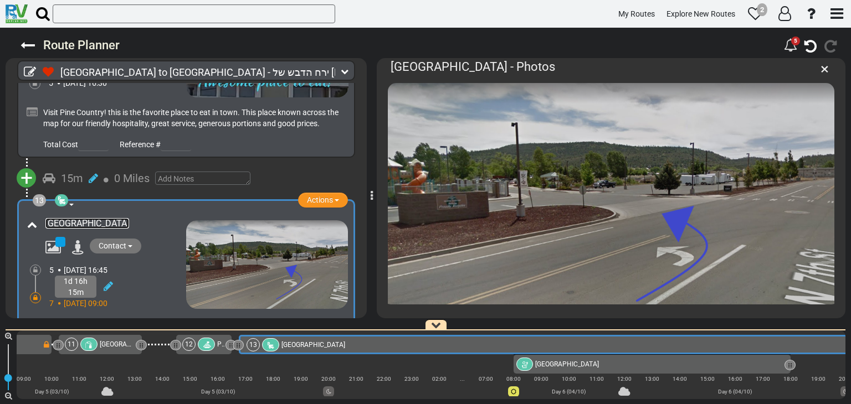
click at [129, 218] on link "[GEOGRAPHIC_DATA]" at bounding box center [87, 223] width 84 height 11
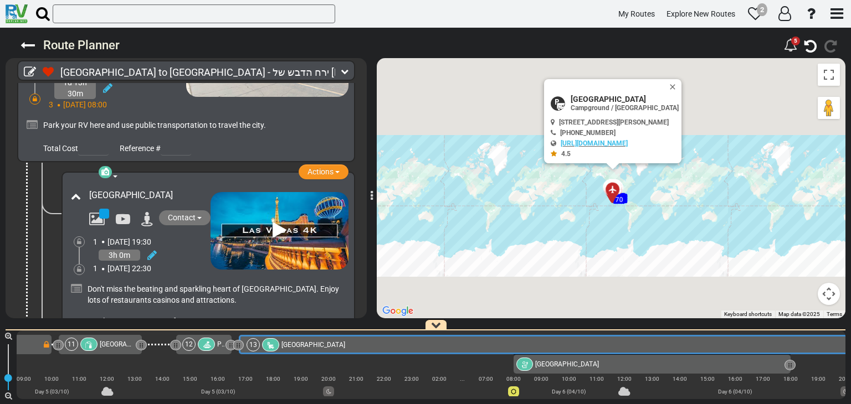
scroll to position [554, 0]
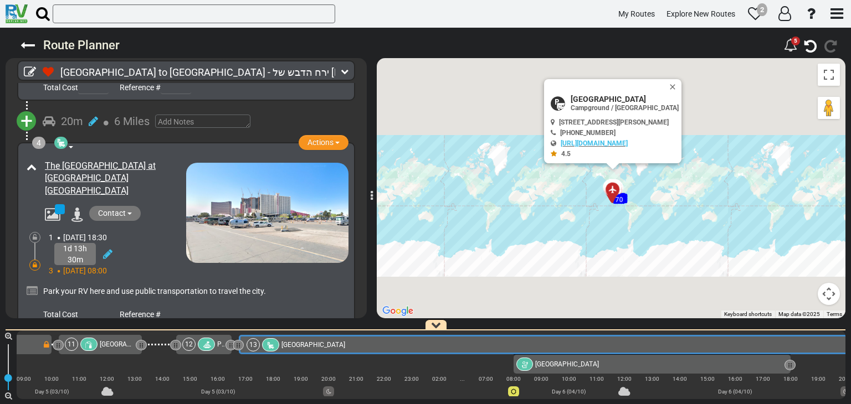
click at [27, 117] on span "+" at bounding box center [26, 121] width 12 height 25
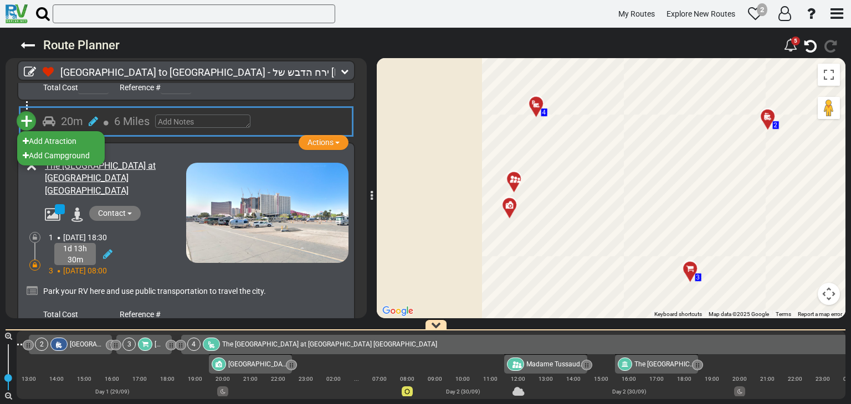
scroll to position [0, 101]
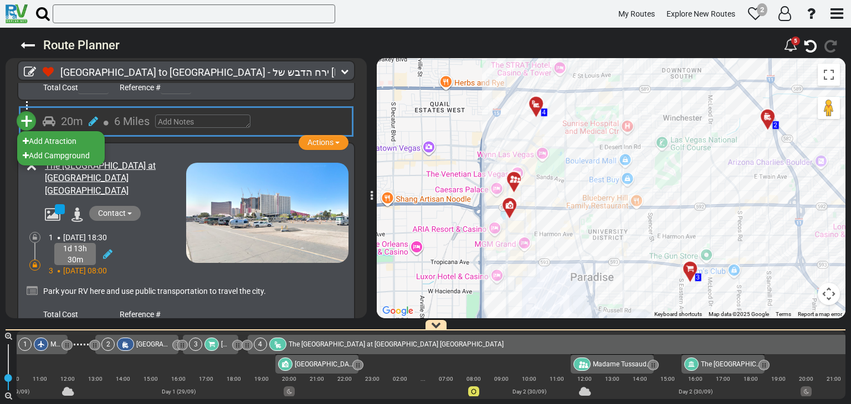
click at [49, 11] on icon at bounding box center [43, 13] width 14 height 15
click at [53, 11] on input "text" at bounding box center [194, 13] width 282 height 19
click at [43, 14] on icon at bounding box center [43, 13] width 14 height 15
click at [53, 14] on input "text" at bounding box center [194, 13] width 282 height 19
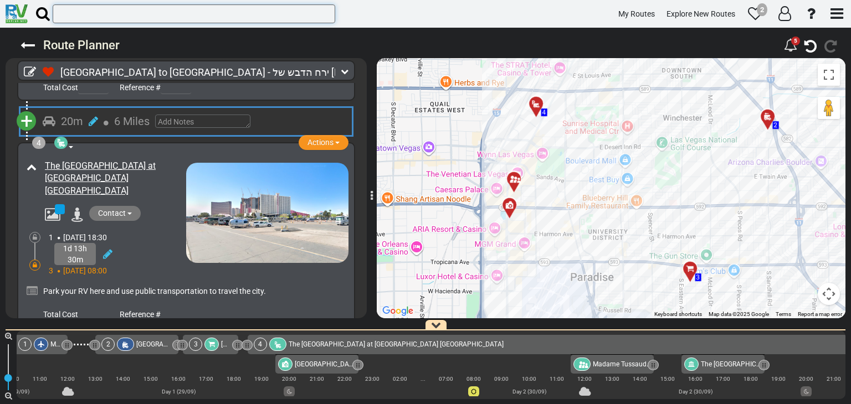
click at [78, 14] on input "text" at bounding box center [194, 13] width 282 height 19
click at [44, 16] on icon at bounding box center [43, 13] width 14 height 15
click at [53, 16] on input "text" at bounding box center [194, 13] width 282 height 19
click at [44, 16] on icon at bounding box center [43, 13] width 14 height 15
click at [53, 16] on input "text" at bounding box center [194, 13] width 282 height 19
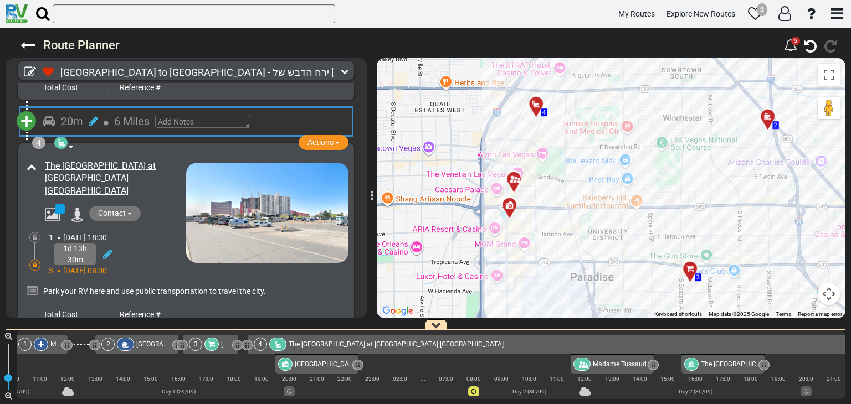
drag, startPoint x: 44, startPoint y: 16, endPoint x: 17, endPoint y: 16, distance: 26.6
click at [17, 16] on img at bounding box center [17, 13] width 22 height 19
click at [0, 133] on div "Las Vegas to Los Angeles - ירח הדבש של איתמר ואילה (US98) 23 Days -" at bounding box center [425, 216] width 851 height 377
click at [101, 18] on input "text" at bounding box center [194, 13] width 282 height 19
paste input "3800 Boulder Hwy"
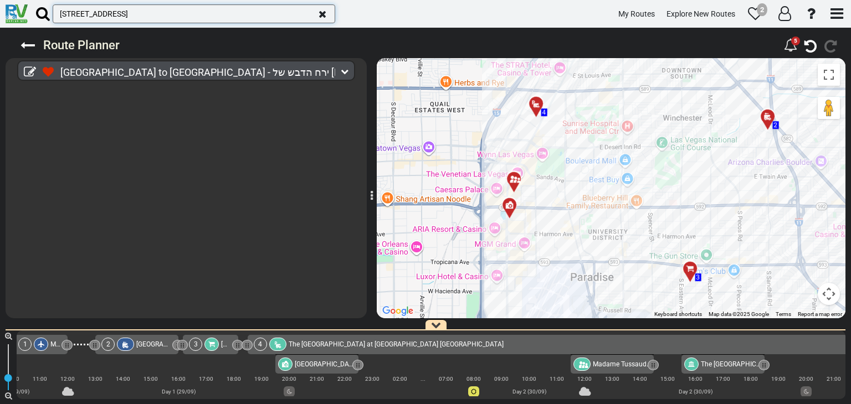
scroll to position [0, 0]
click at [167, 128] on div at bounding box center [186, 200] width 361 height 235
drag, startPoint x: 135, startPoint y: 18, endPoint x: 44, endPoint y: 30, distance: 91.6
click at [44, 30] on div "3800 Boulder Hwy My Routes Explore New Routes 2" at bounding box center [425, 202] width 851 height 404
type input "ך"
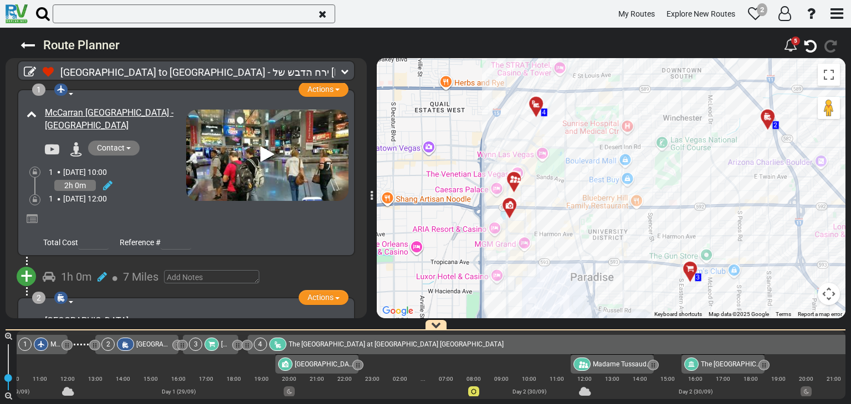
click at [122, 124] on div "McCarran [GEOGRAPHIC_DATA] - [GEOGRAPHIC_DATA]" at bounding box center [114, 119] width 138 height 25
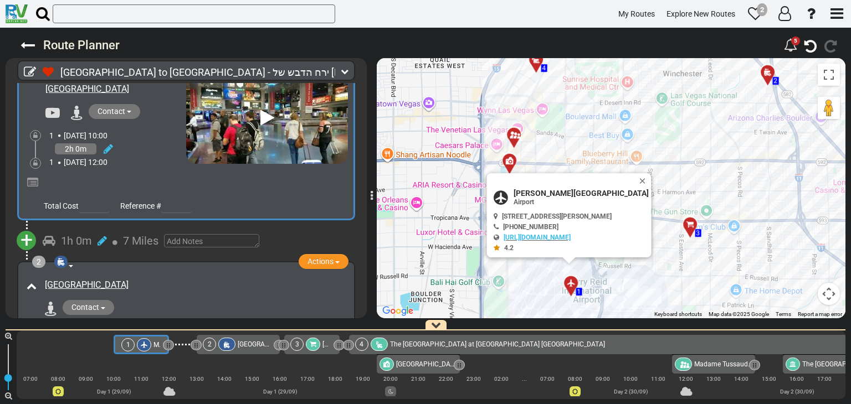
scroll to position [111, 0]
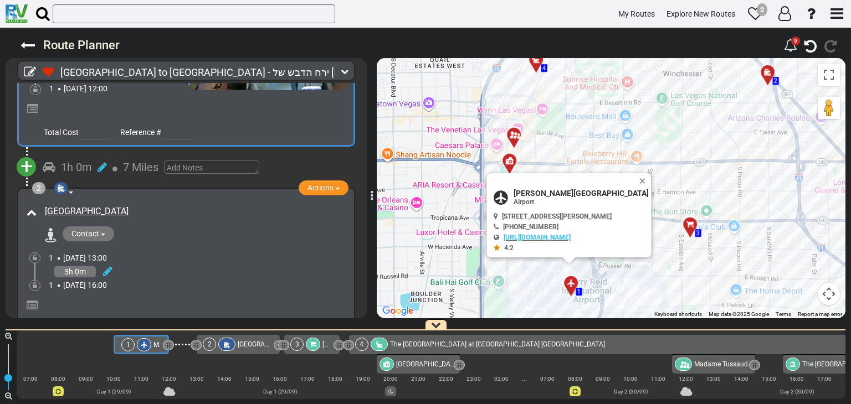
click at [29, 171] on span "+" at bounding box center [26, 166] width 12 height 25
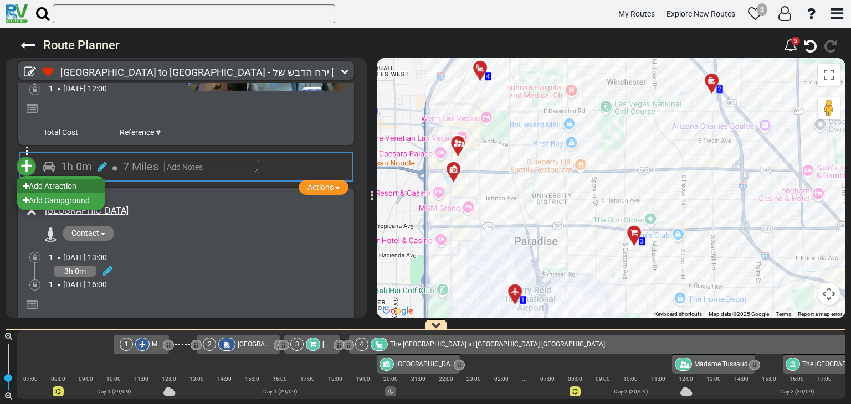
click at [43, 187] on li "Add Atraction" at bounding box center [61, 186] width 88 height 14
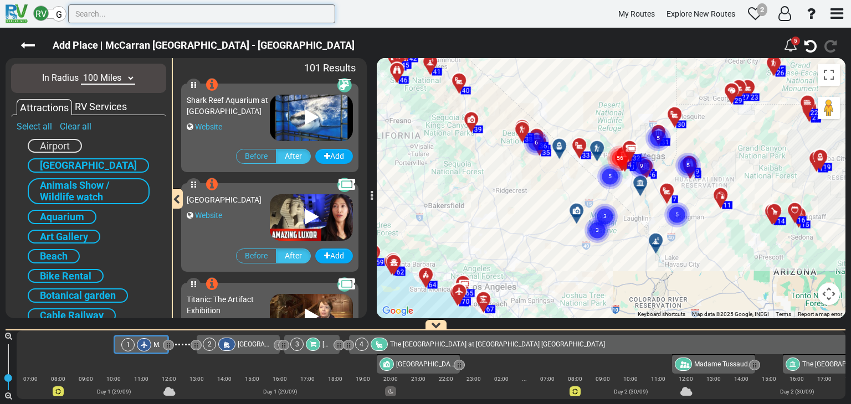
click at [108, 16] on input "text" at bounding box center [201, 13] width 267 height 19
